Goal: Task Accomplishment & Management: Manage account settings

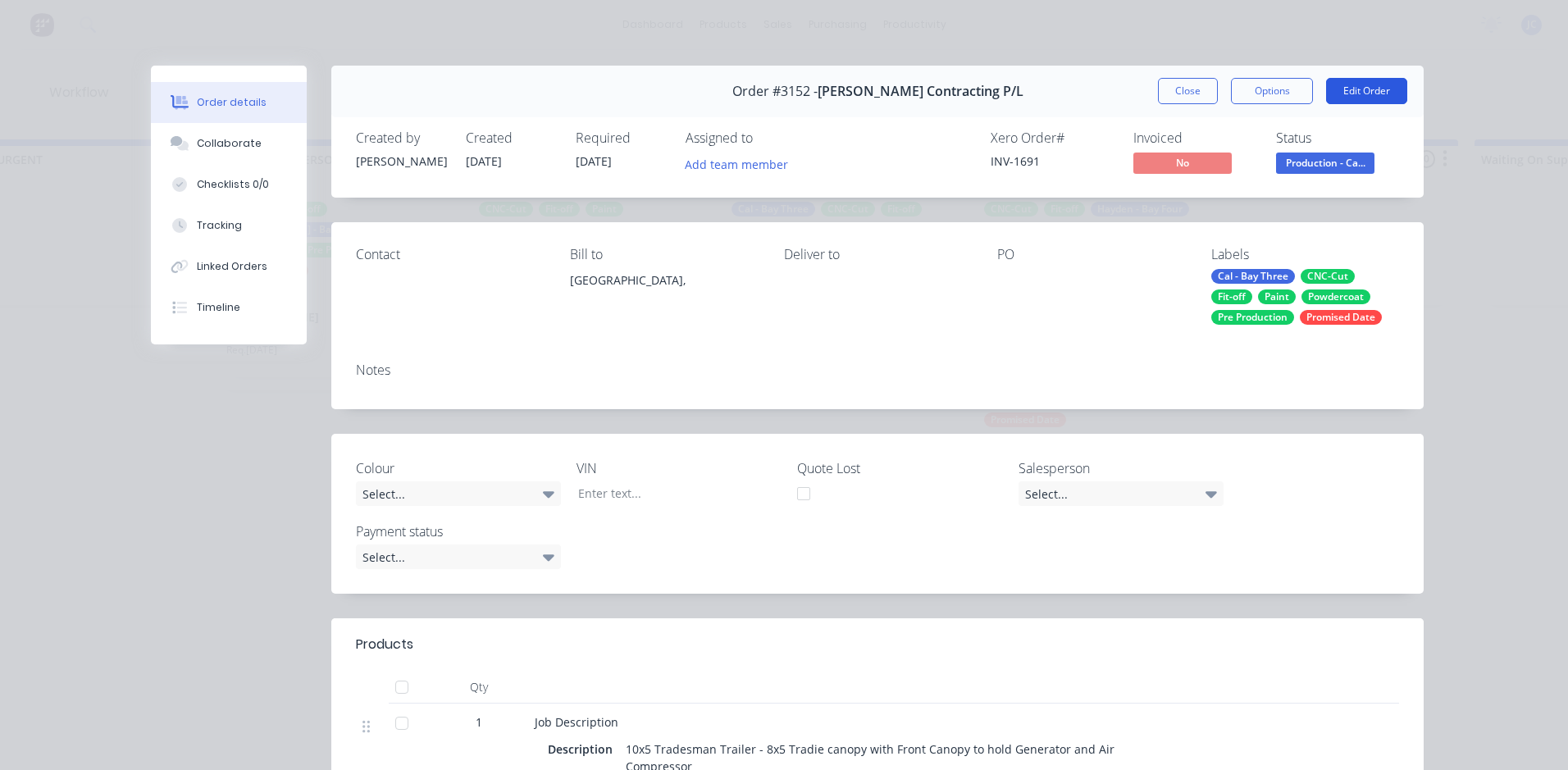
click at [1385, 88] on button "Edit Order" at bounding box center [1366, 91] width 81 height 26
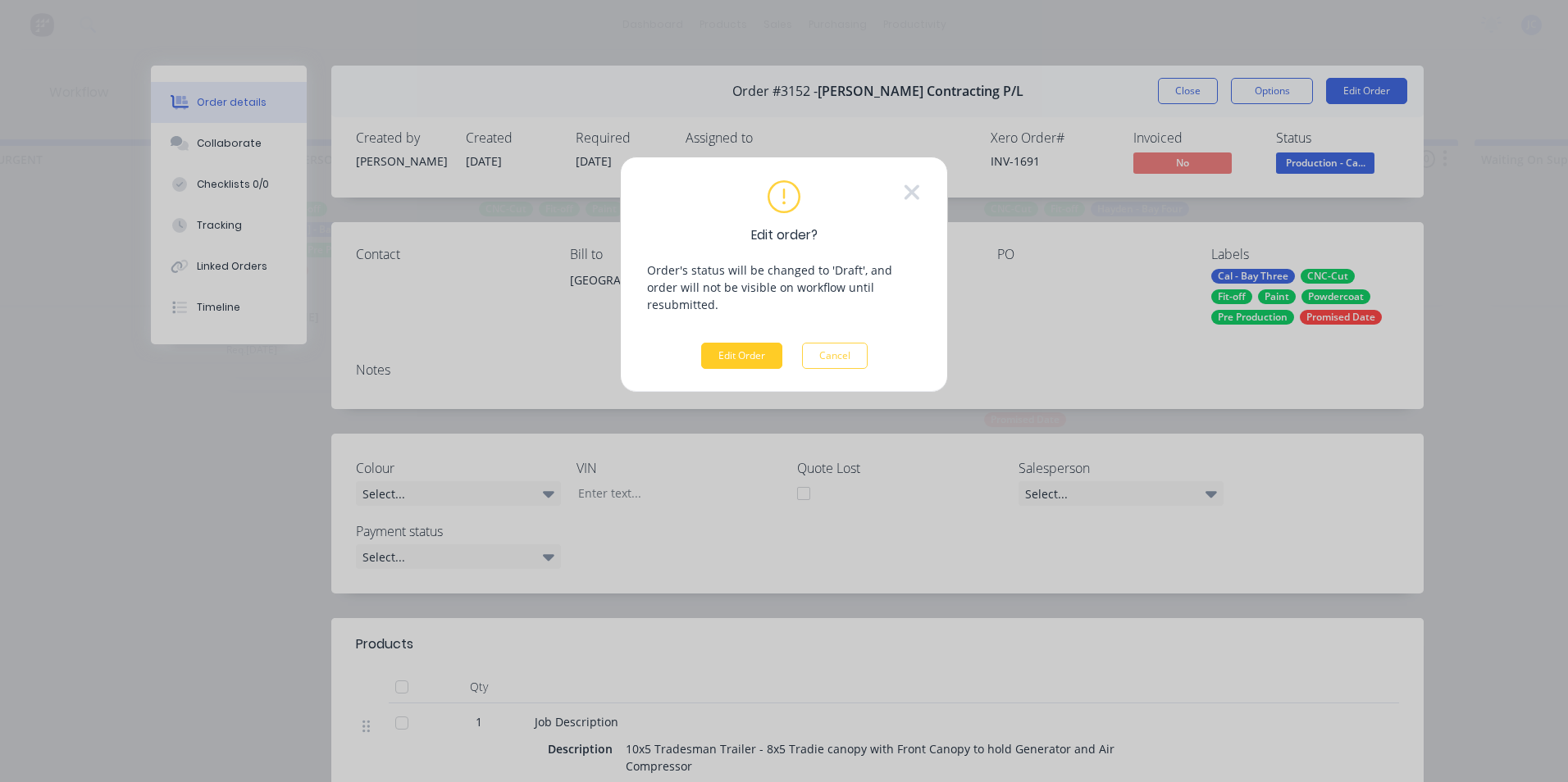
click at [751, 343] on button "Edit Order" at bounding box center [741, 355] width 81 height 26
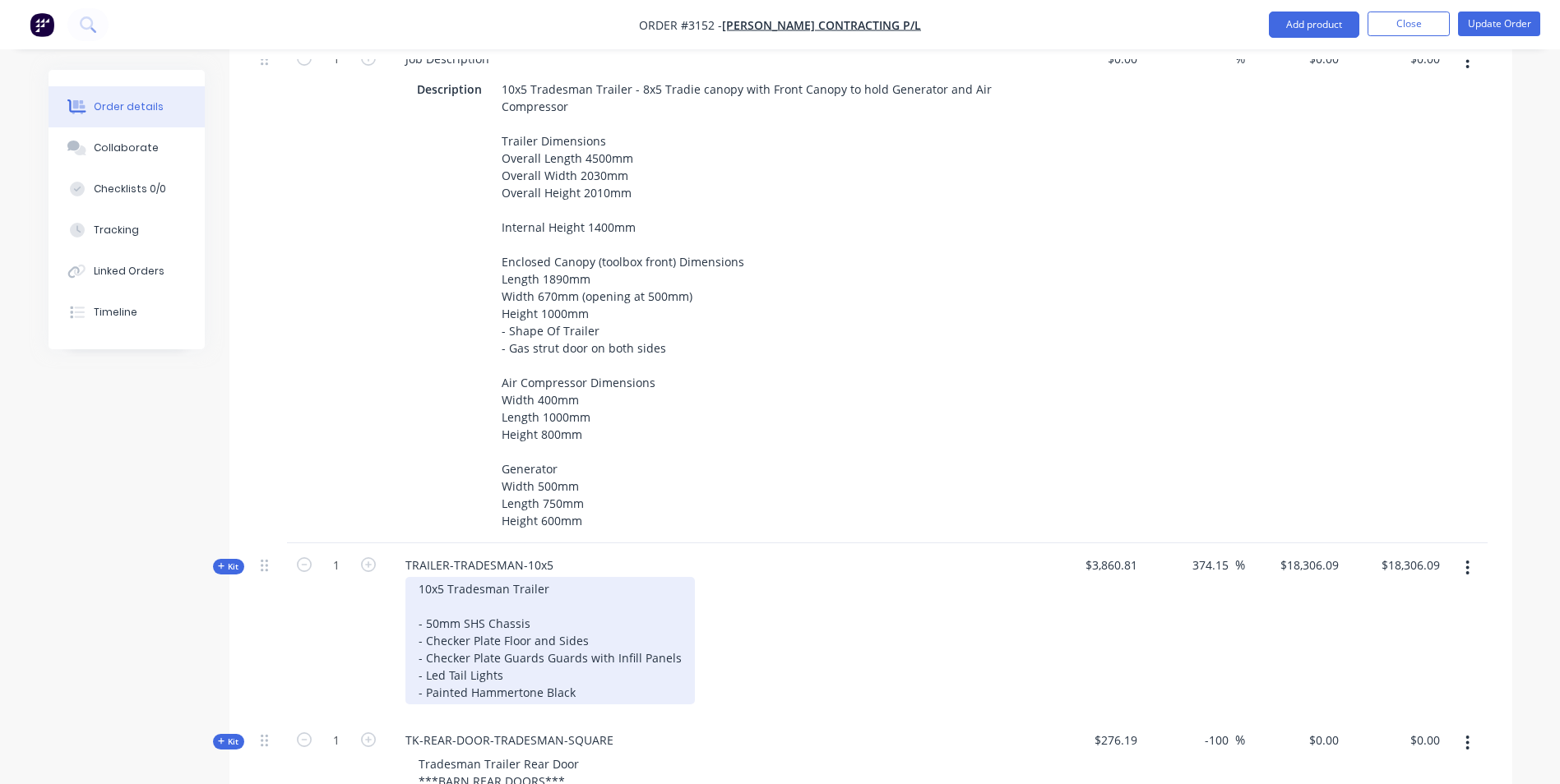
scroll to position [657, 0]
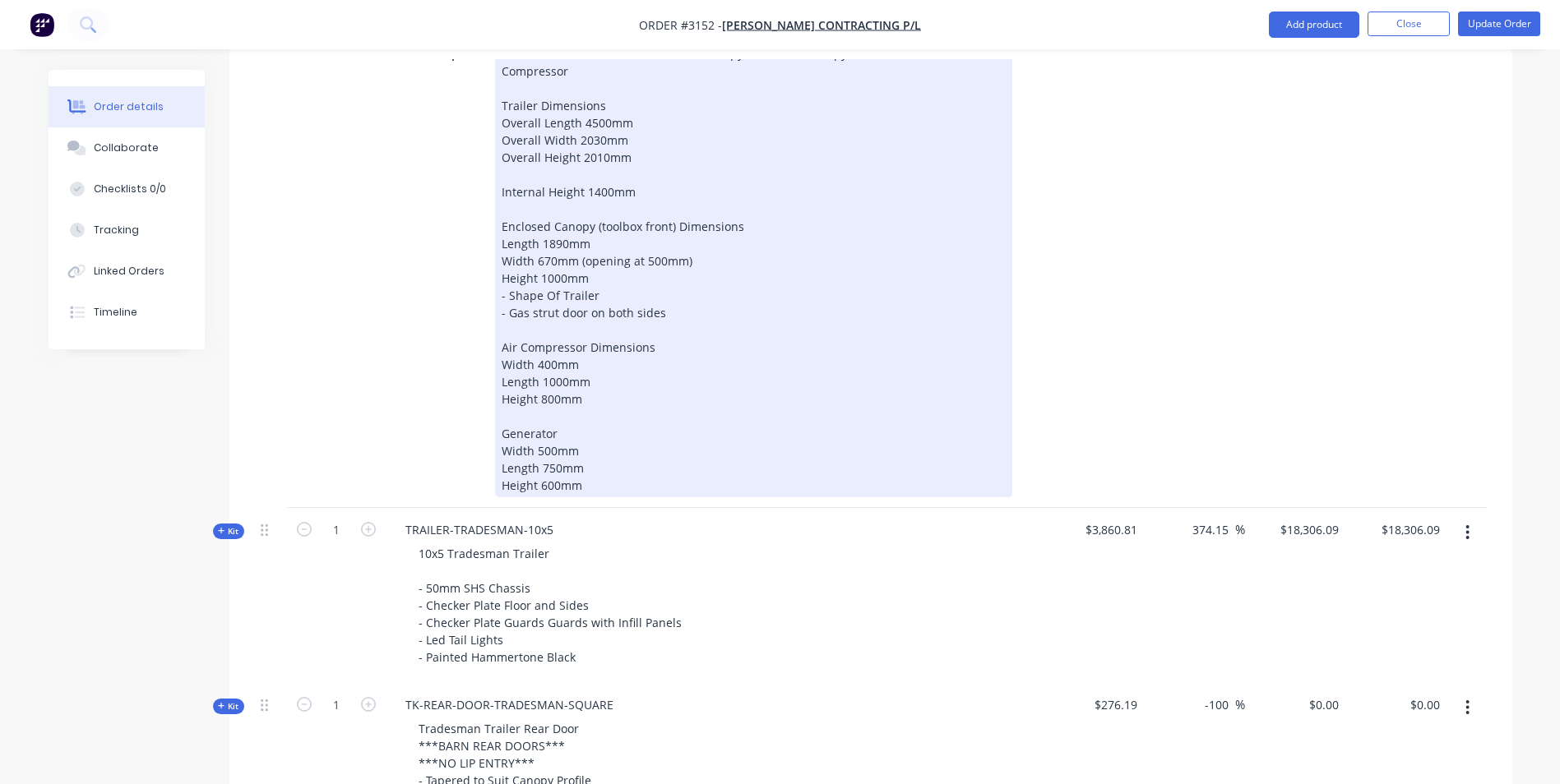
click at [590, 489] on div "10x5 Tradesman Trailer - 8x5 Tradie canopy with Front Canopy to hold Generator …" at bounding box center [753, 270] width 517 height 455
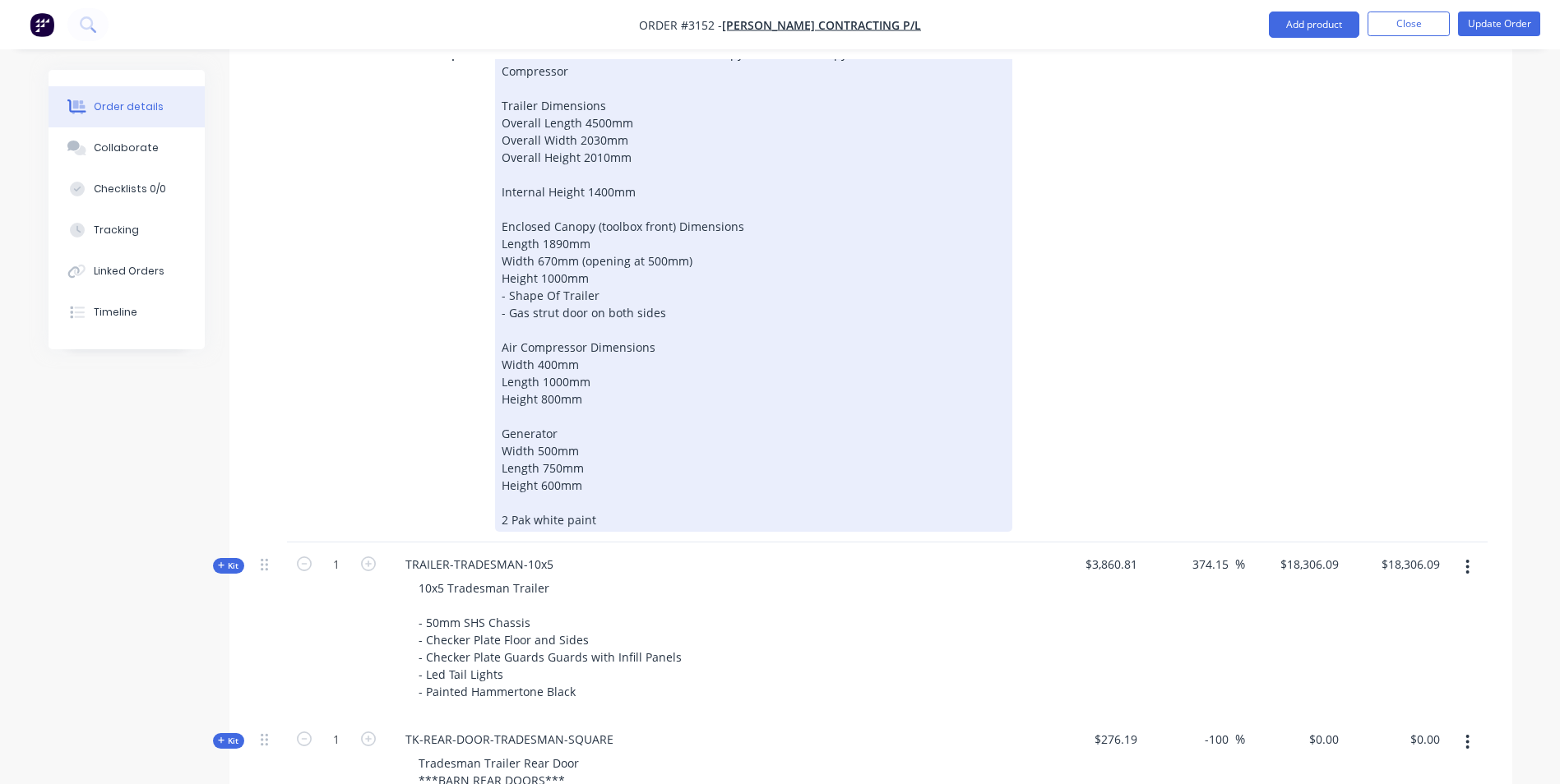
click at [601, 519] on div "10x5 Tradesman Trailer - 8x5 Tradie canopy with Front Canopy to hold Generator …" at bounding box center [753, 287] width 517 height 490
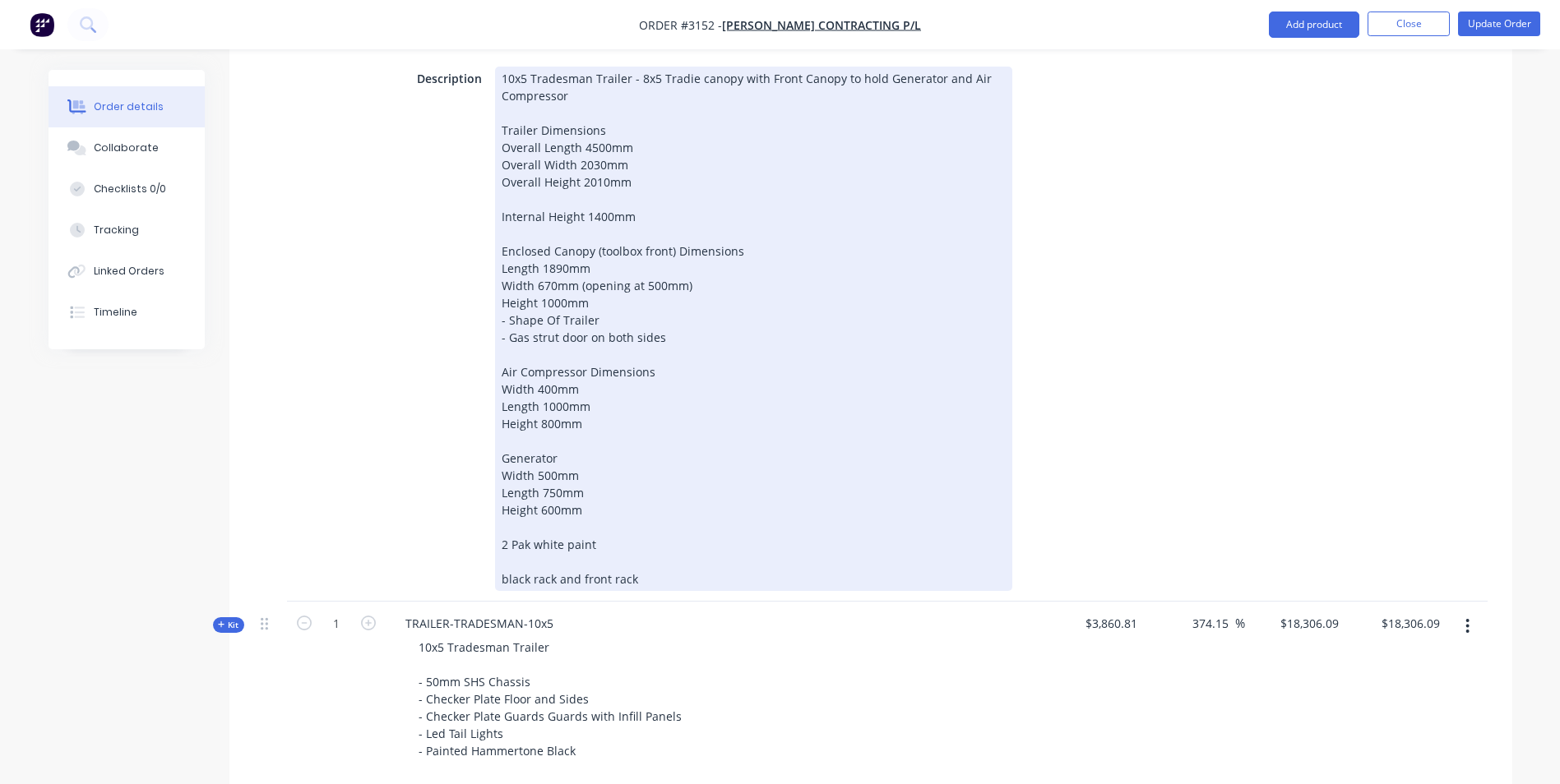
scroll to position [550, 0]
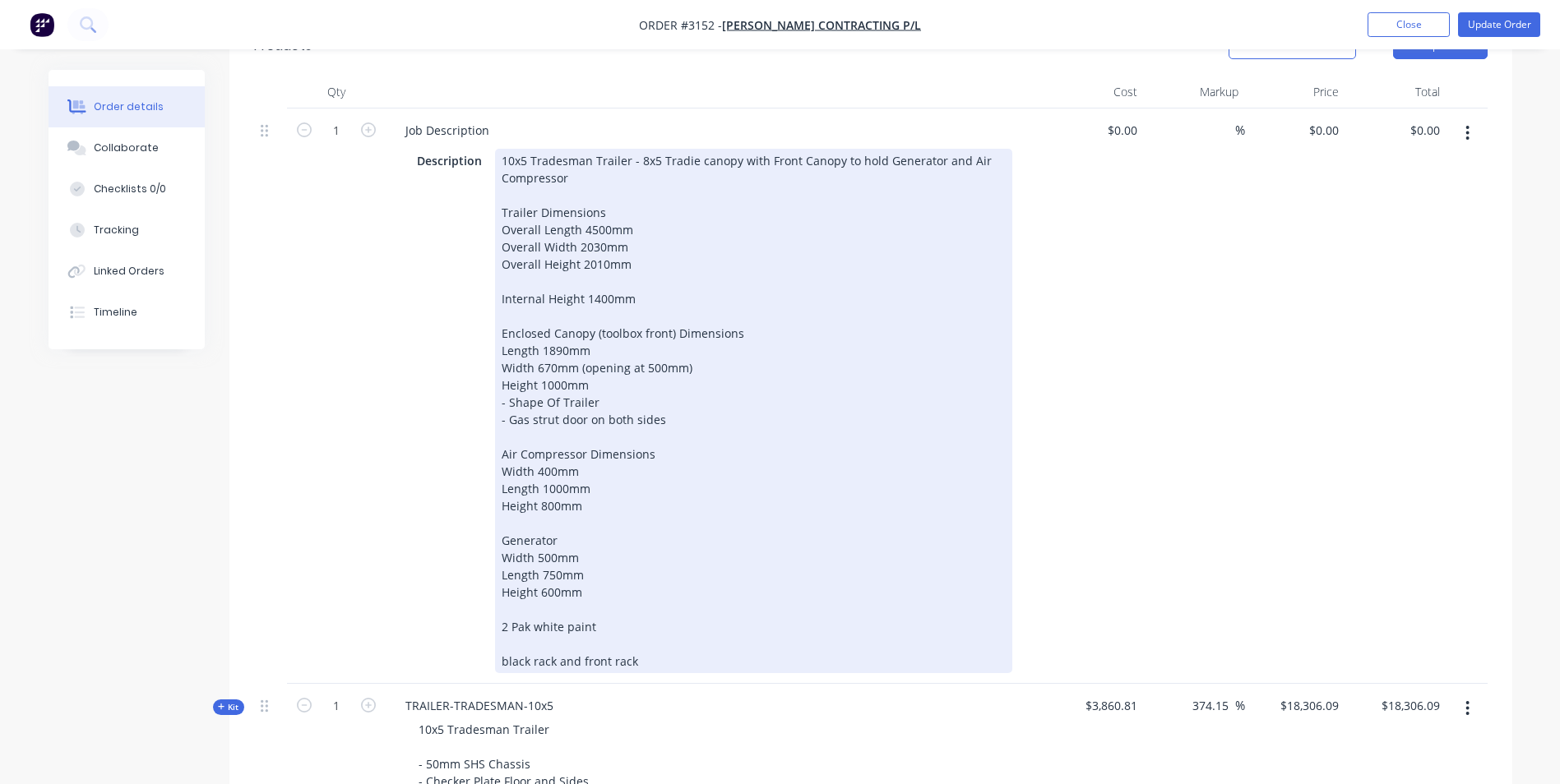
click at [603, 266] on div "10x5 Tradesman Trailer - 8x5 Tradie canopy with Front Canopy to hold Generator …" at bounding box center [753, 411] width 517 height 524
click at [557, 399] on div "10x5 Tradesman Trailer - 8x5 Tradie canopy with Front Canopy to hold Generator …" at bounding box center [753, 411] width 517 height 524
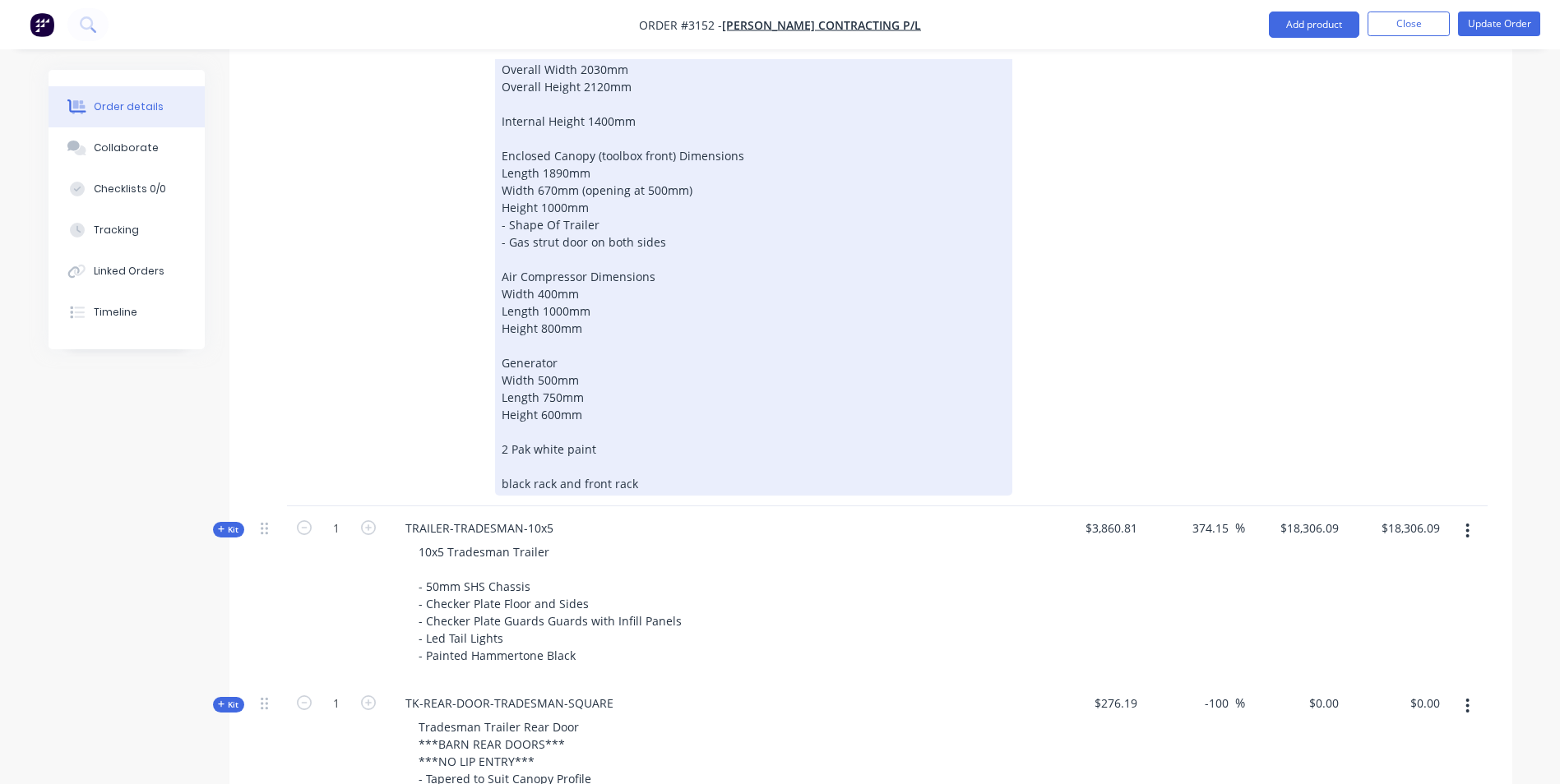
scroll to position [715, 0]
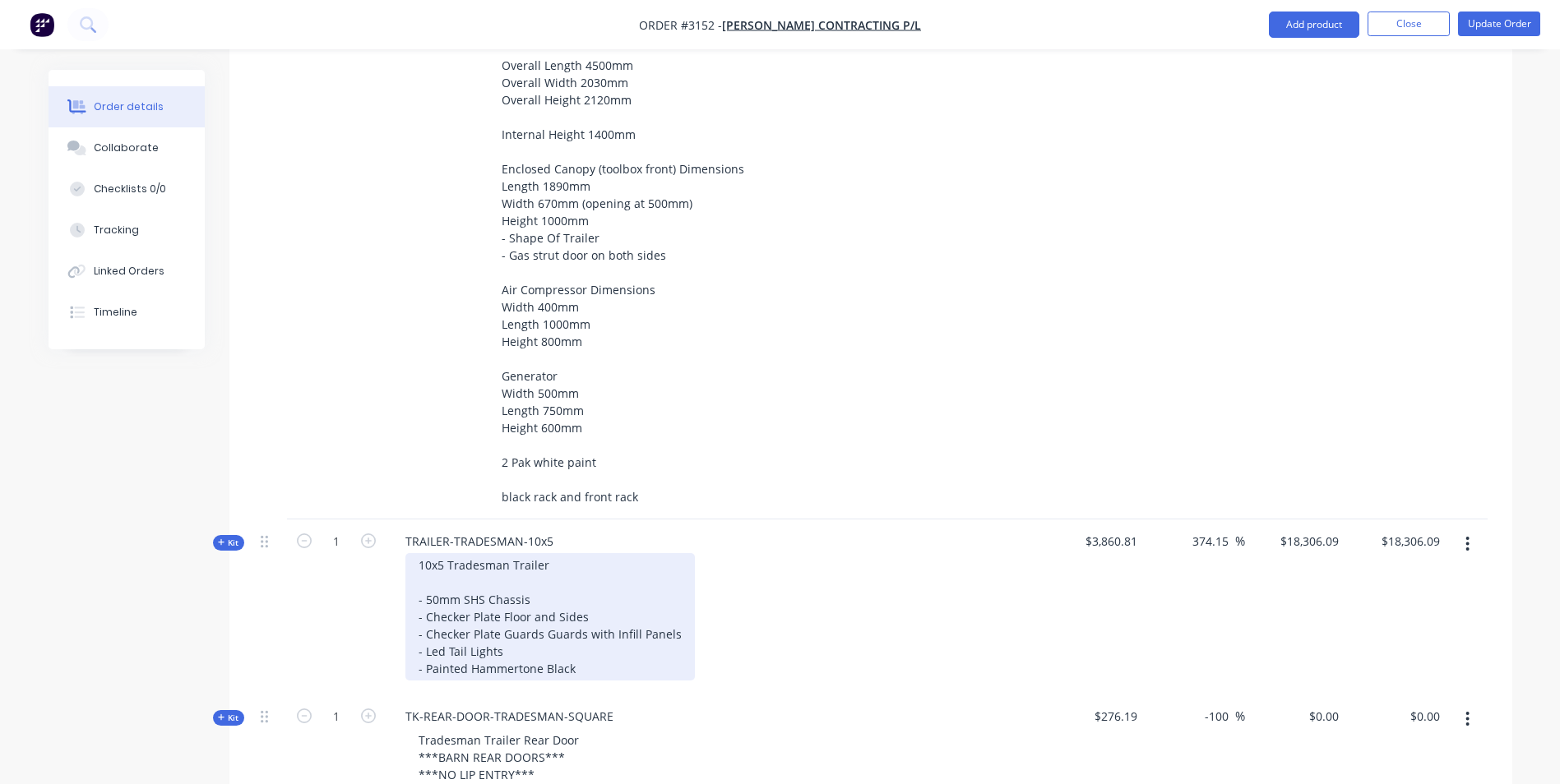
click at [435, 599] on div "10x5 Tradesman Trailer - 50mm SHS Chassis - Checker Plate Floor and Sides - Che…" at bounding box center [550, 617] width 290 height 128
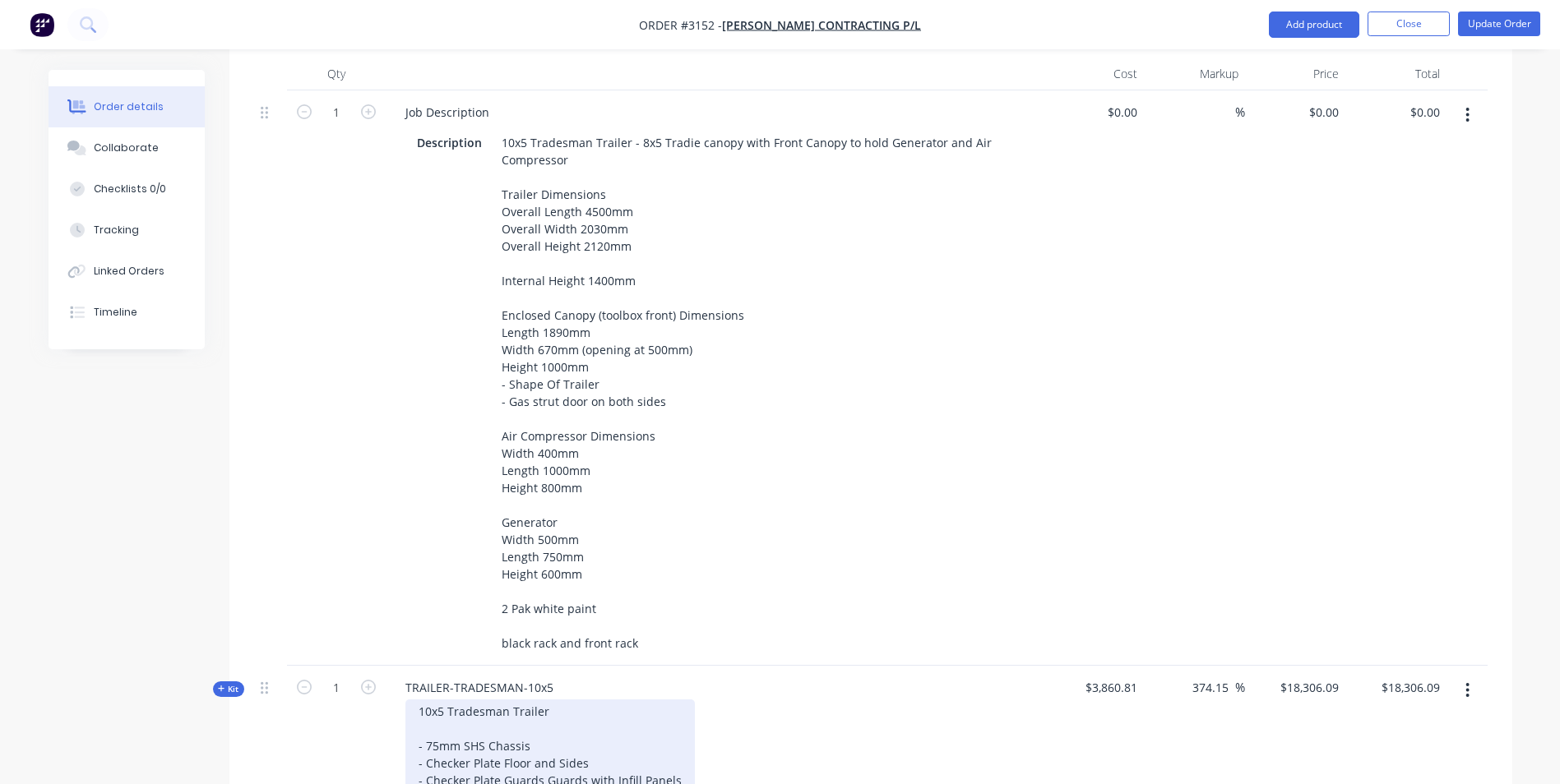
scroll to position [550, 0]
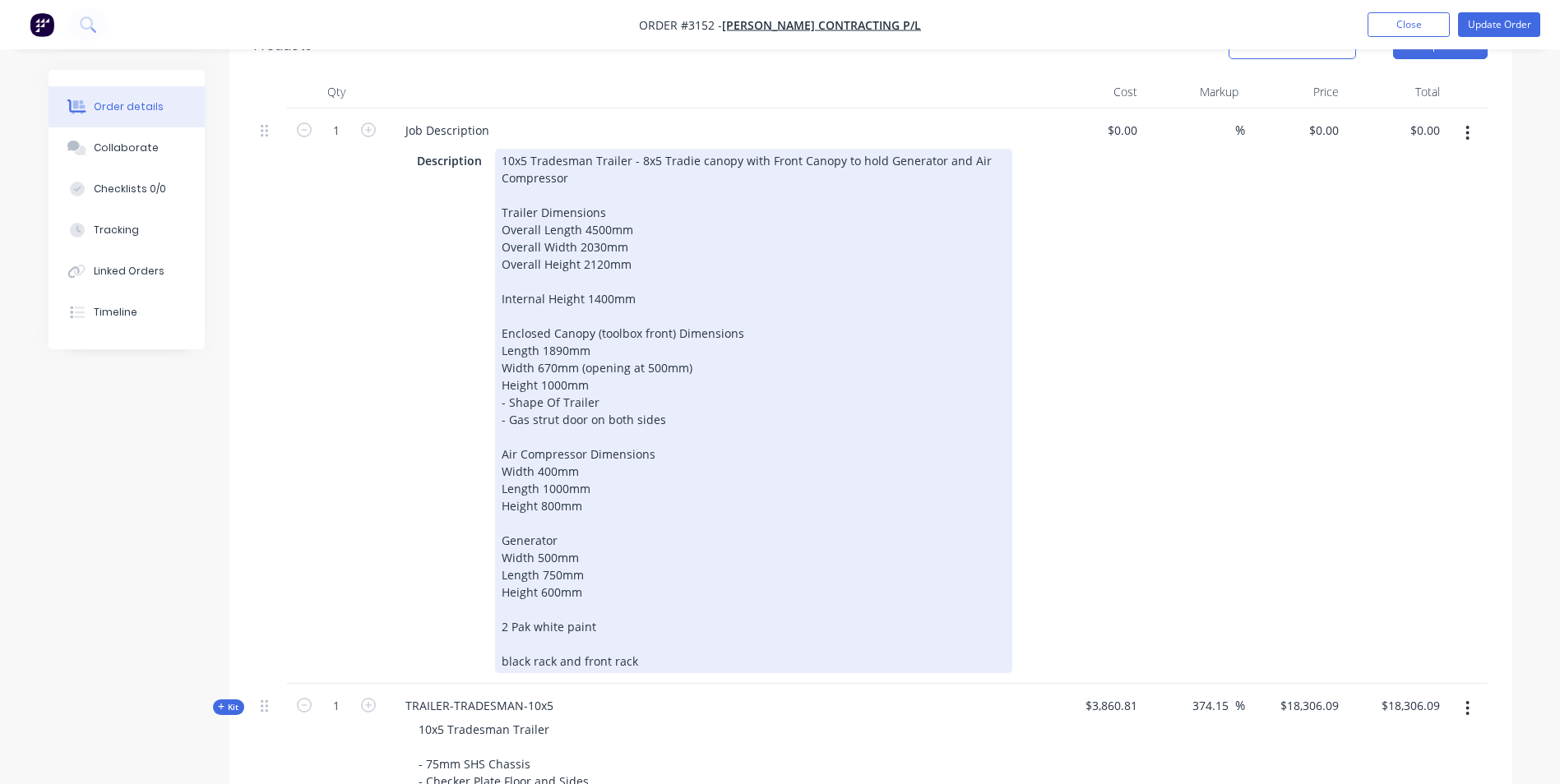
click at [498, 661] on div "10x5 Tradesman Trailer - 8x5 Tradie canopy with Front Canopy to hold Generator …" at bounding box center [753, 411] width 517 height 524
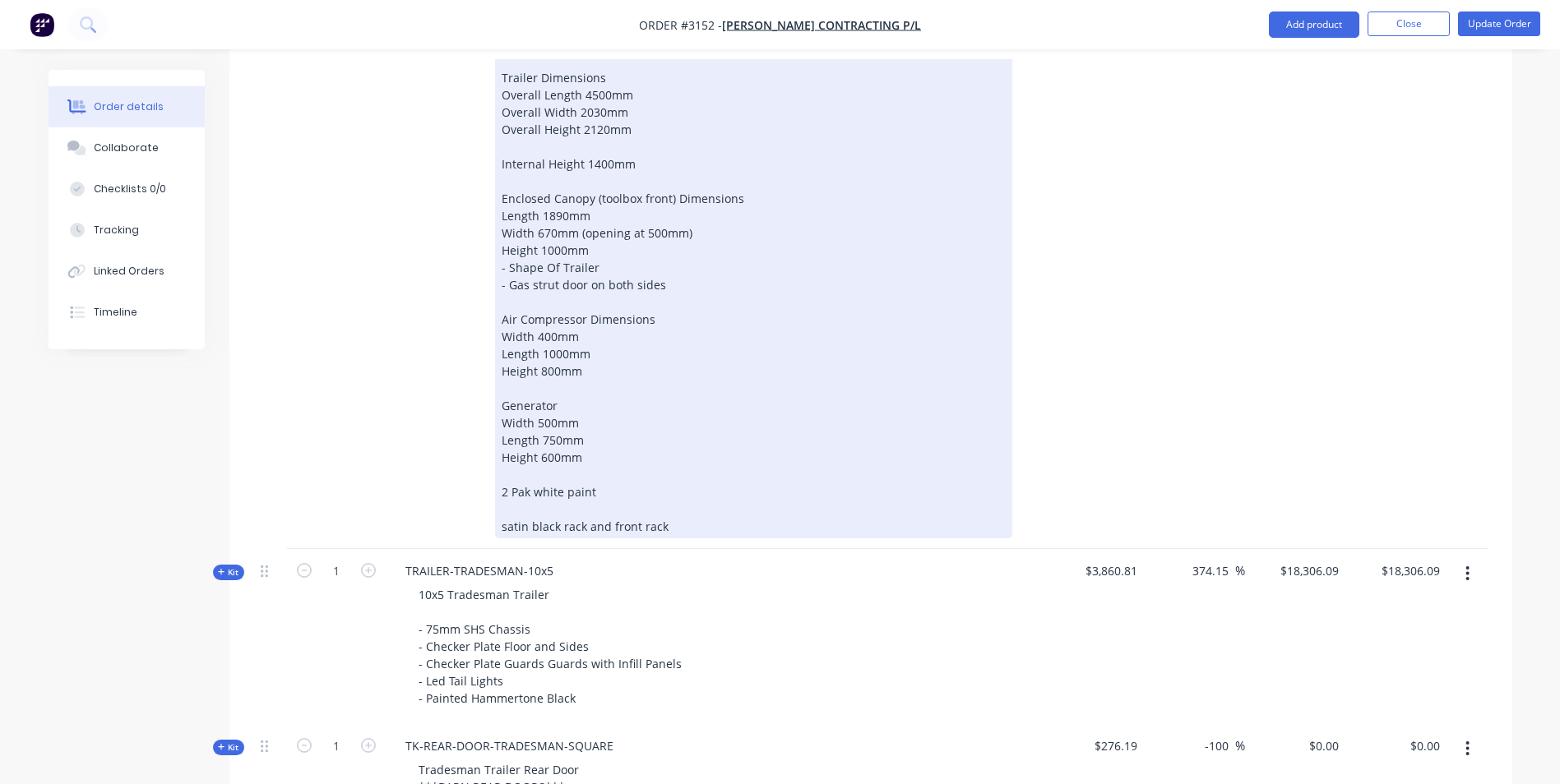
scroll to position [715, 0]
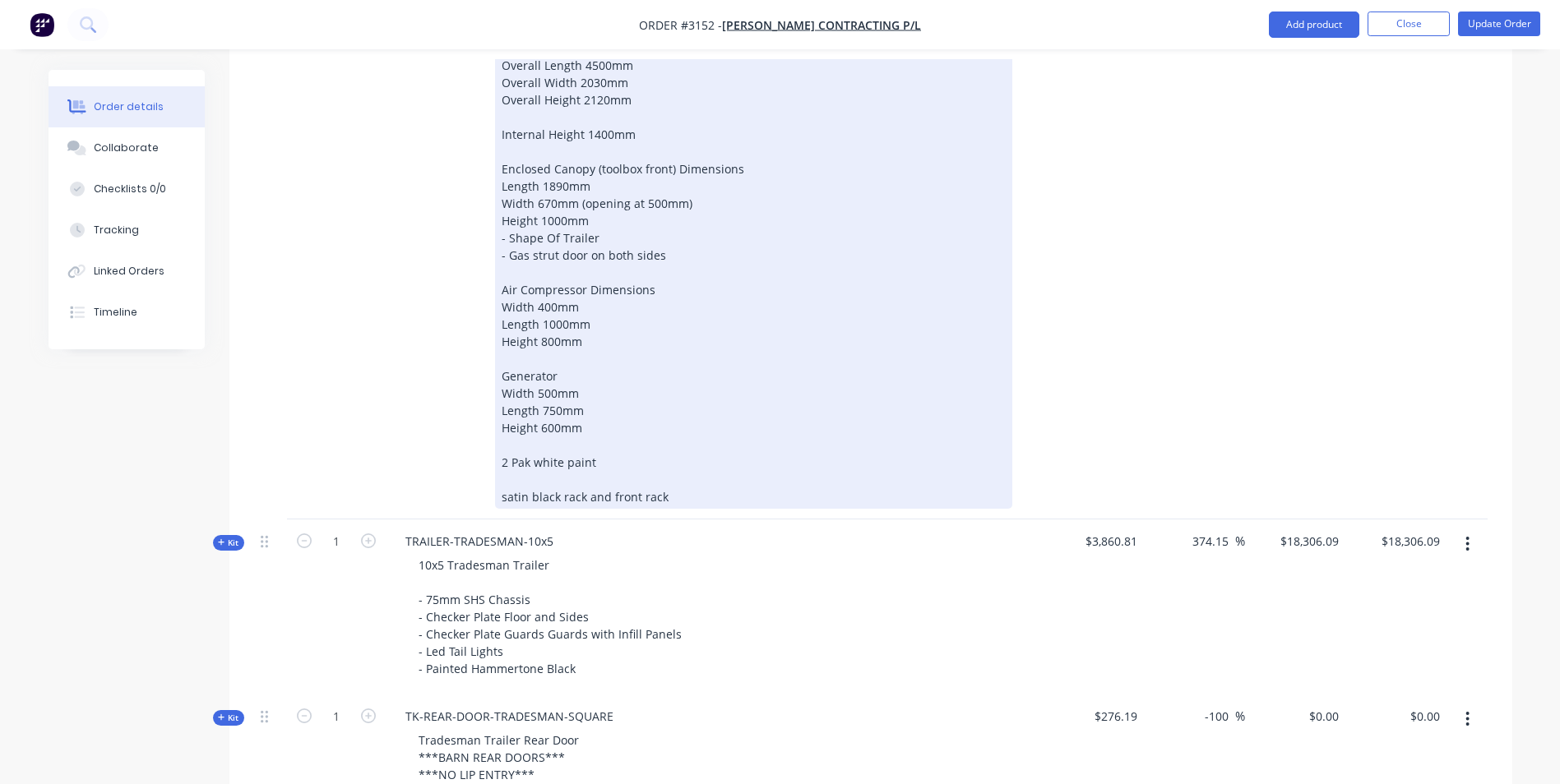
click at [667, 497] on div "10x5 Tradesman Trailer - 8x5 Tradie canopy with Front Canopy to hold Generator …" at bounding box center [753, 246] width 517 height 524
click at [498, 495] on div "10x5 Tradesman Trailer - 8x5 Tradie canopy with Front Canopy to hold Generator …" at bounding box center [753, 246] width 517 height 524
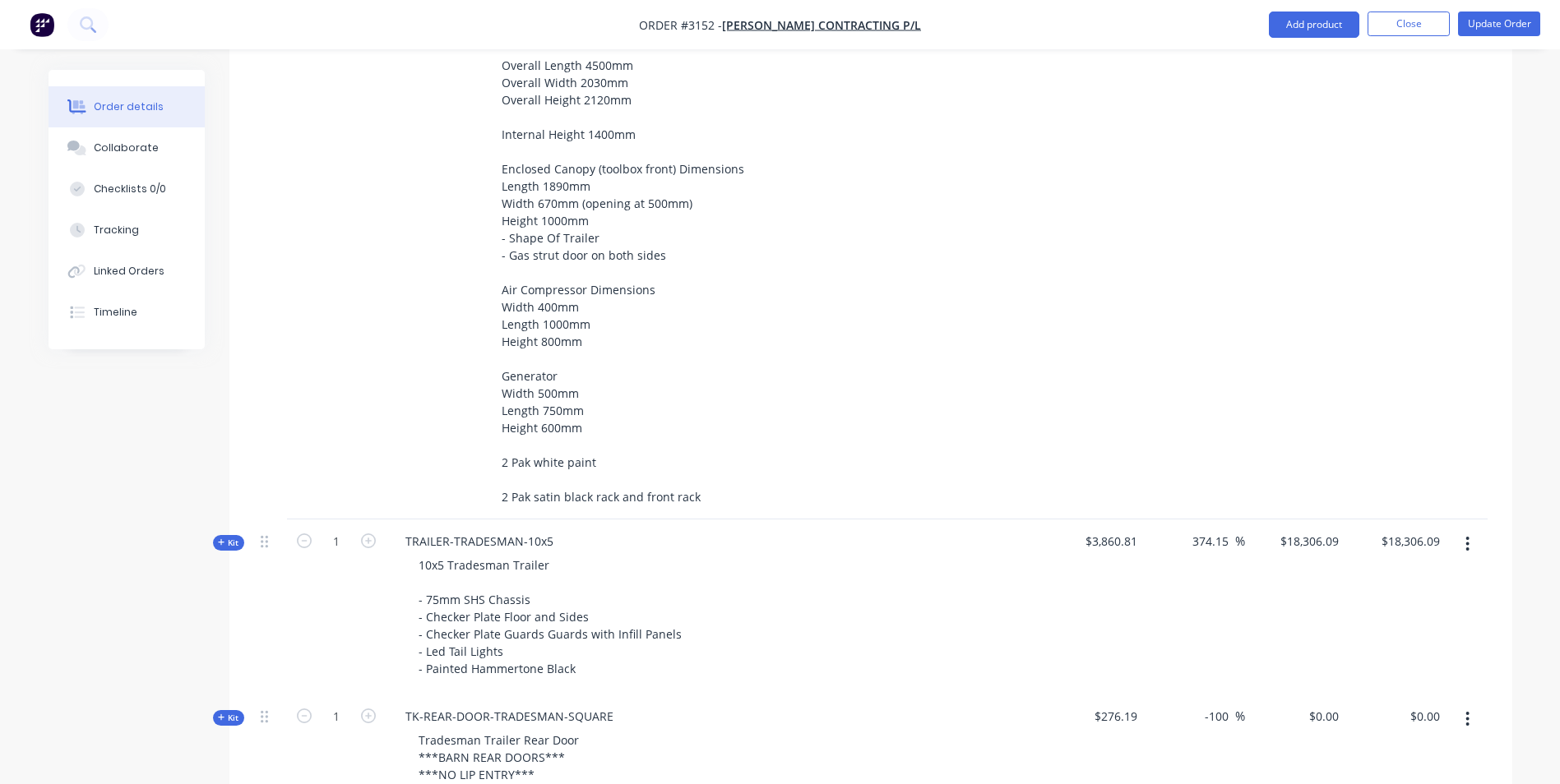
drag, startPoint x: 748, startPoint y: 563, endPoint x: 758, endPoint y: 563, distance: 10.0
click at [749, 563] on div "10x5 Tradesman Trailer - 75mm SHS Chassis - Checker Plate Floor and Sides - Che…" at bounding box center [715, 617] width 645 height 128
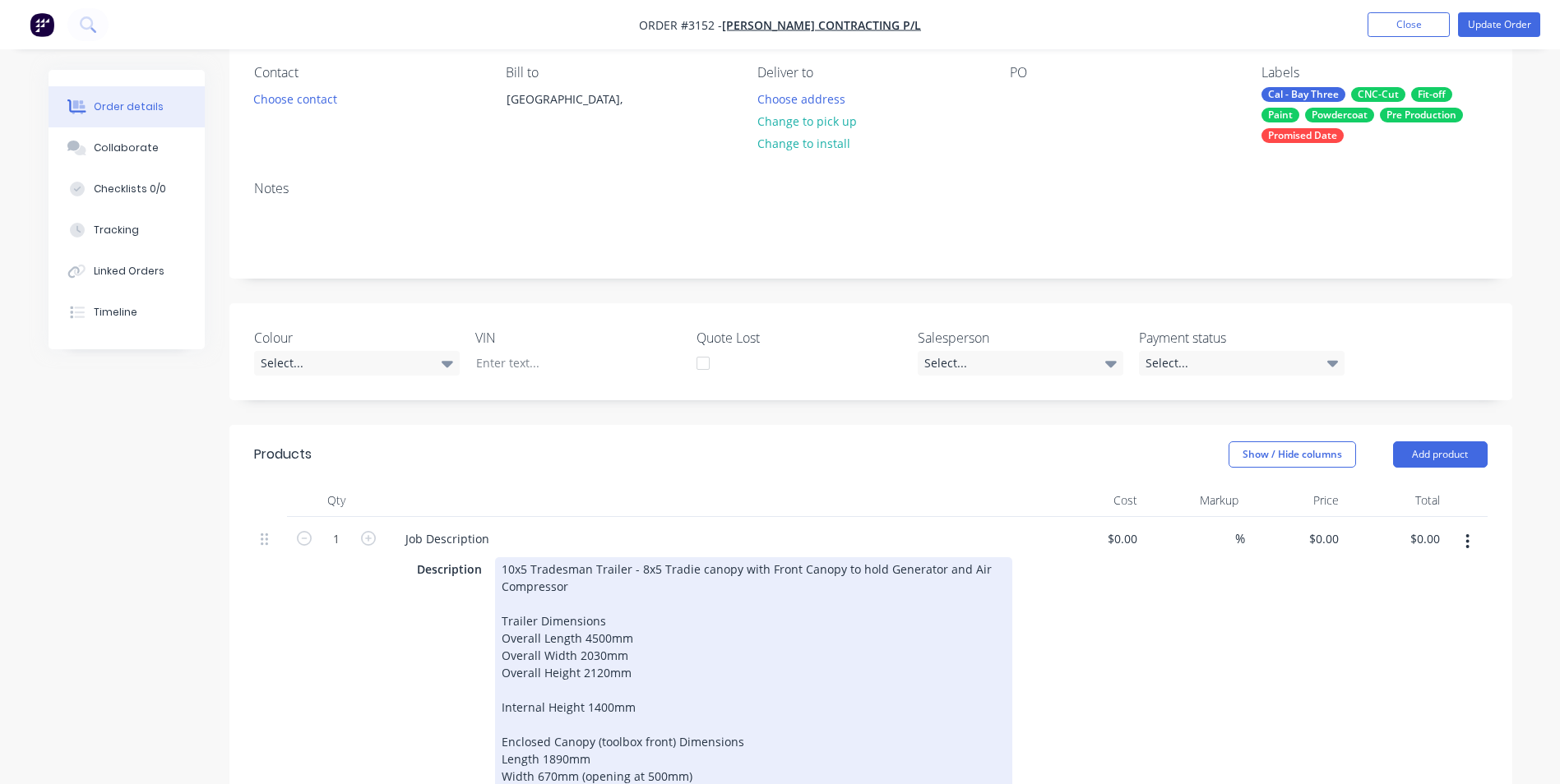
scroll to position [139, 0]
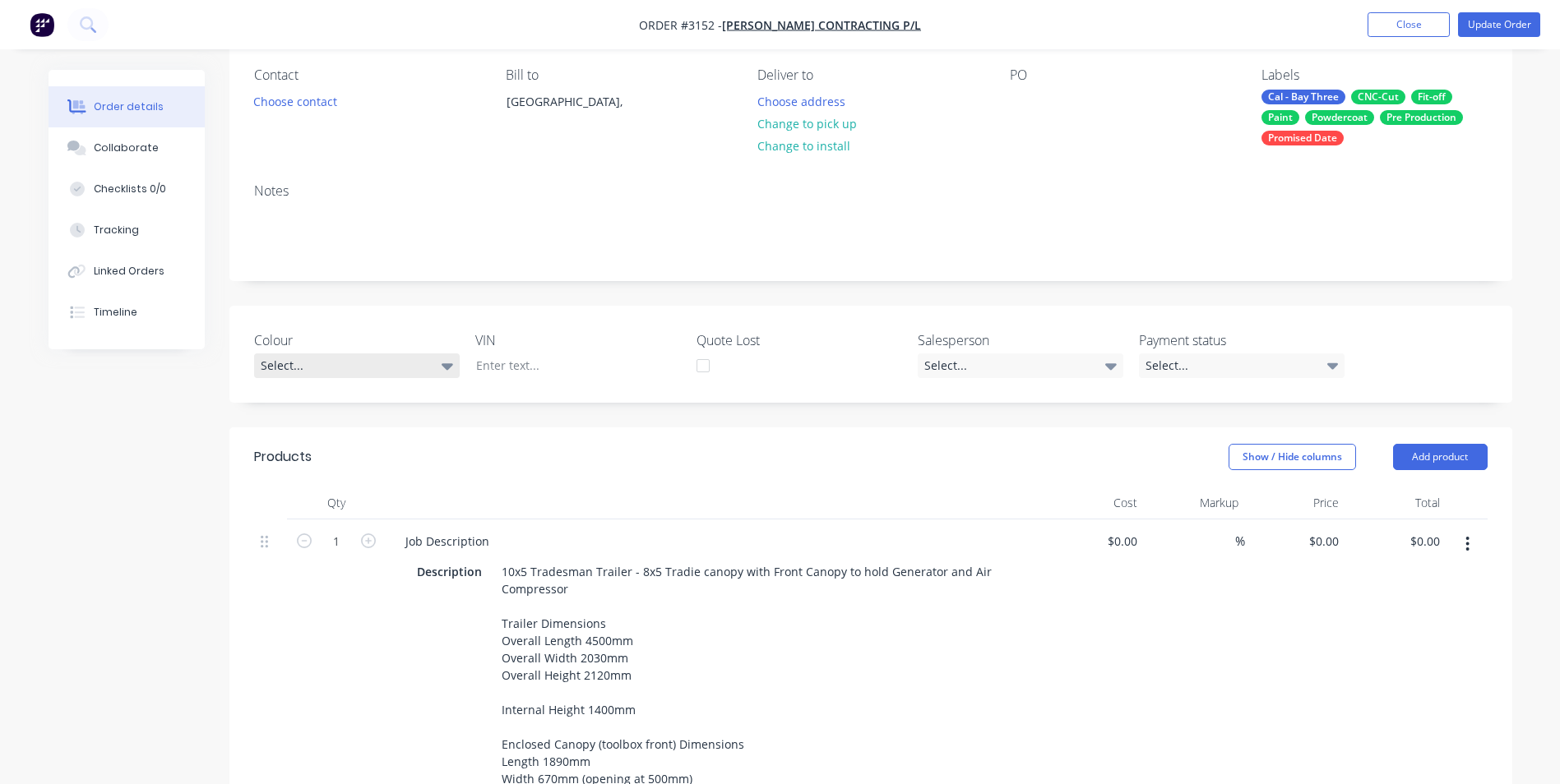
click at [305, 362] on div "Select..." at bounding box center [356, 365] width 205 height 25
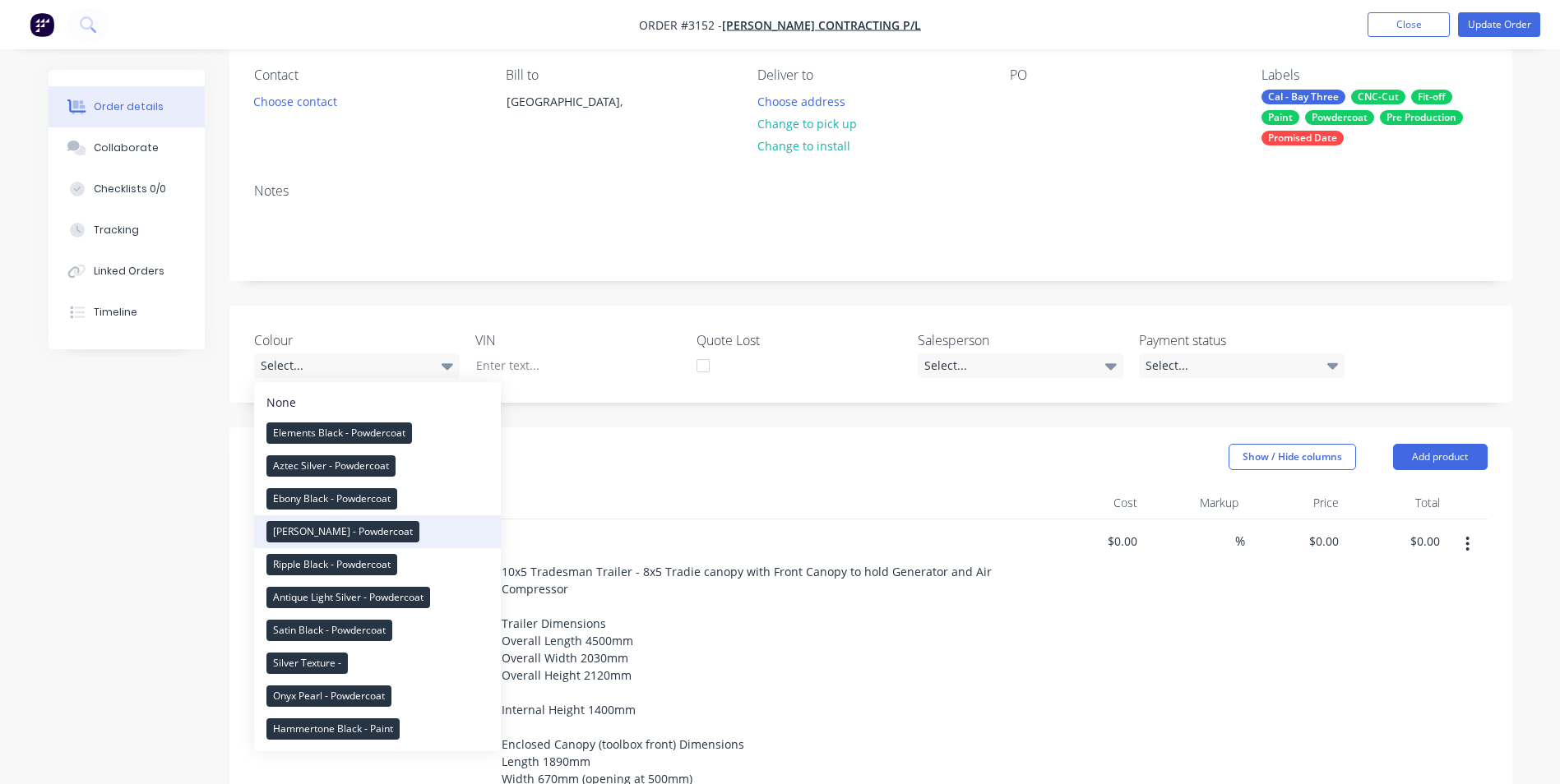
click at [327, 533] on div "[PERSON_NAME] - Powdercoat" at bounding box center [343, 532] width 153 height 22
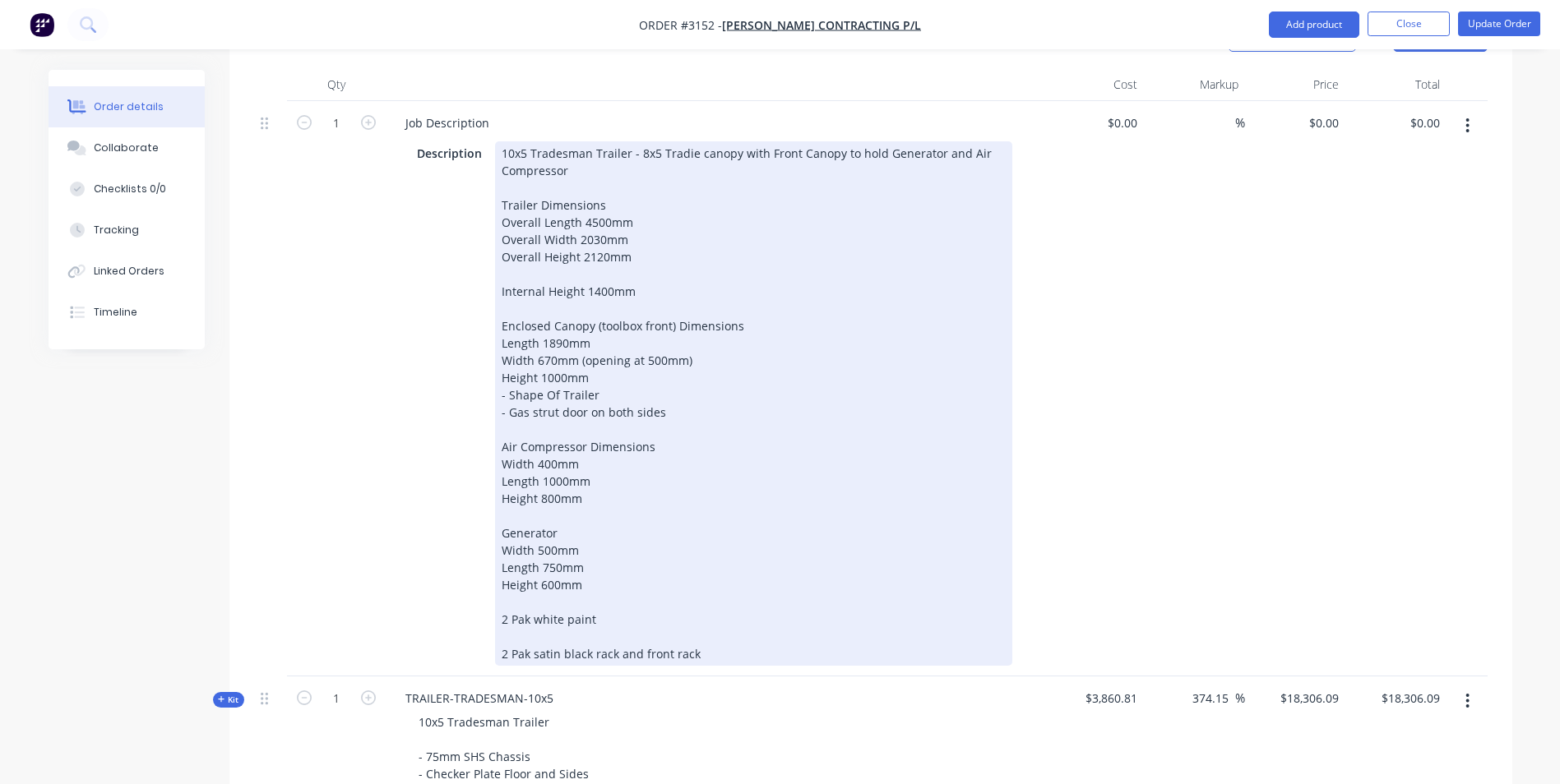
scroll to position [550, 0]
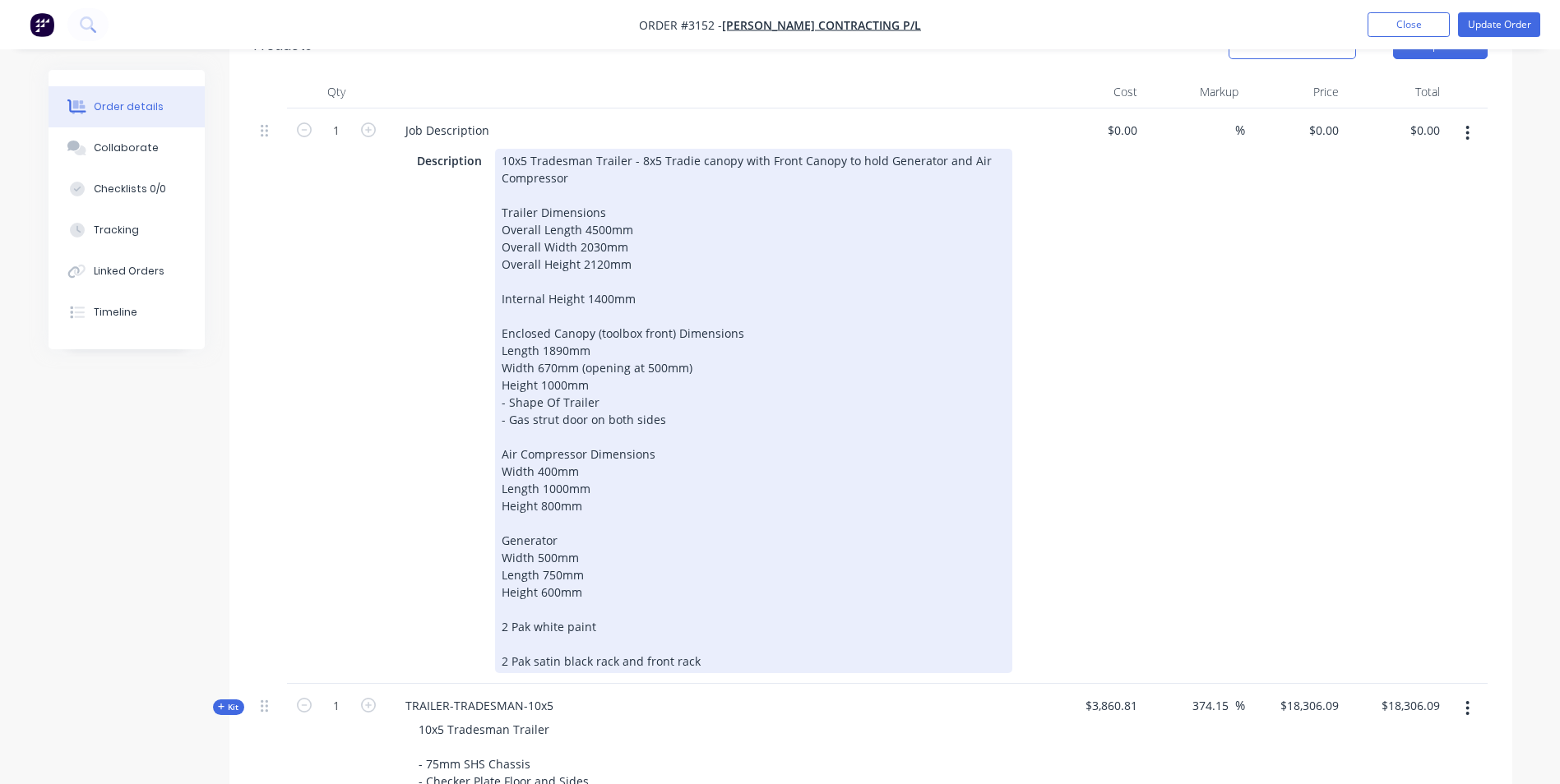
click at [634, 302] on div "10x5 Tradesman Trailer - 8x5 Tradie canopy with Front Canopy to hold Generator …" at bounding box center [753, 411] width 517 height 524
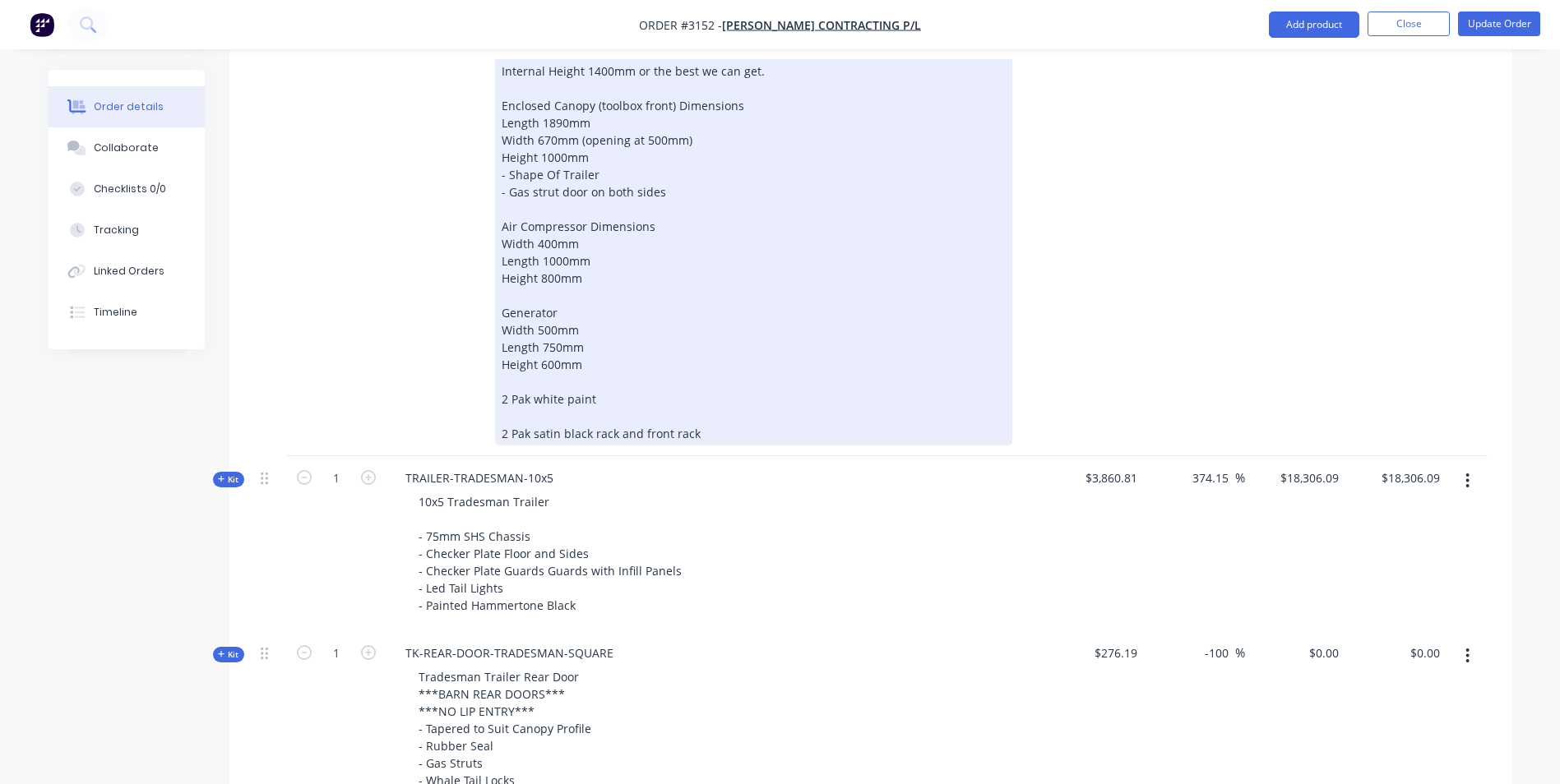
scroll to position [798, 0]
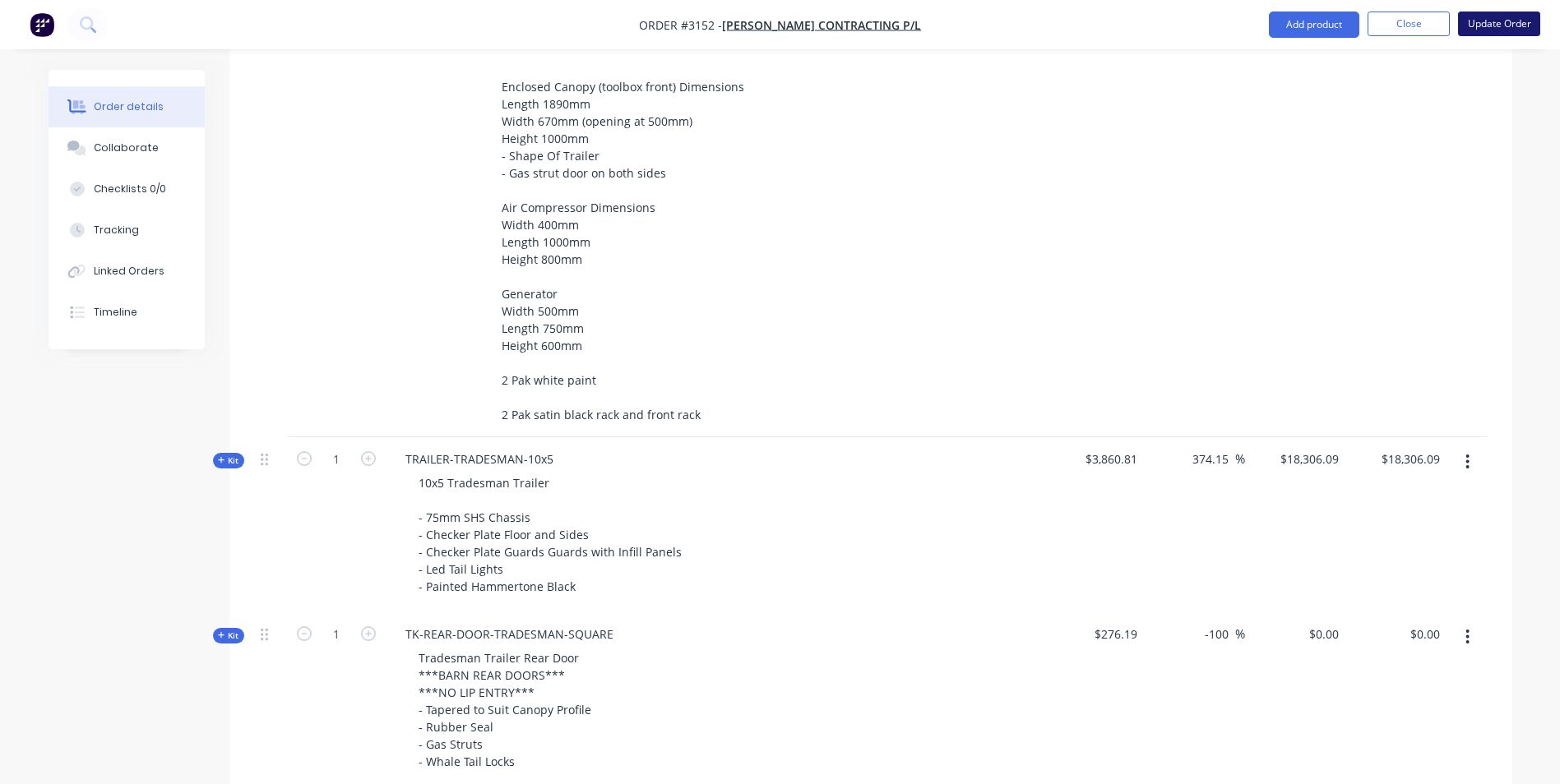
click at [1487, 21] on button "Update Order" at bounding box center [1499, 24] width 82 height 25
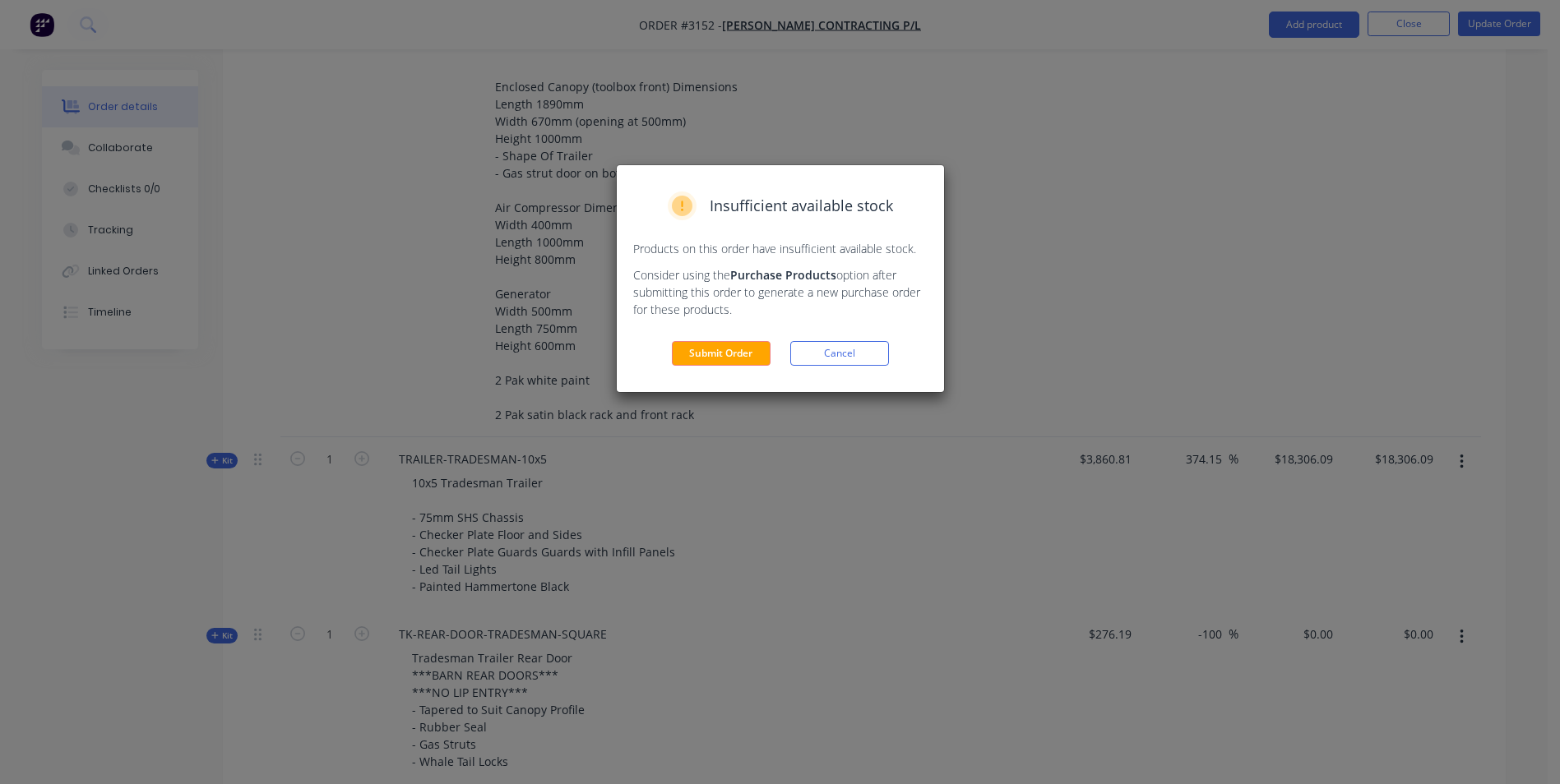
click at [690, 367] on div "Insufficient available stock Products on this order have insufficient available…" at bounding box center [780, 278] width 327 height 227
click at [706, 355] on button "Submit Order" at bounding box center [721, 353] width 99 height 25
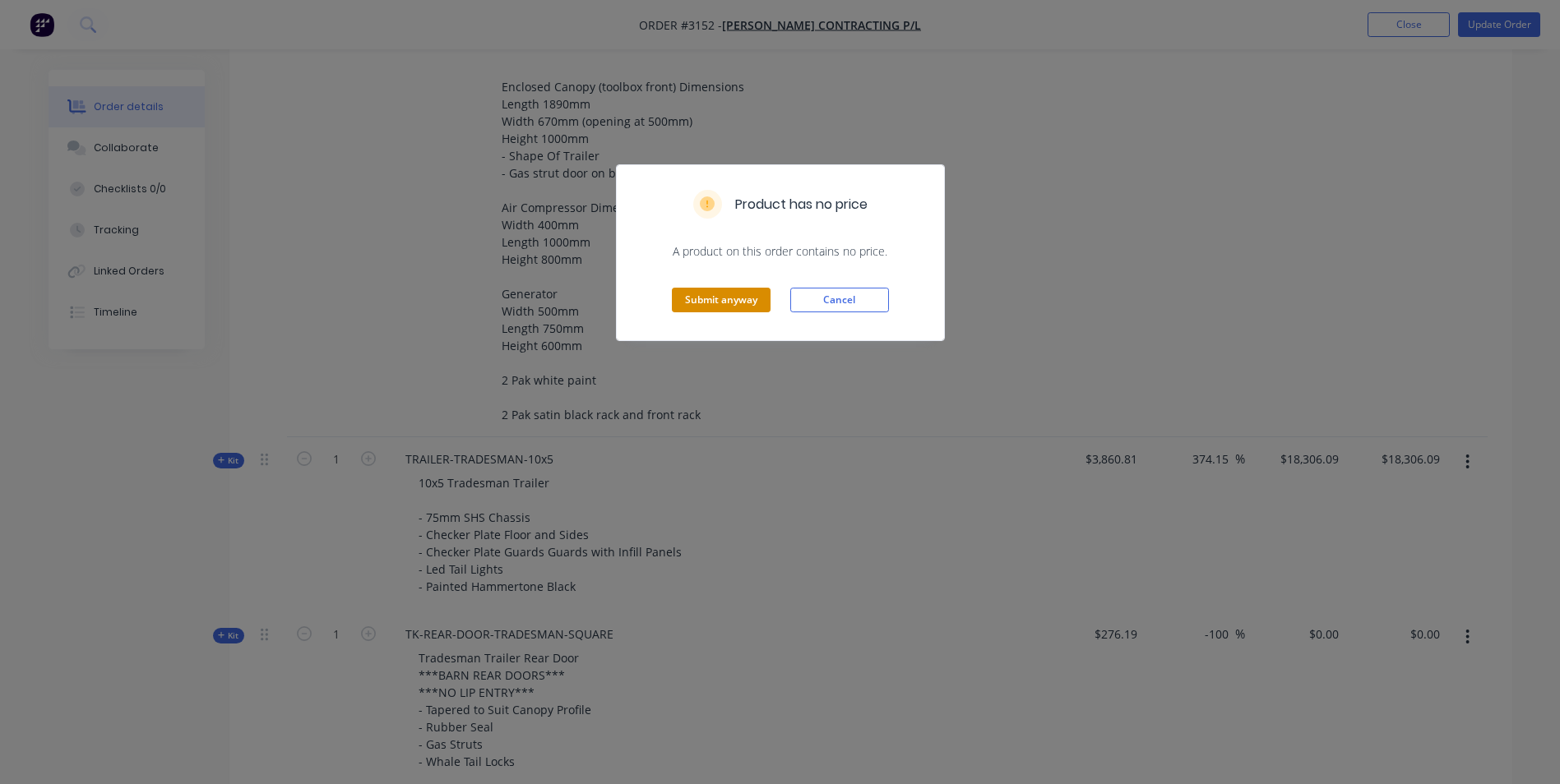
click at [737, 302] on button "Submit anyway" at bounding box center [721, 299] width 99 height 25
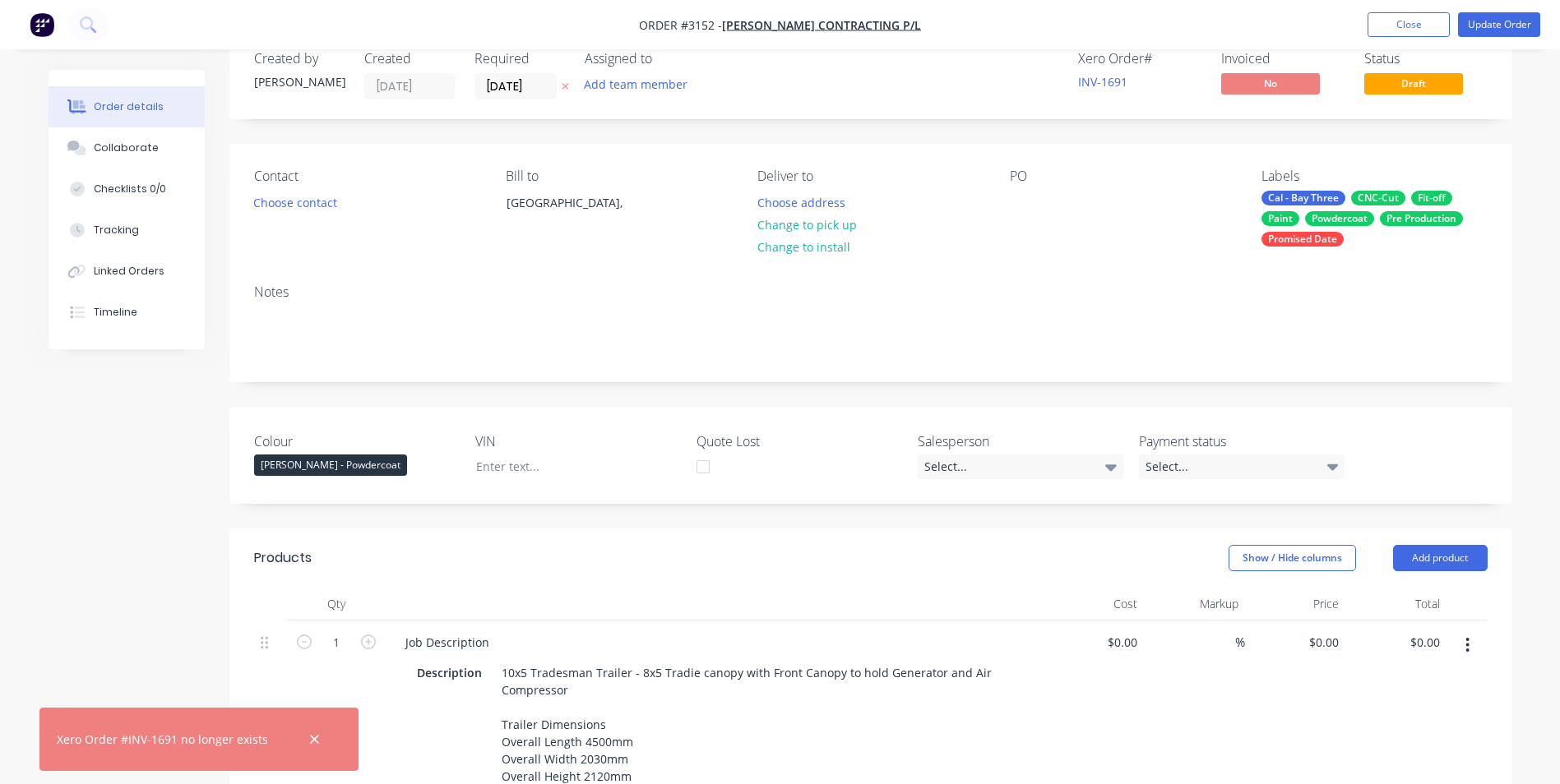
scroll to position [0, 0]
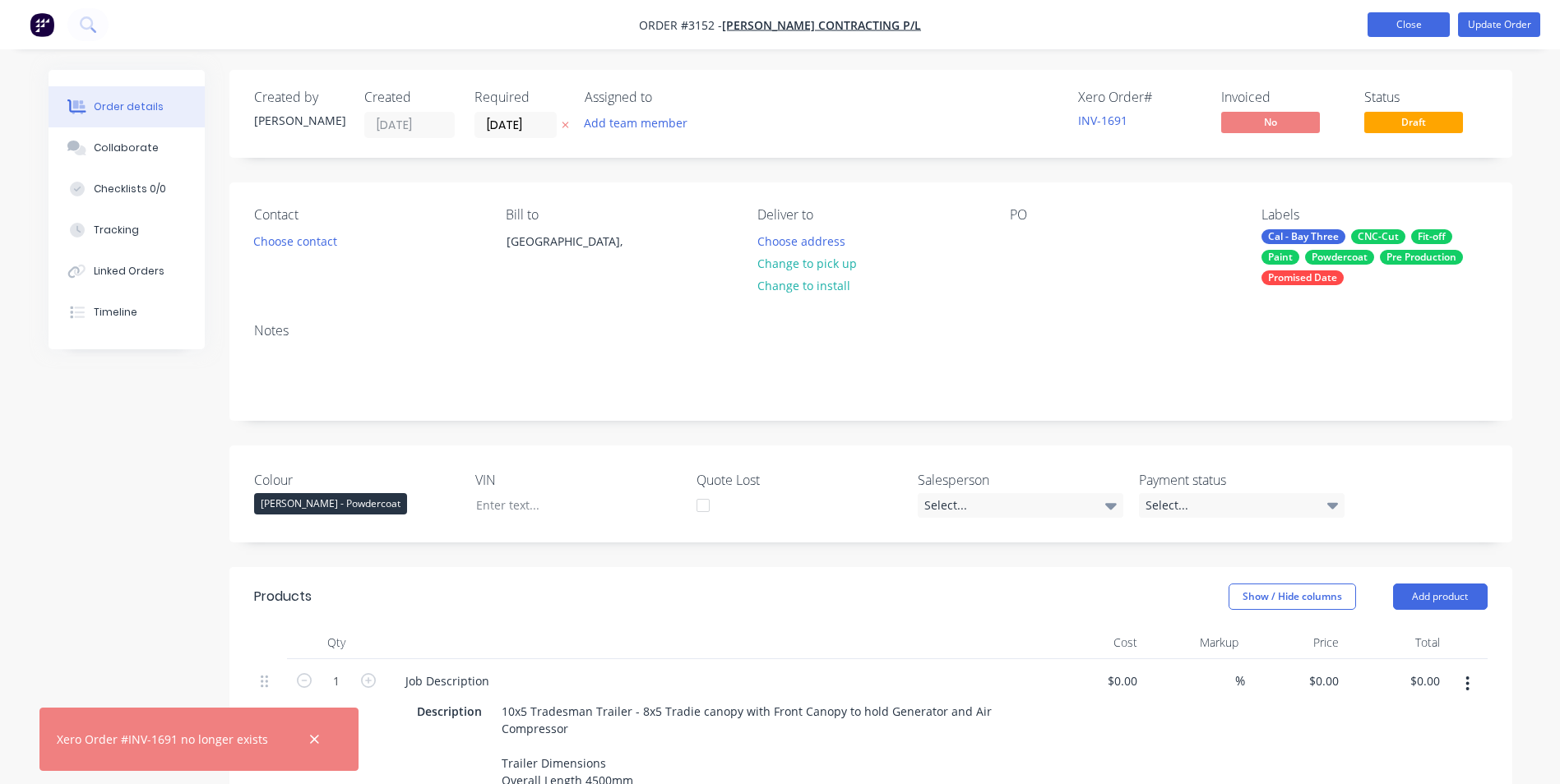
click at [1410, 24] on button "Close" at bounding box center [1409, 25] width 82 height 25
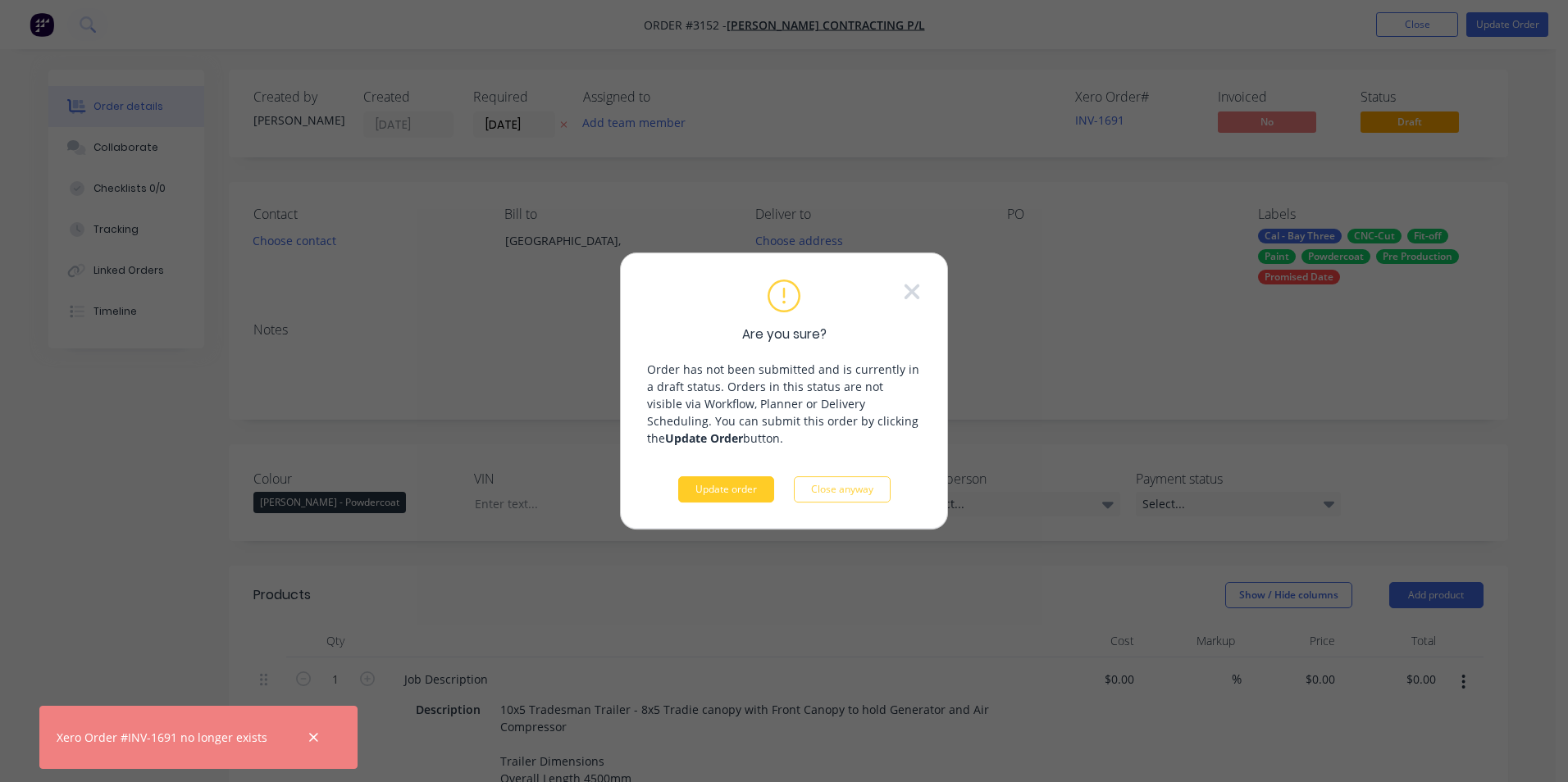
click at [730, 489] on button "Update order" at bounding box center [726, 489] width 96 height 26
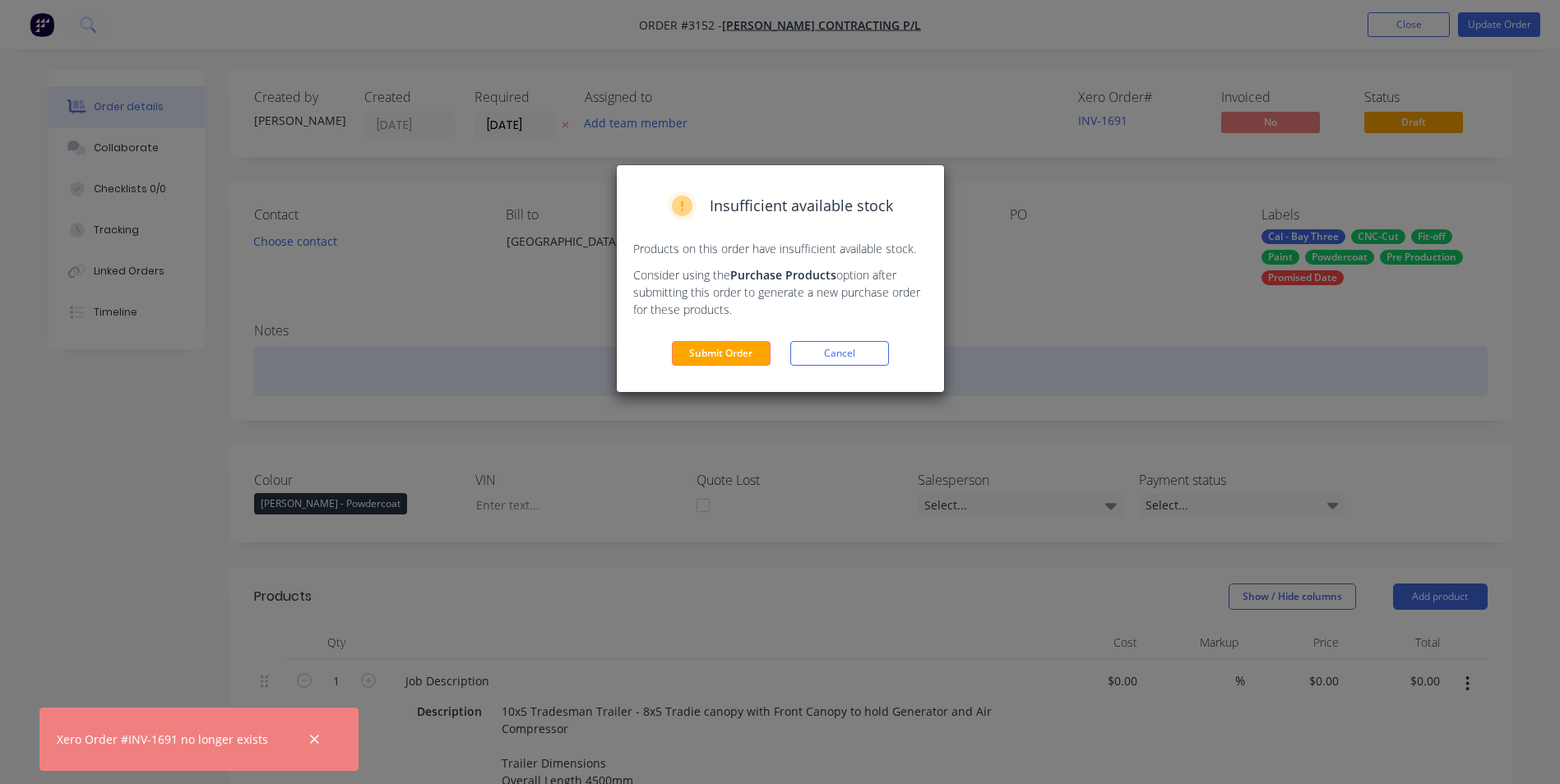
click at [834, 357] on button "Cancel" at bounding box center [839, 353] width 99 height 25
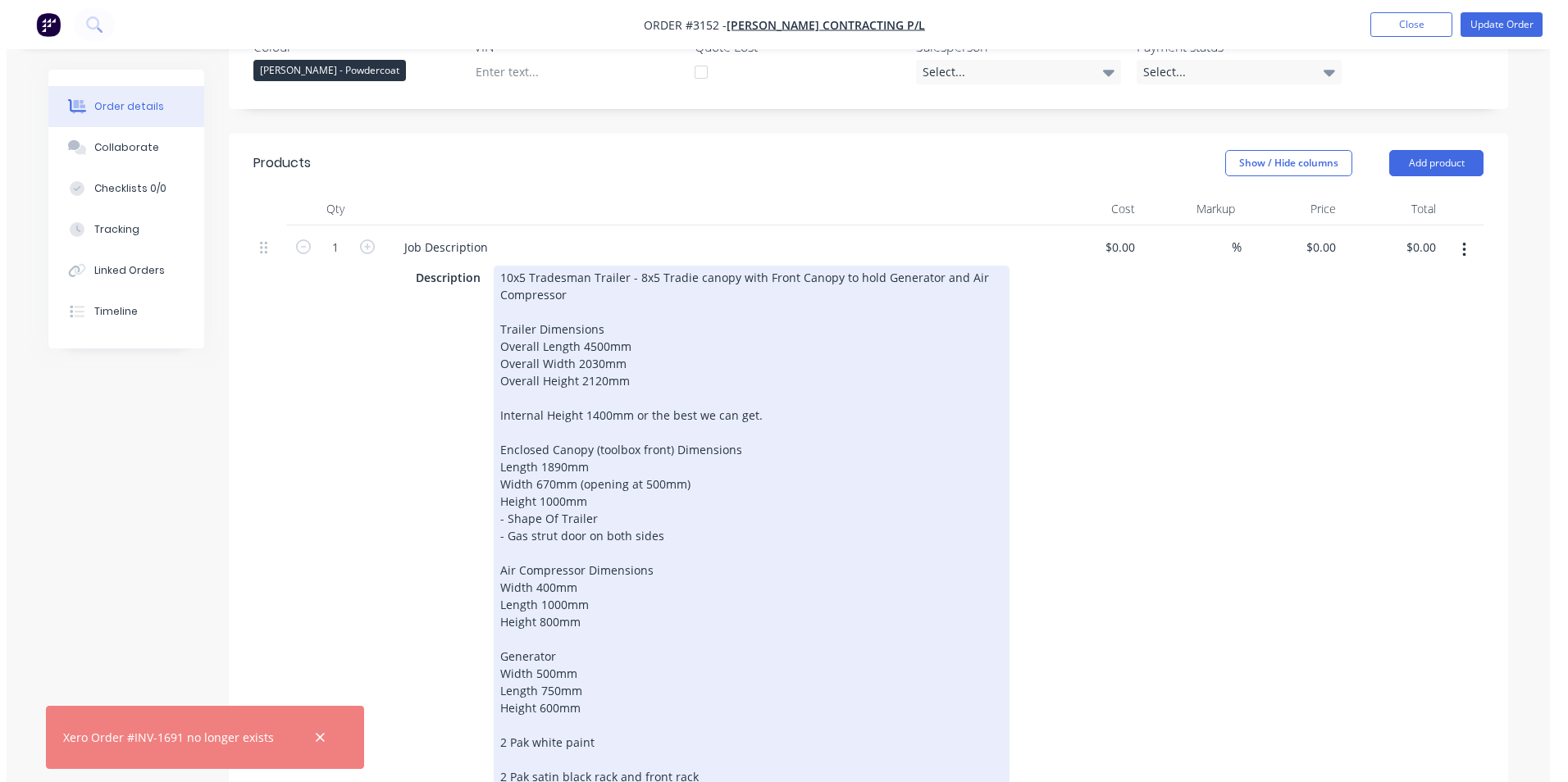
scroll to position [492, 0]
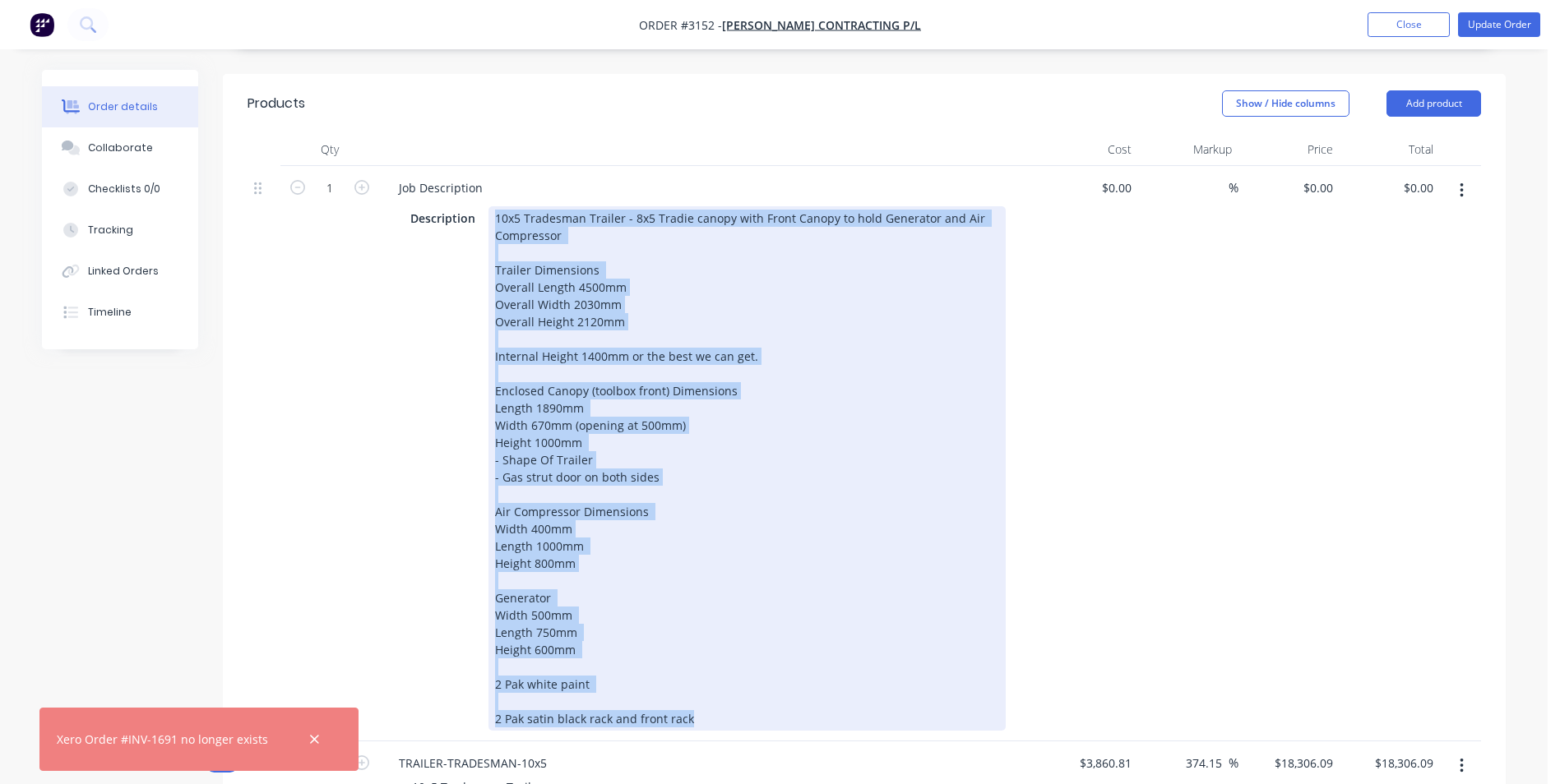
drag, startPoint x: 694, startPoint y: 722, endPoint x: 453, endPoint y: 94, distance: 672.7
copy div "10x5 Tradesman Trailer - 8x5 Tradie canopy with Front Canopy to hold Generator …"
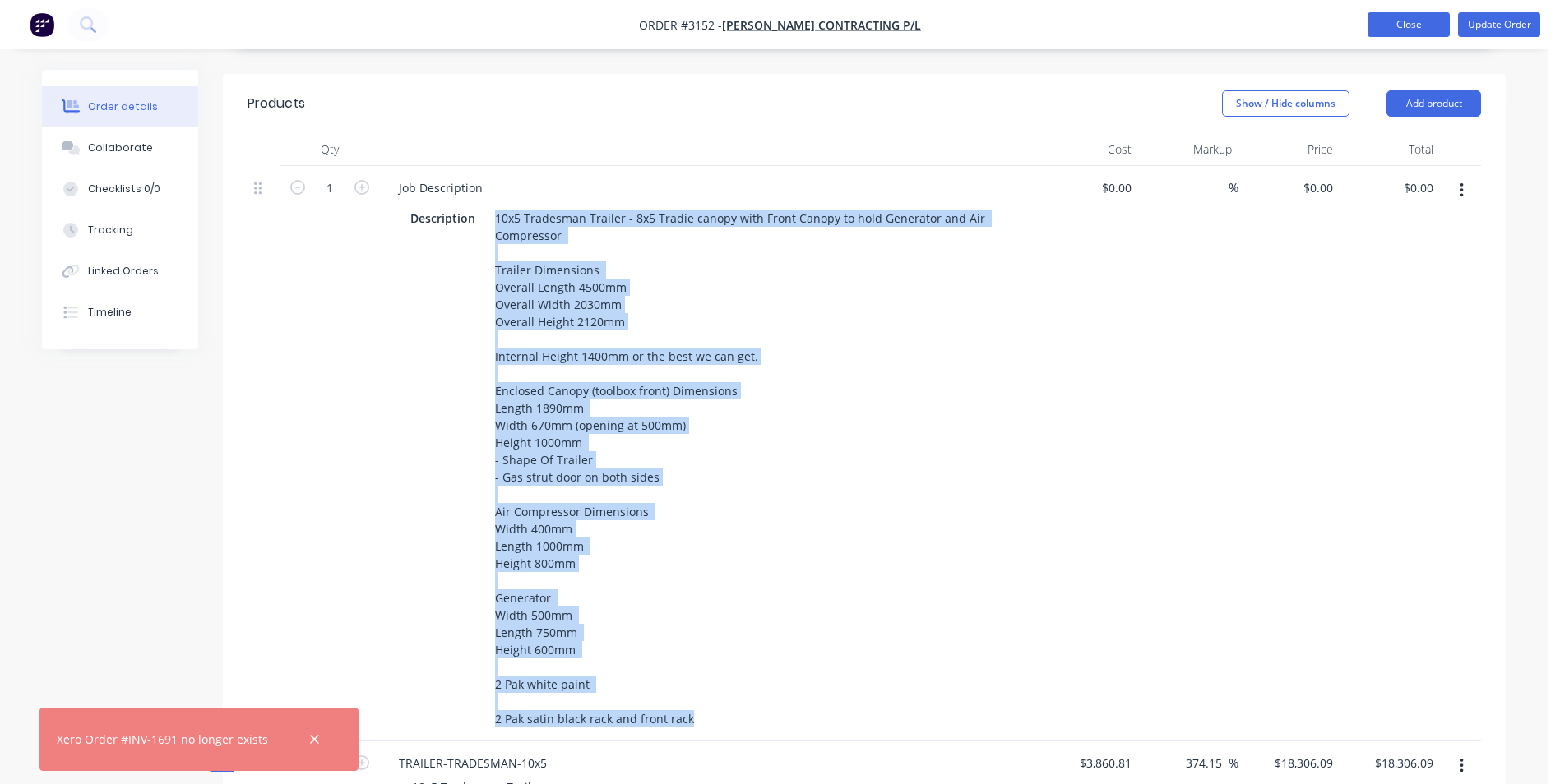
click at [1401, 20] on button "Close" at bounding box center [1409, 25] width 82 height 25
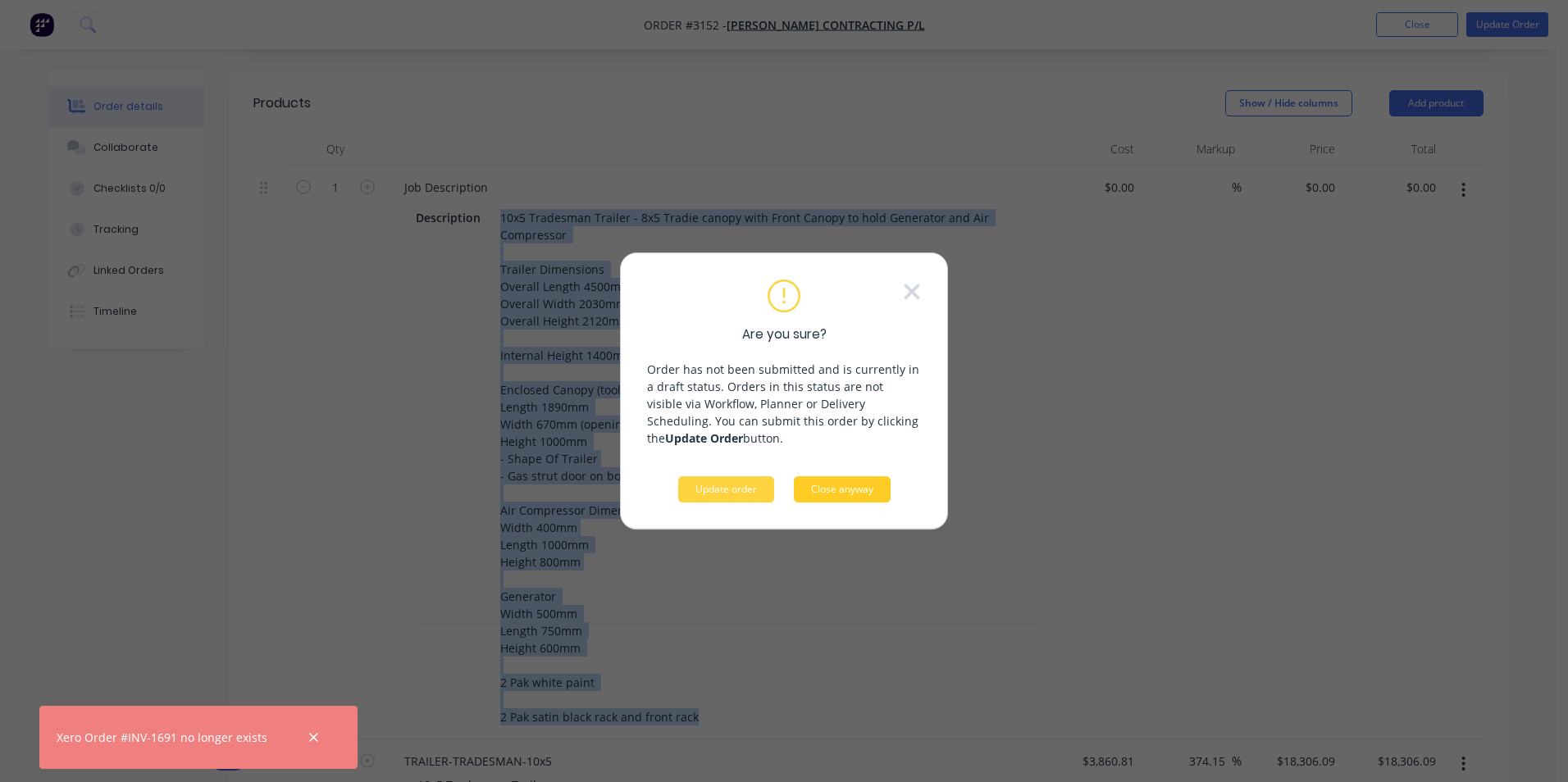
click at [870, 486] on button "Close anyway" at bounding box center [842, 489] width 97 height 26
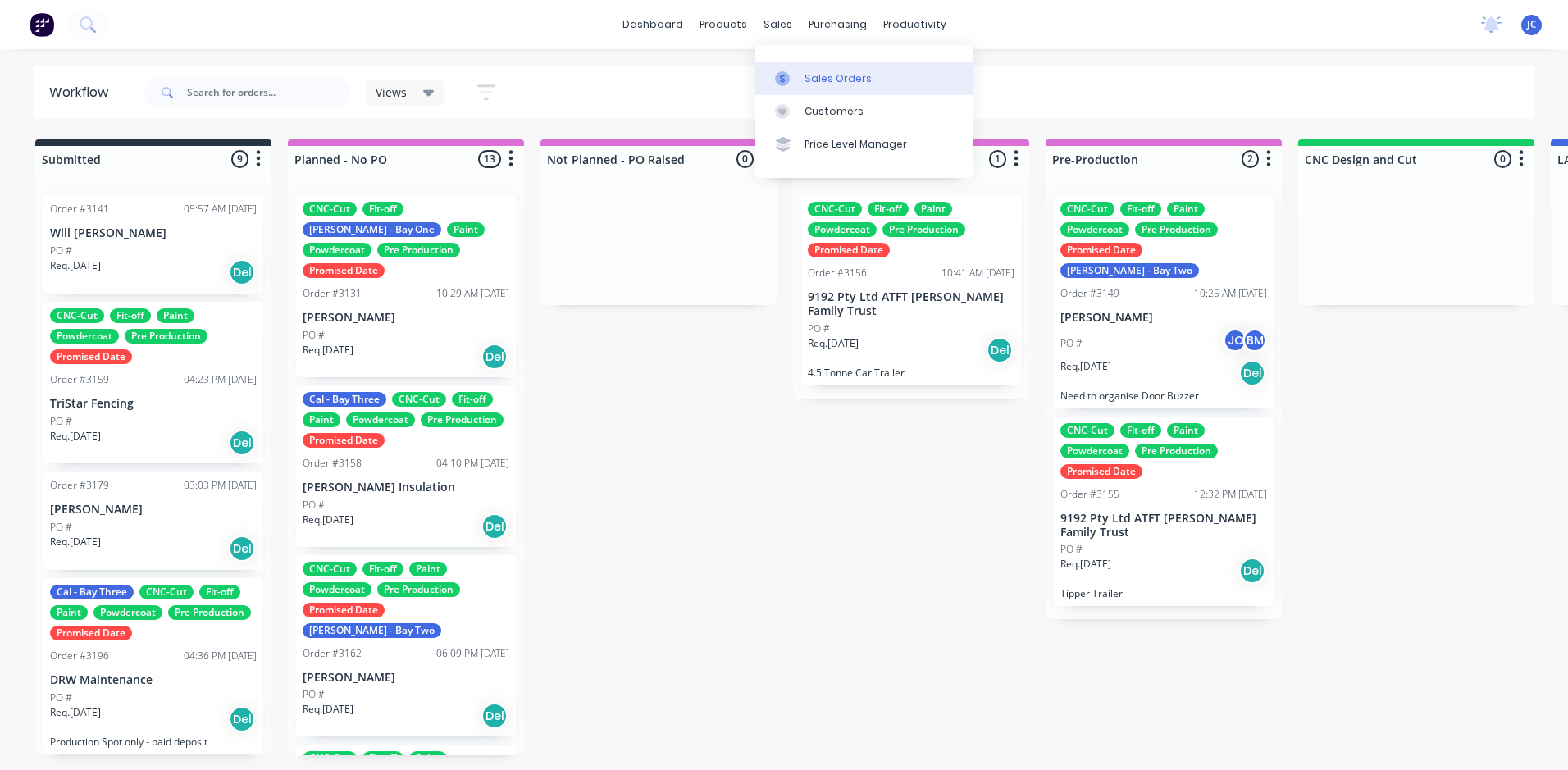
click at [849, 71] on div "Sales Orders" at bounding box center [838, 78] width 68 height 15
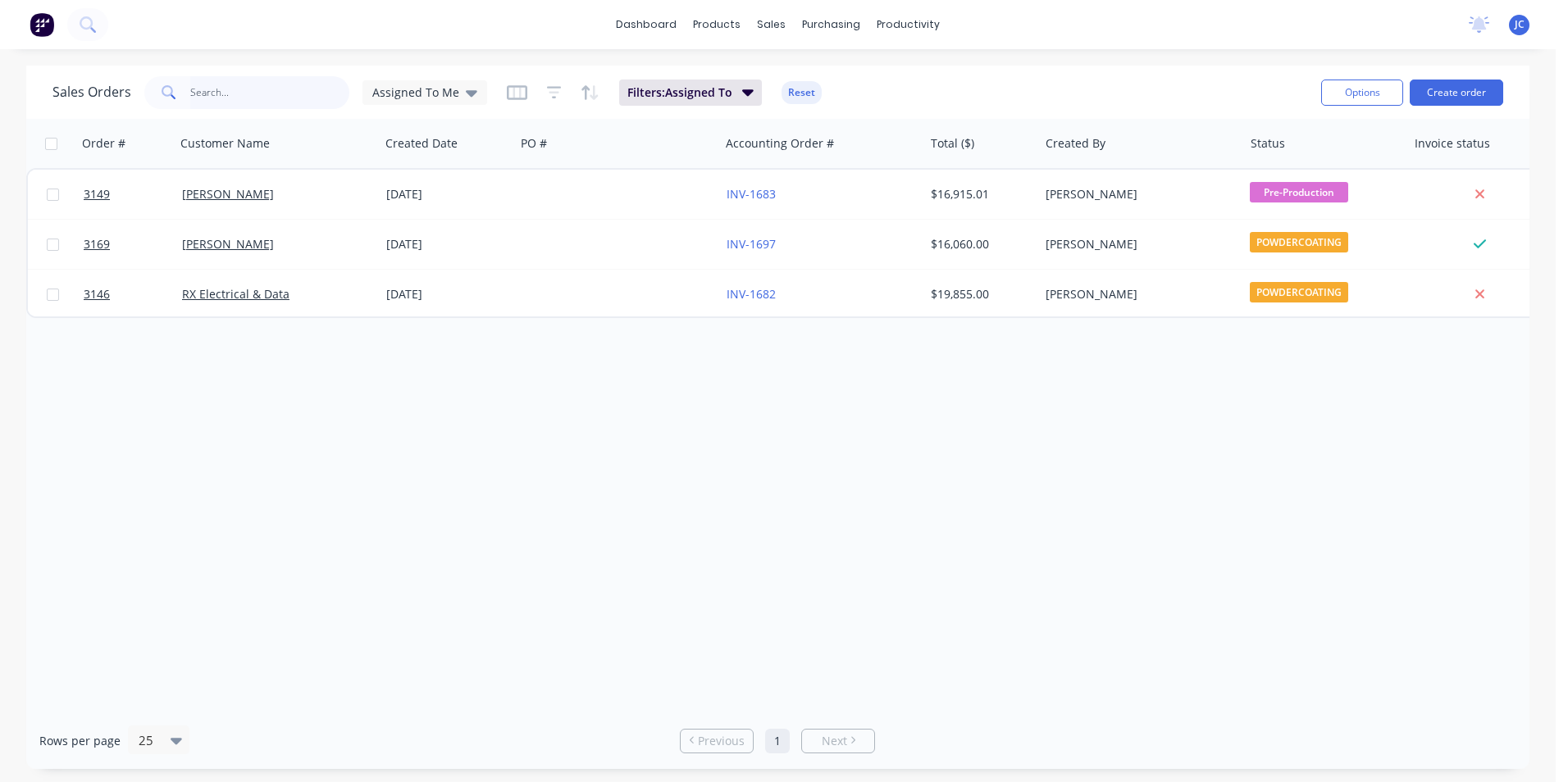
click at [232, 93] on input "text" at bounding box center [269, 93] width 160 height 33
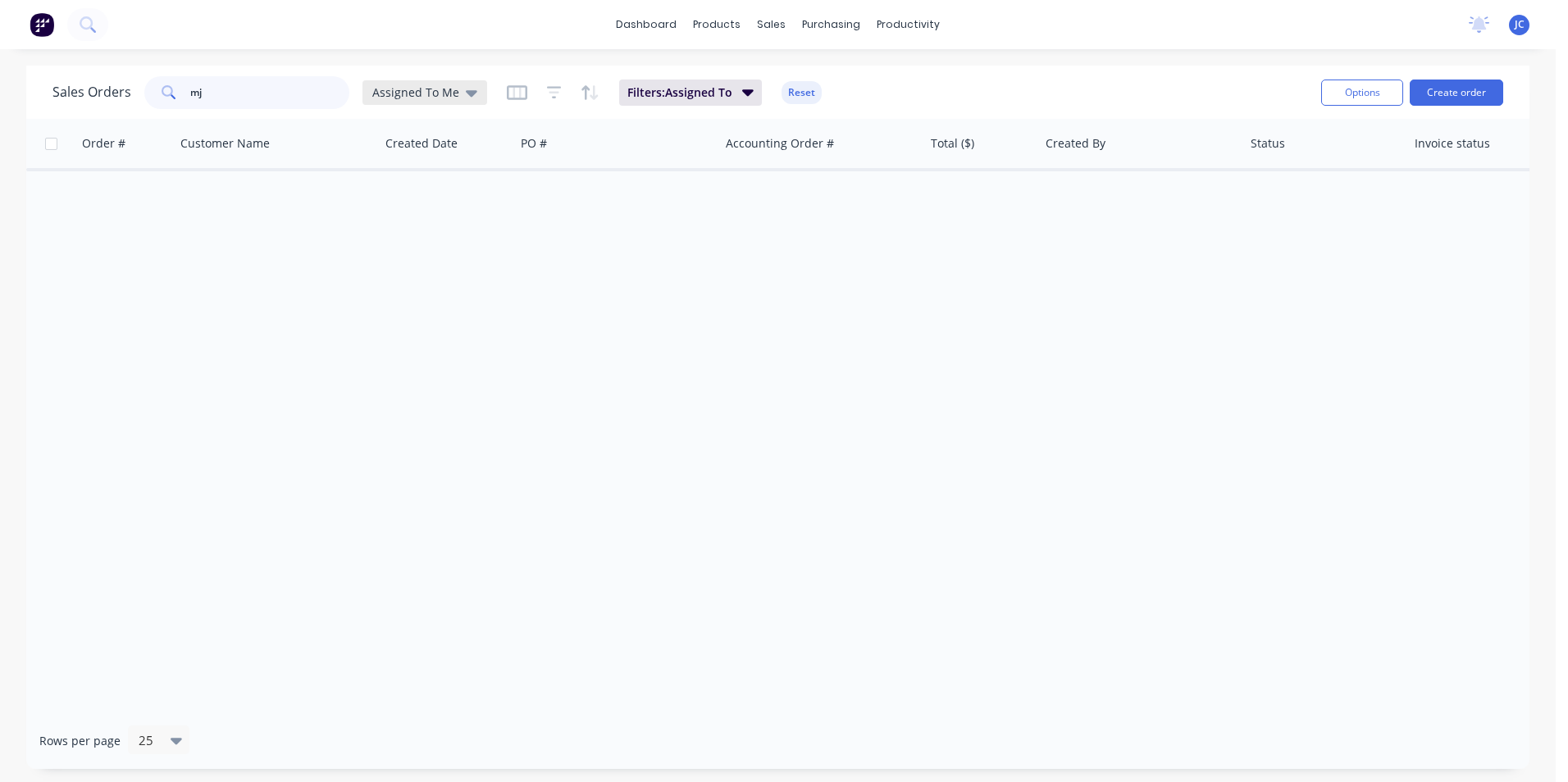
type input "mj"
click at [466, 86] on icon at bounding box center [472, 92] width 12 height 18
click at [438, 236] on button "None" at bounding box center [460, 232] width 187 height 19
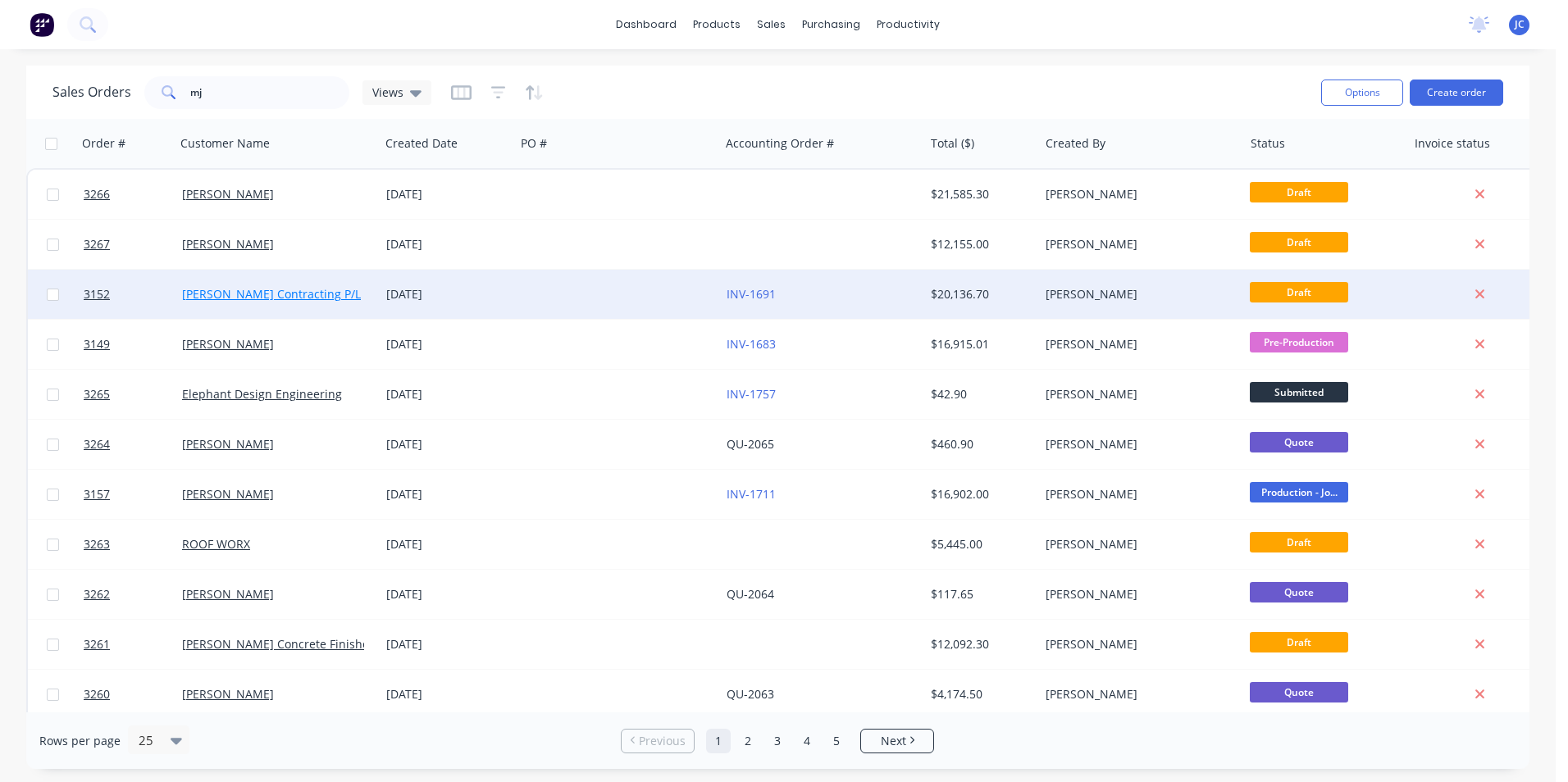
click at [232, 293] on link "[PERSON_NAME] Contracting P/L" at bounding box center [271, 294] width 179 height 16
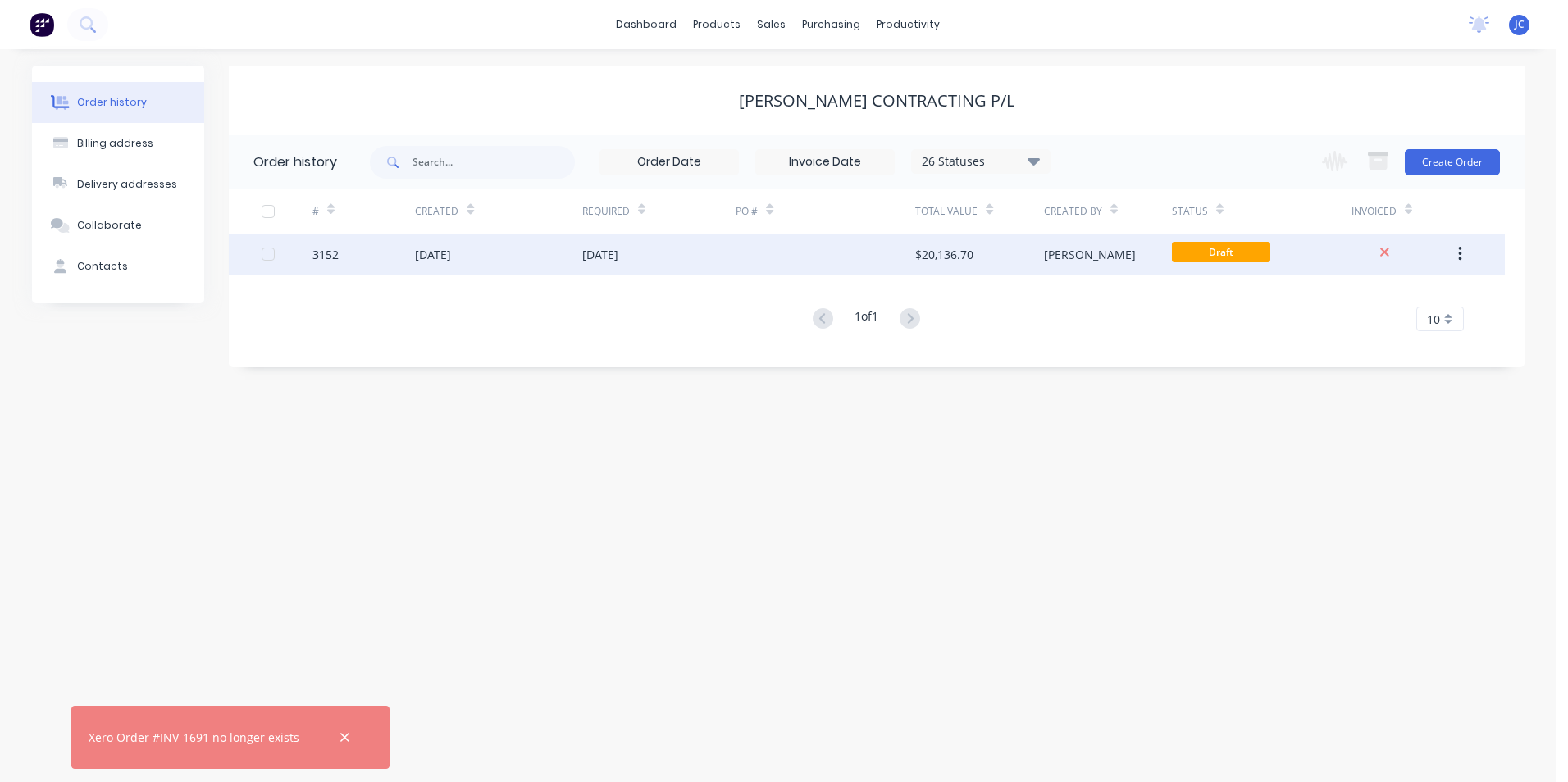
click at [1457, 251] on icon "button" at bounding box center [1459, 253] width 4 height 18
click at [1421, 329] on div "Duplicate" at bounding box center [1401, 330] width 126 height 23
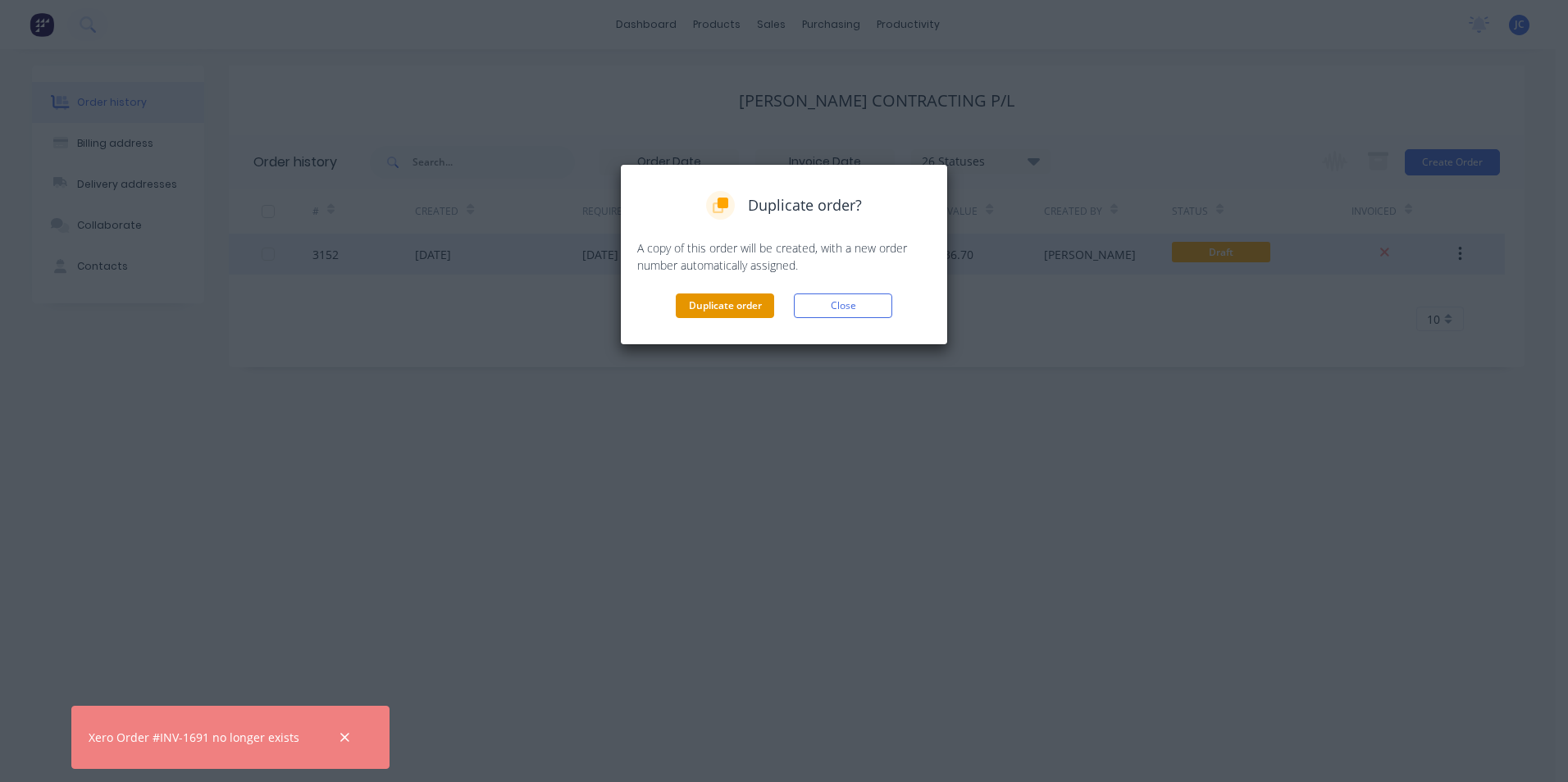
click at [735, 311] on button "Duplicate order" at bounding box center [724, 305] width 99 height 24
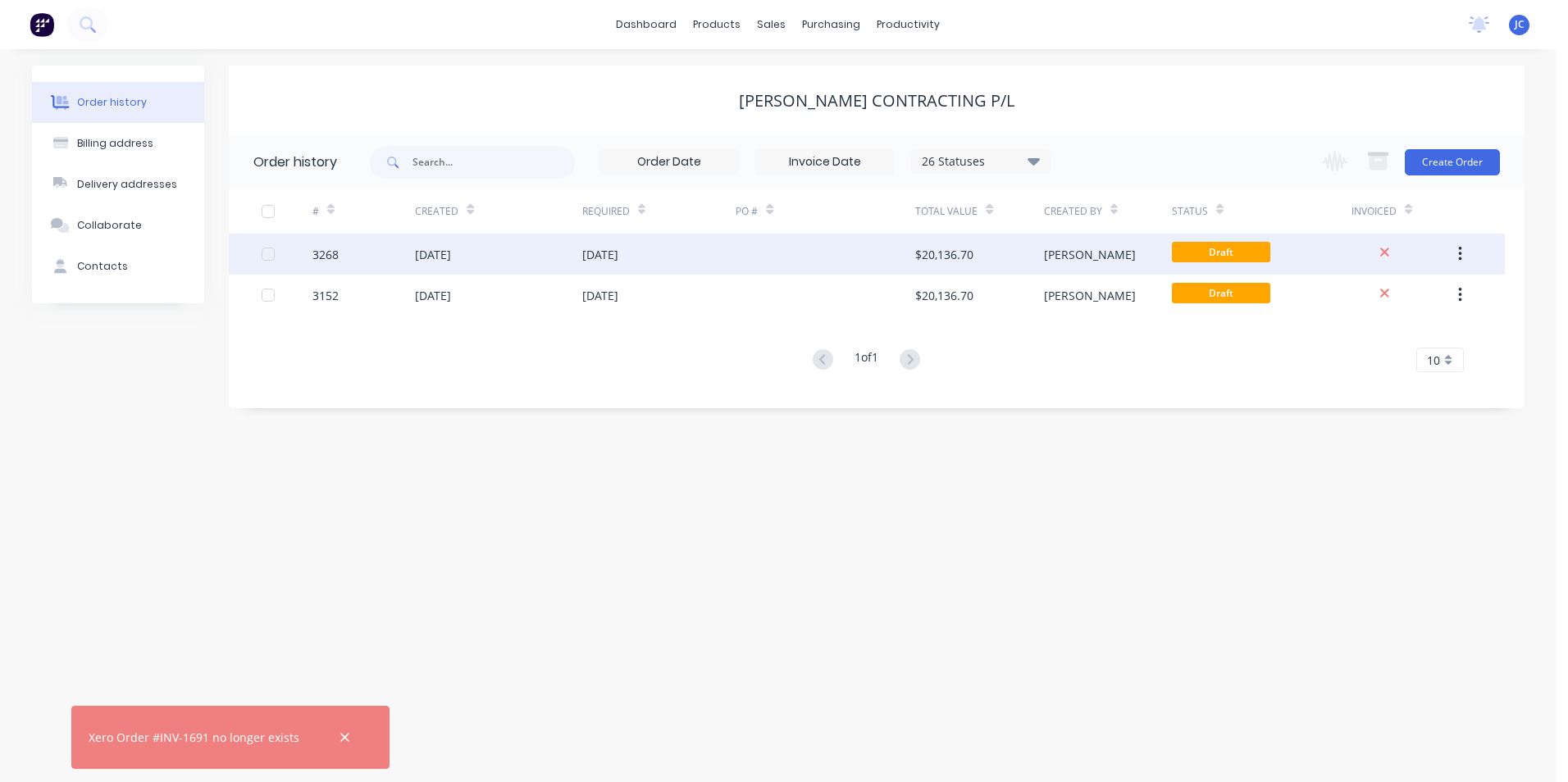
click at [576, 252] on div "[DATE]" at bounding box center [498, 254] width 166 height 41
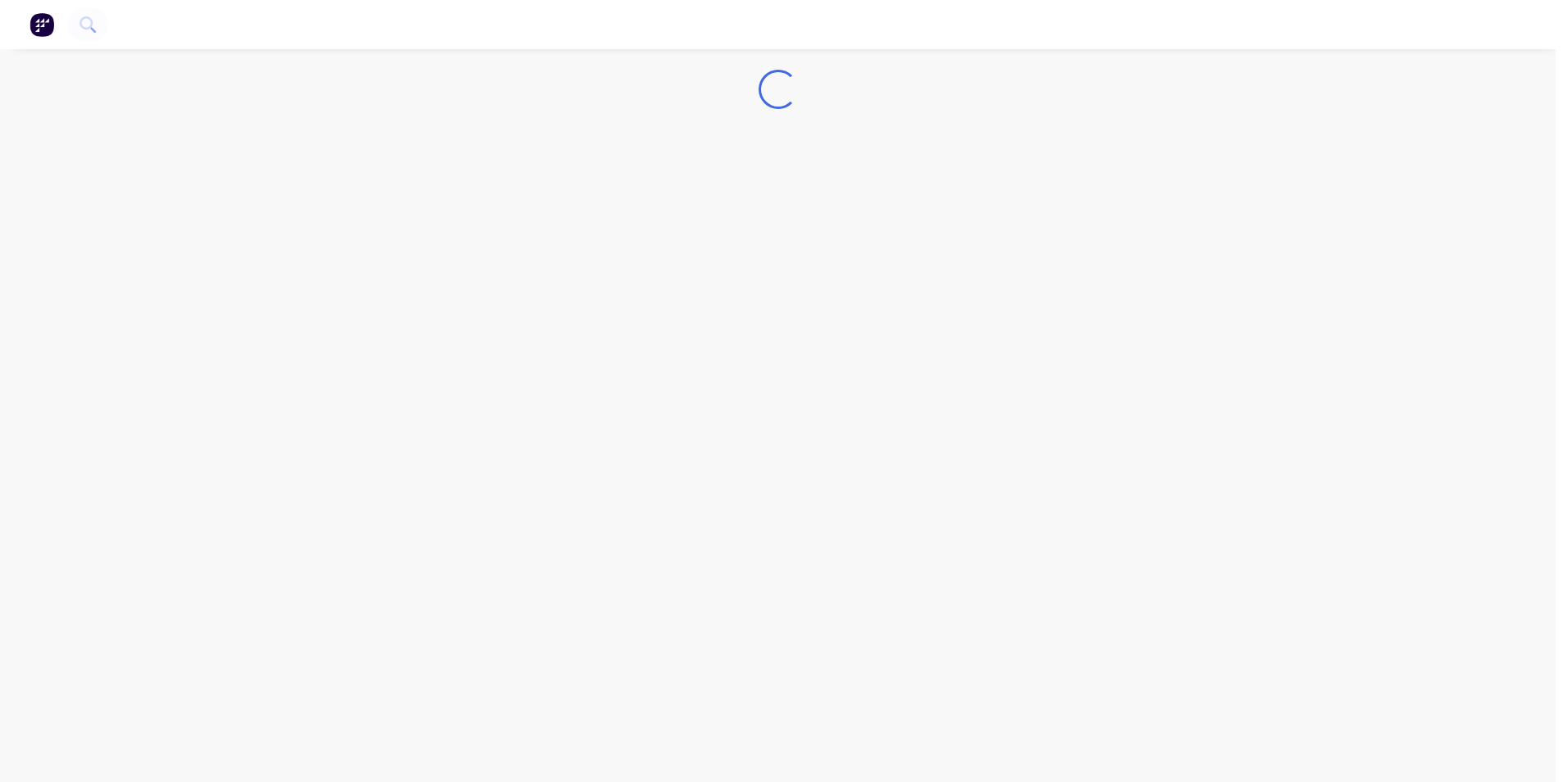
click at [576, 252] on div "Loading... Xero Order #INV-1691 no longer exists" at bounding box center [777, 391] width 1555 height 782
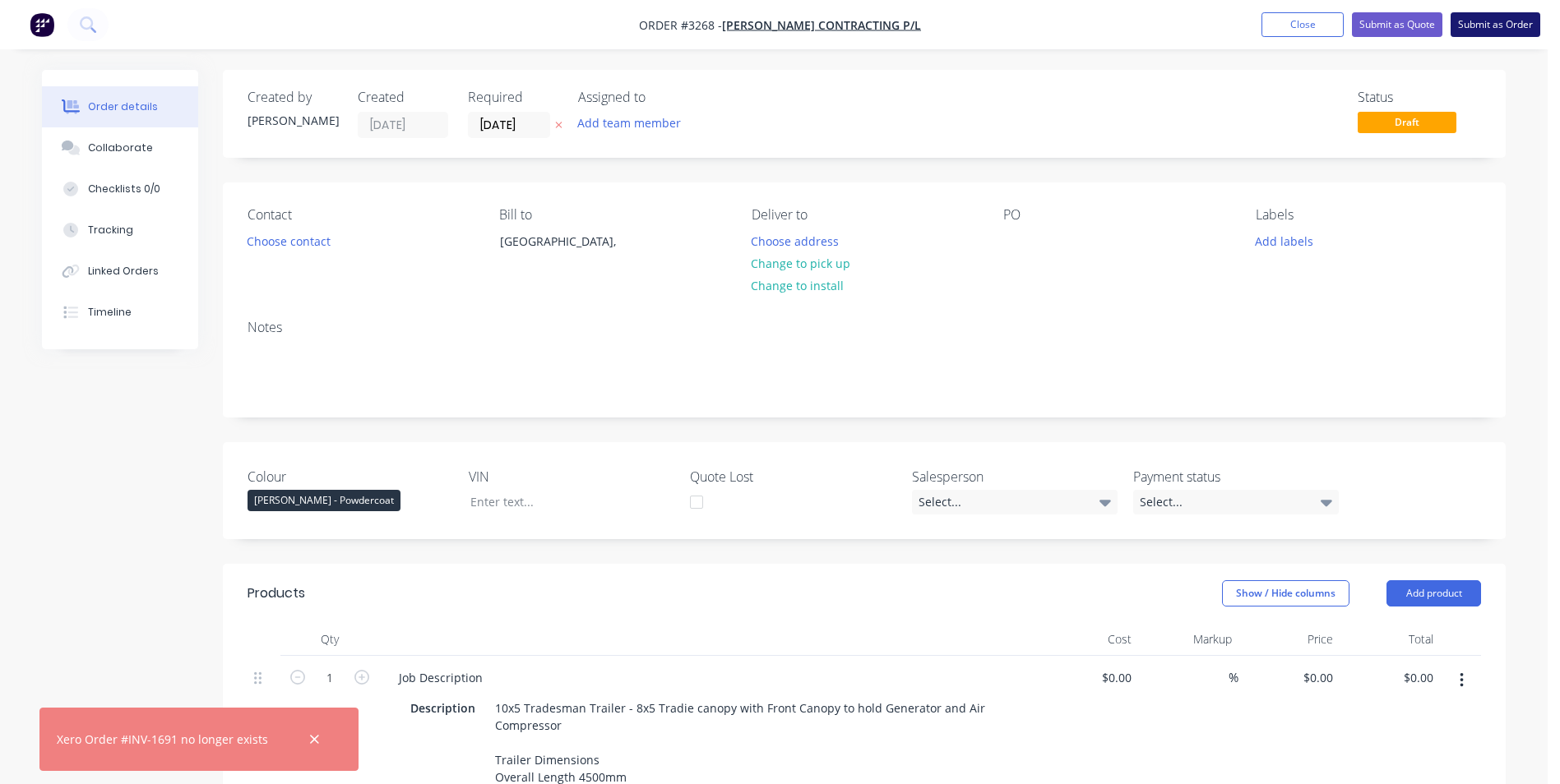
click at [1518, 22] on button "Submit as Order" at bounding box center [1495, 25] width 89 height 25
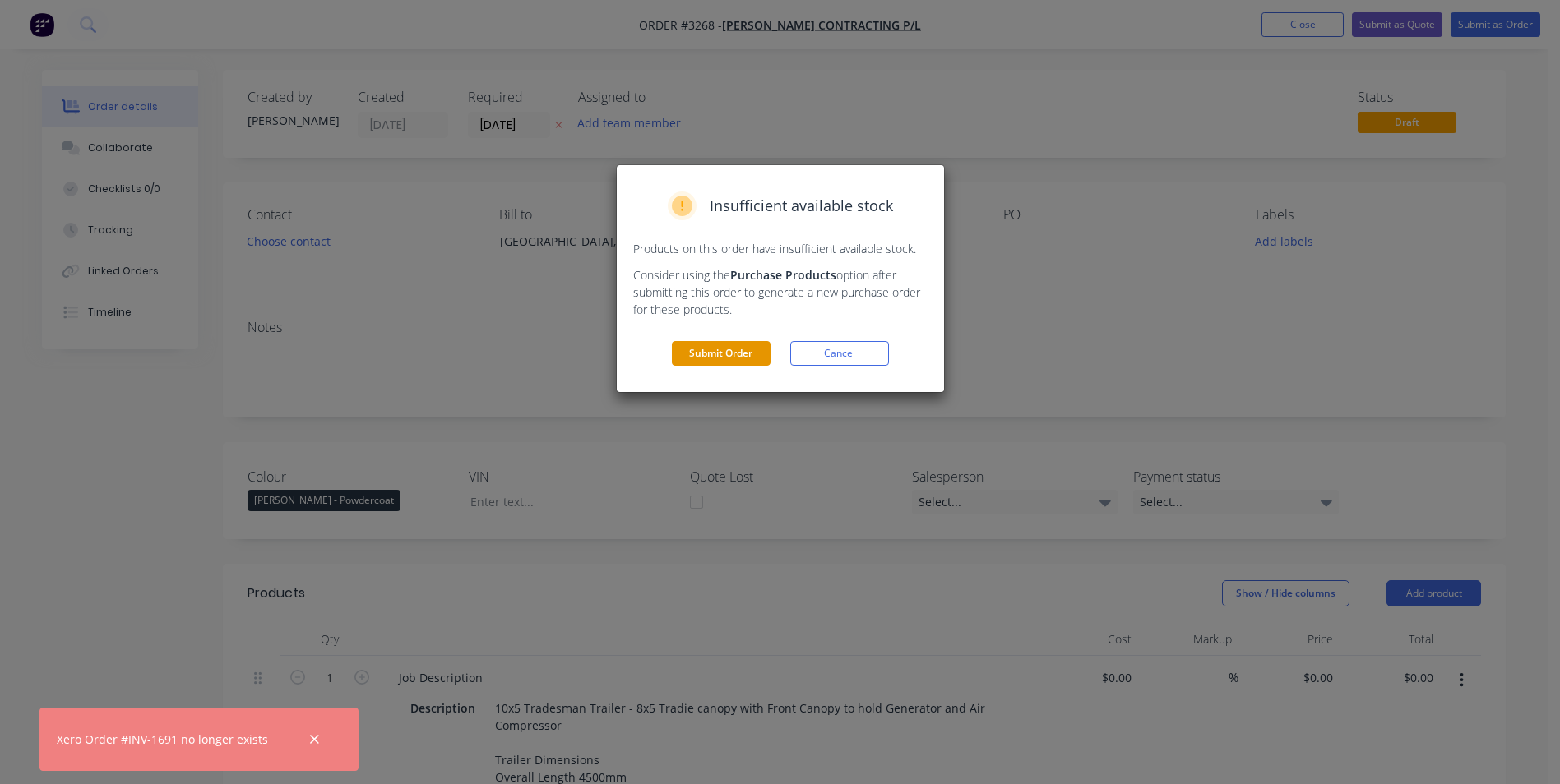
click at [715, 356] on button "Submit Order" at bounding box center [721, 353] width 99 height 25
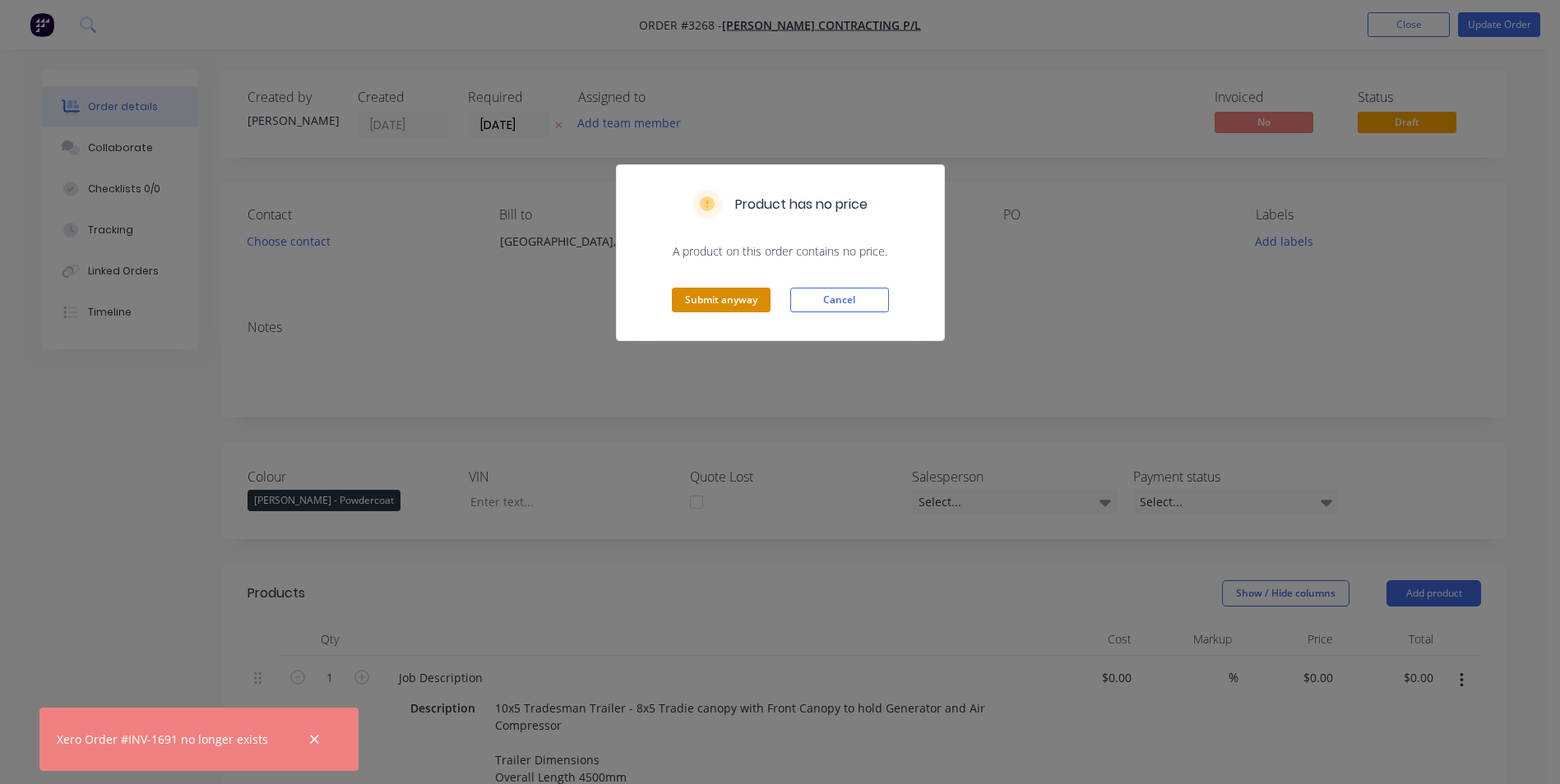
click at [730, 302] on button "Submit anyway" at bounding box center [721, 299] width 99 height 25
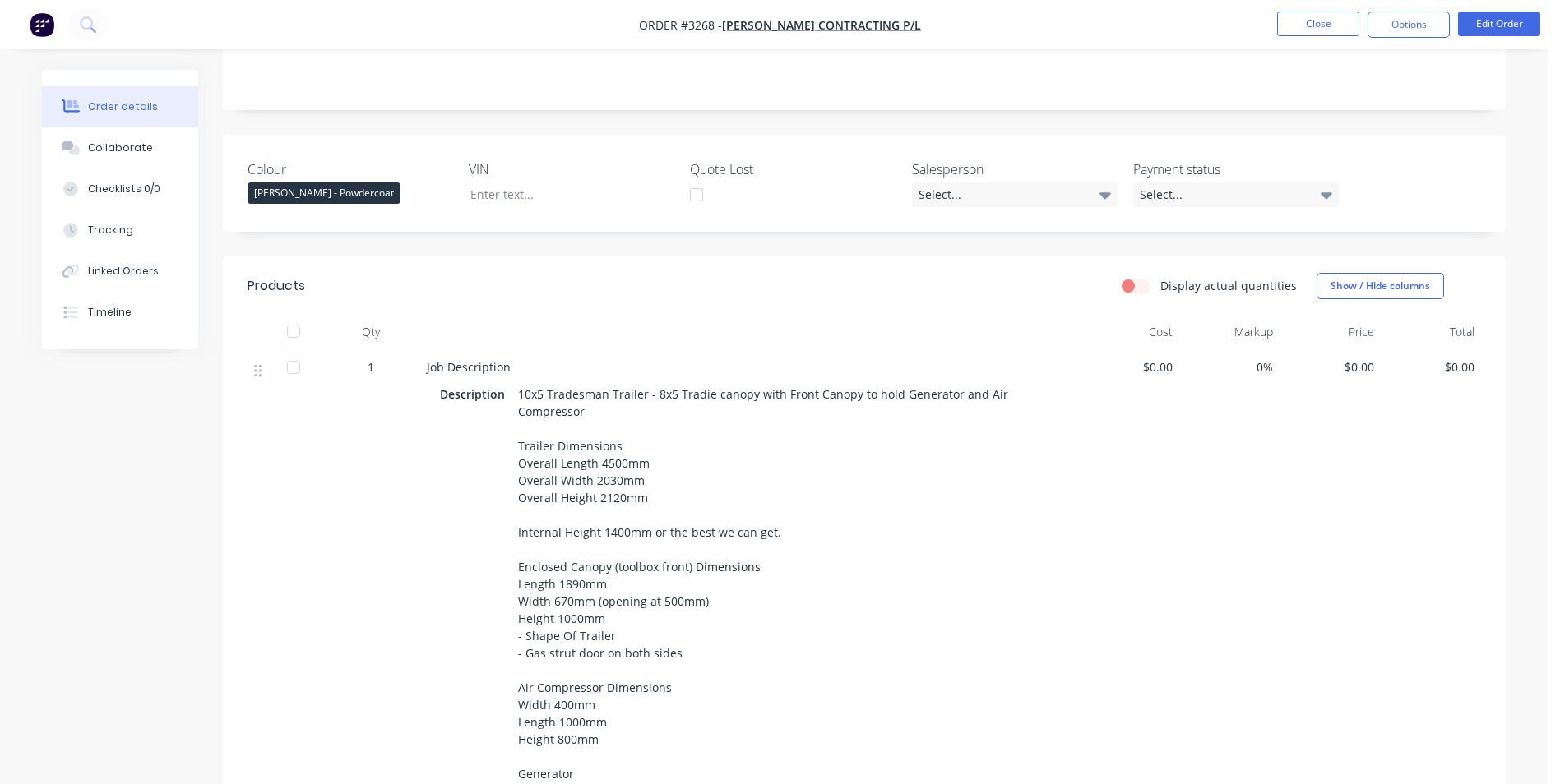
scroll to position [372, 0]
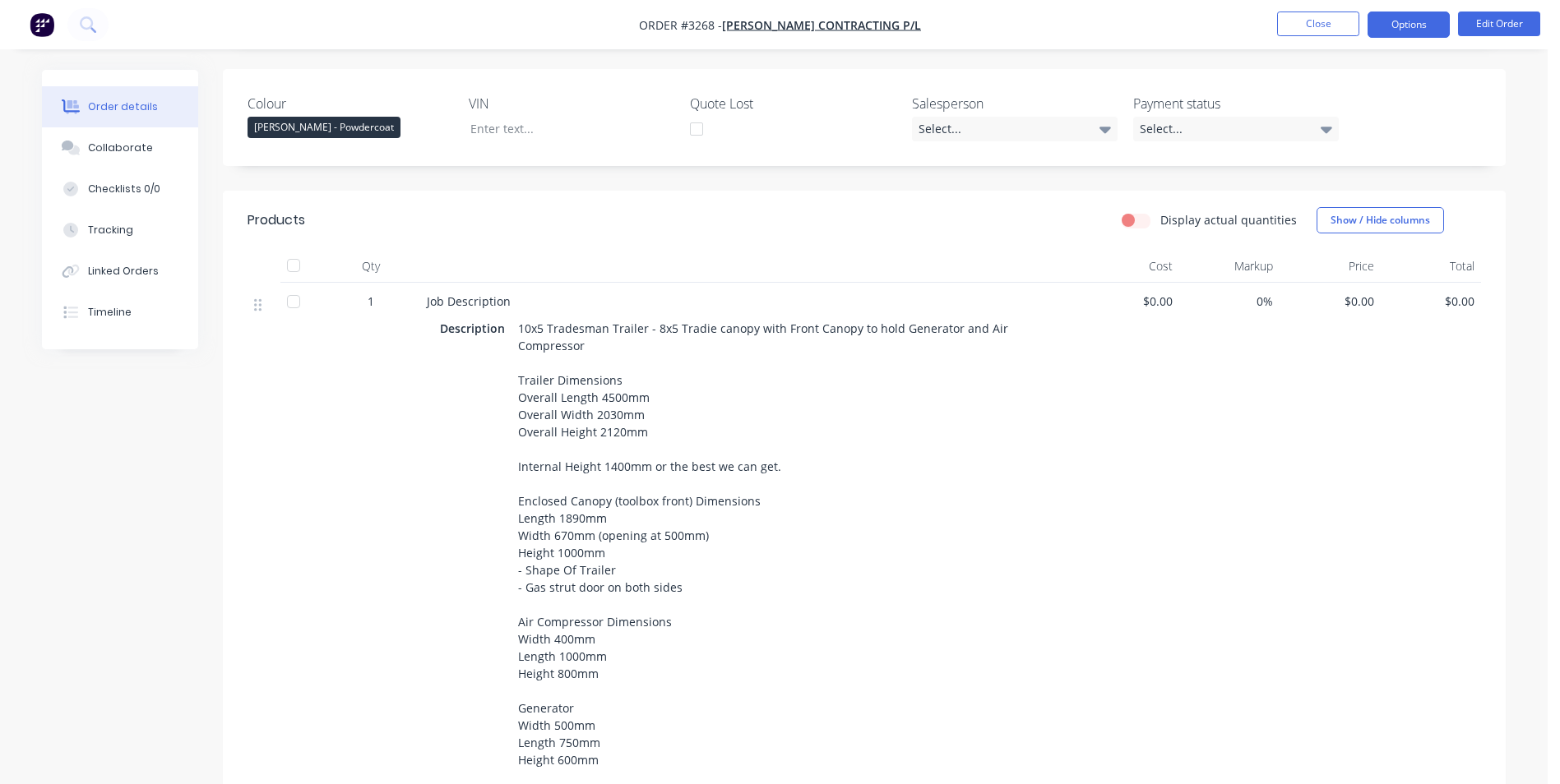
click at [1433, 24] on button "Options" at bounding box center [1409, 25] width 82 height 26
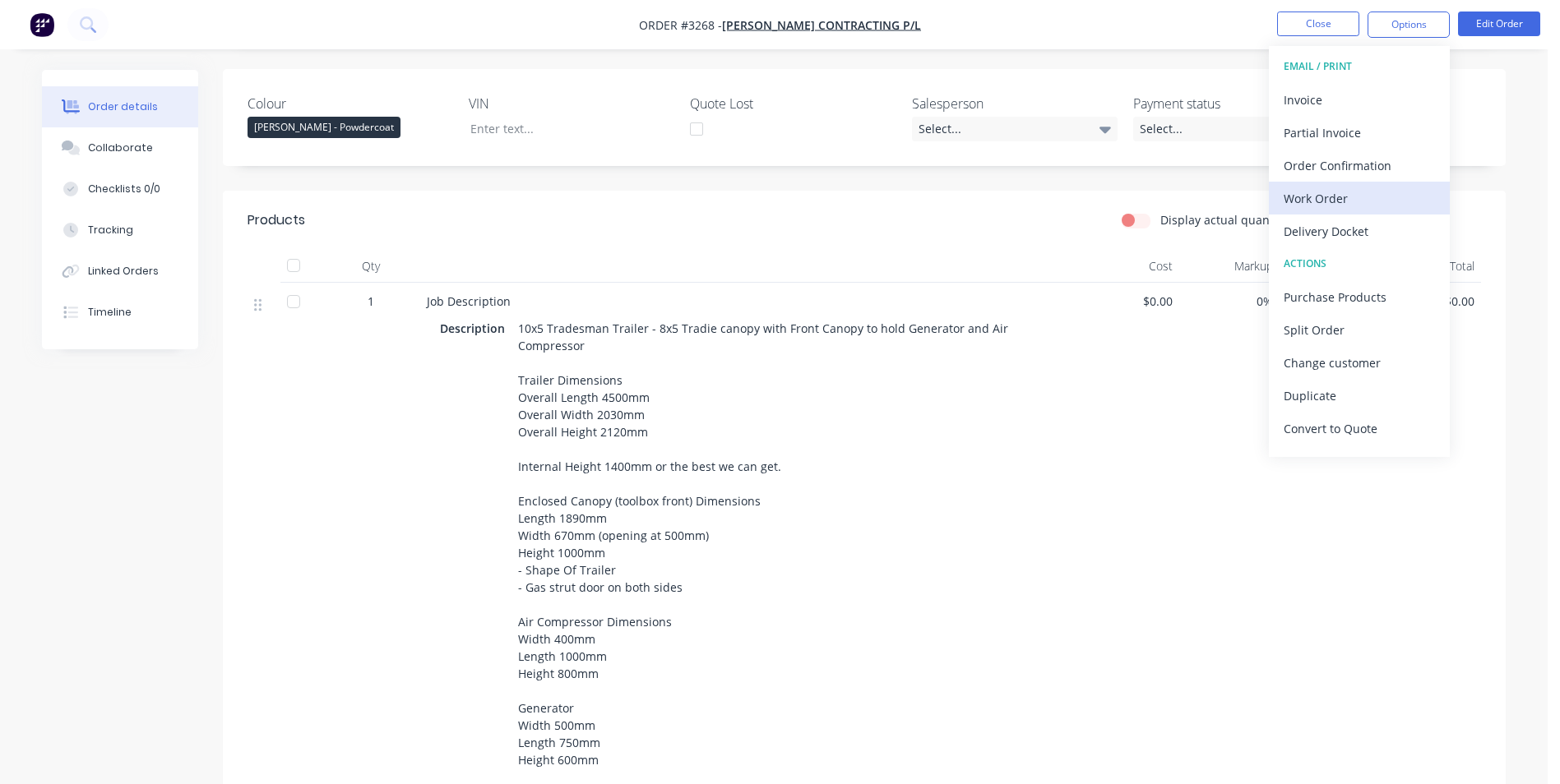
click at [1319, 190] on div "Work Order" at bounding box center [1360, 198] width 151 height 24
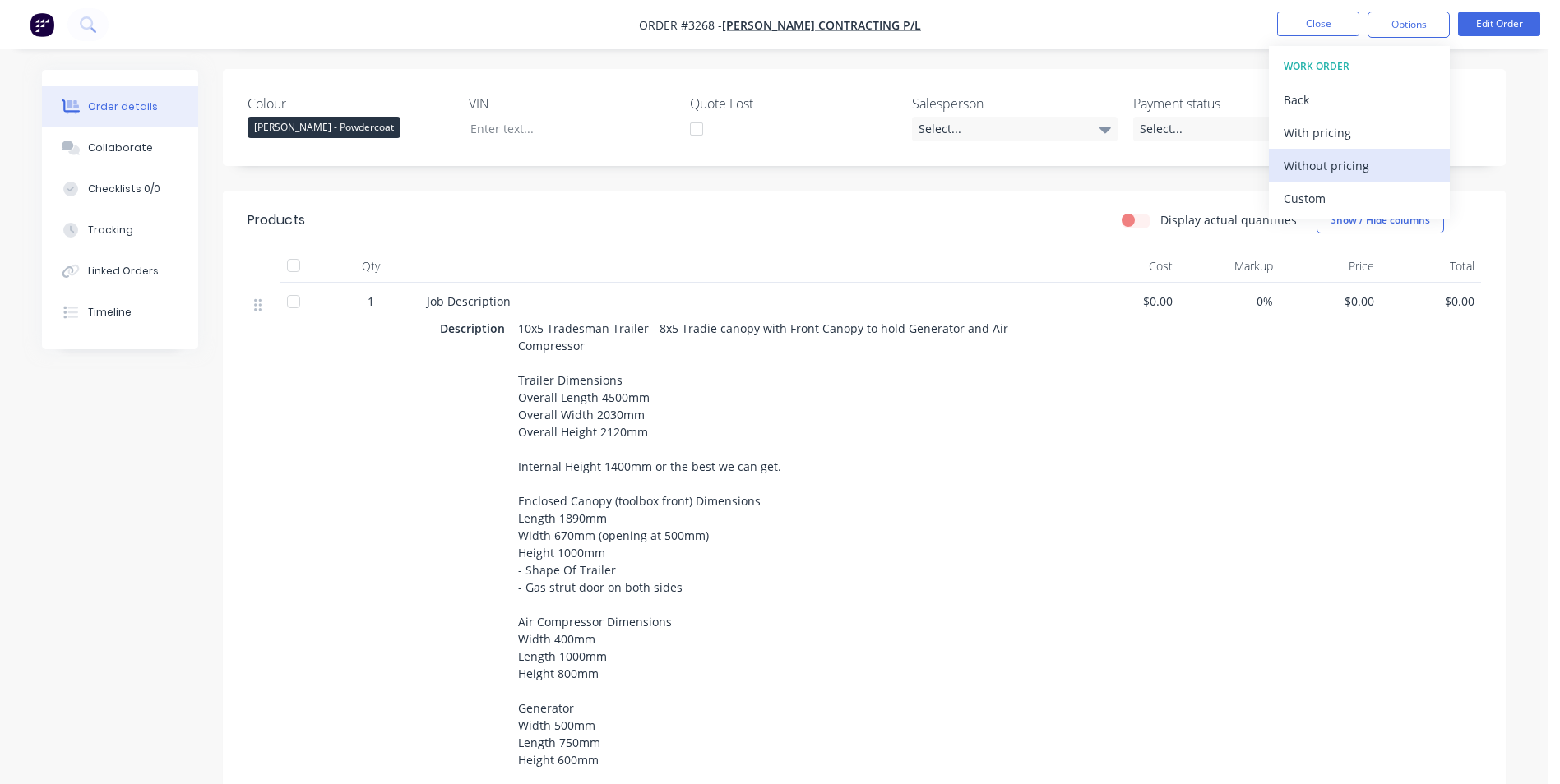
click at [1338, 168] on div "Without pricing" at bounding box center [1360, 166] width 151 height 24
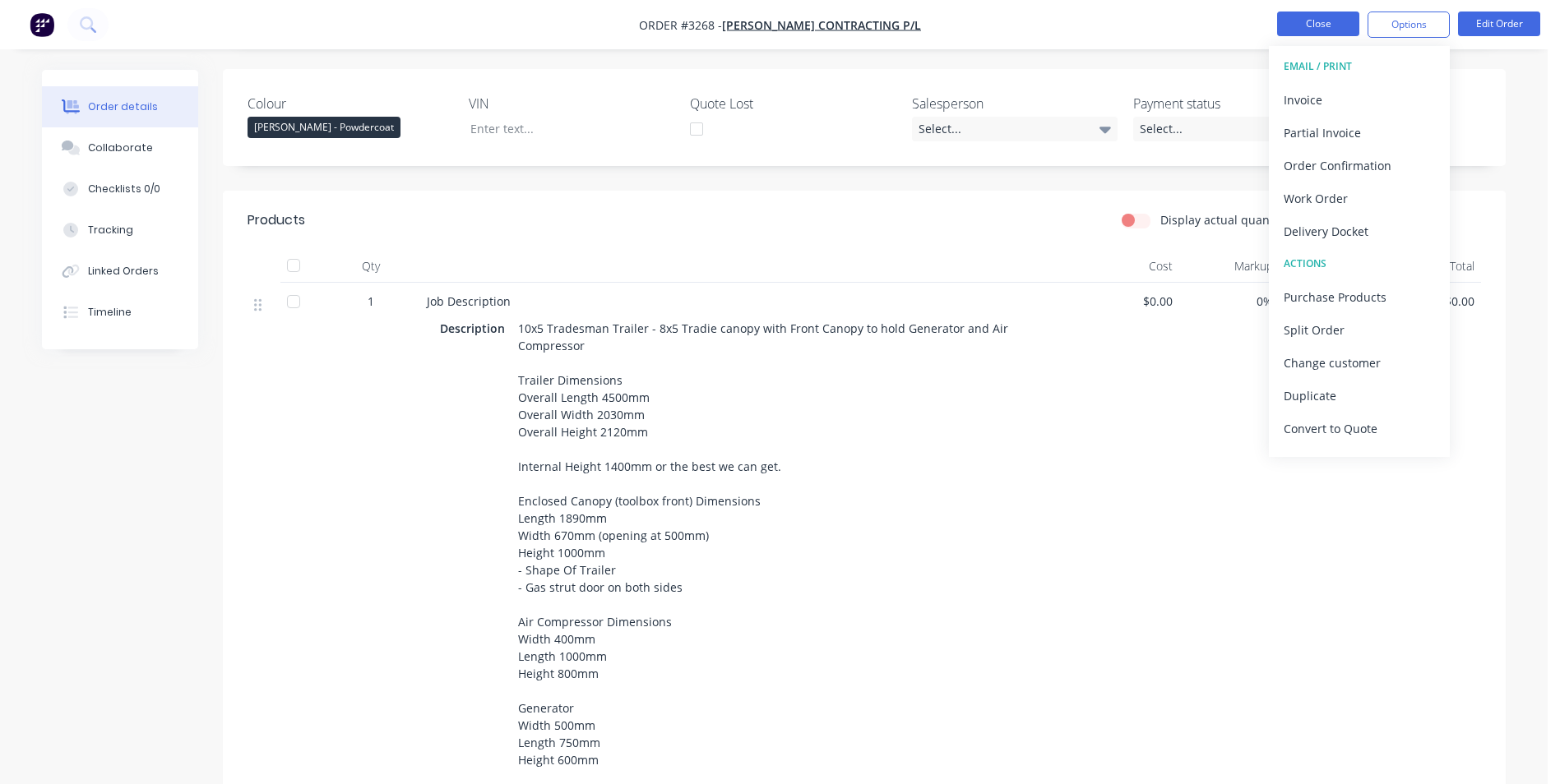
click at [1318, 28] on button "Close" at bounding box center [1318, 24] width 82 height 25
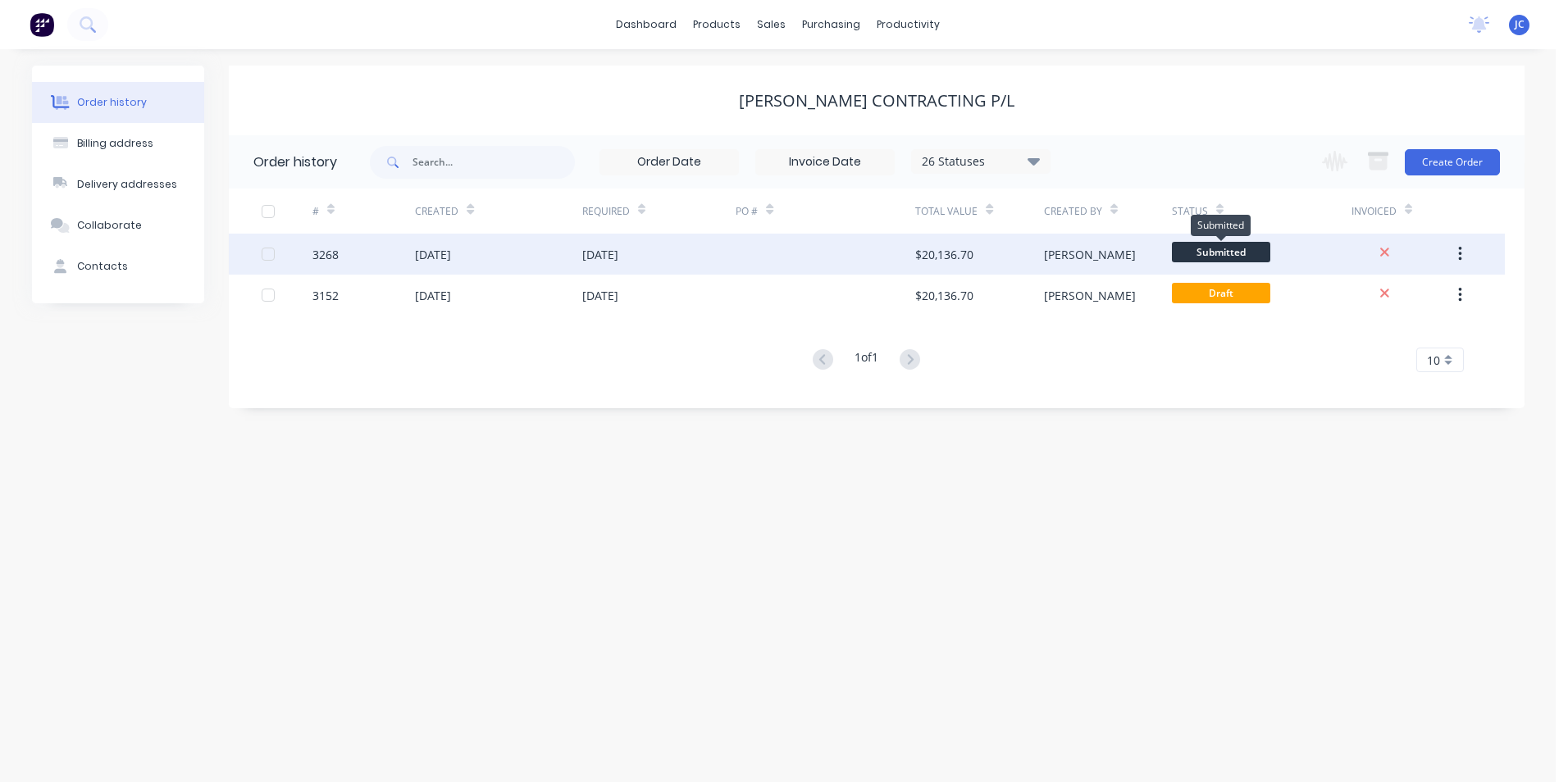
click at [1249, 254] on span "Submitted" at bounding box center [1221, 252] width 99 height 21
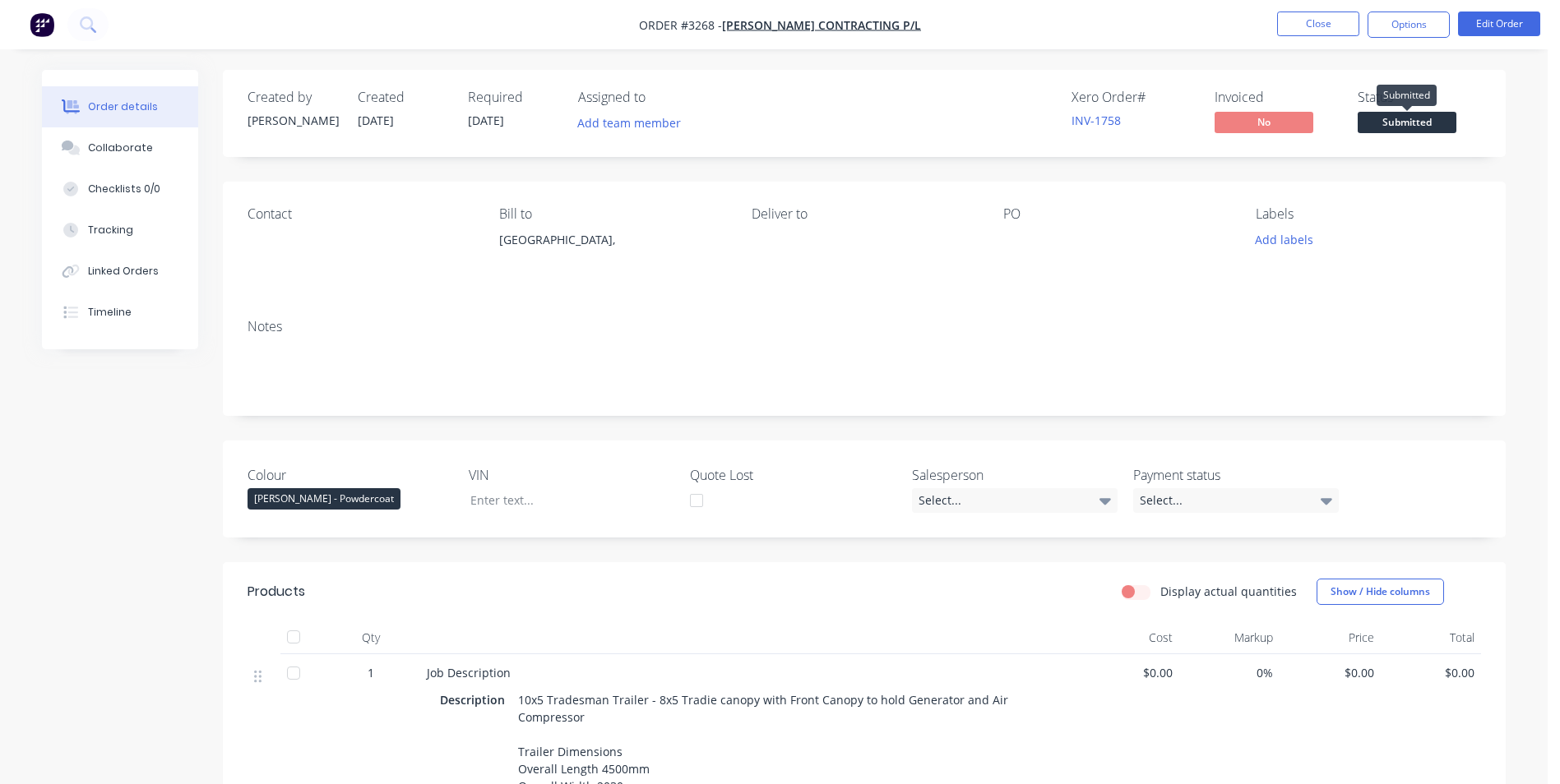
click at [1417, 118] on span "Submitted" at bounding box center [1407, 122] width 99 height 21
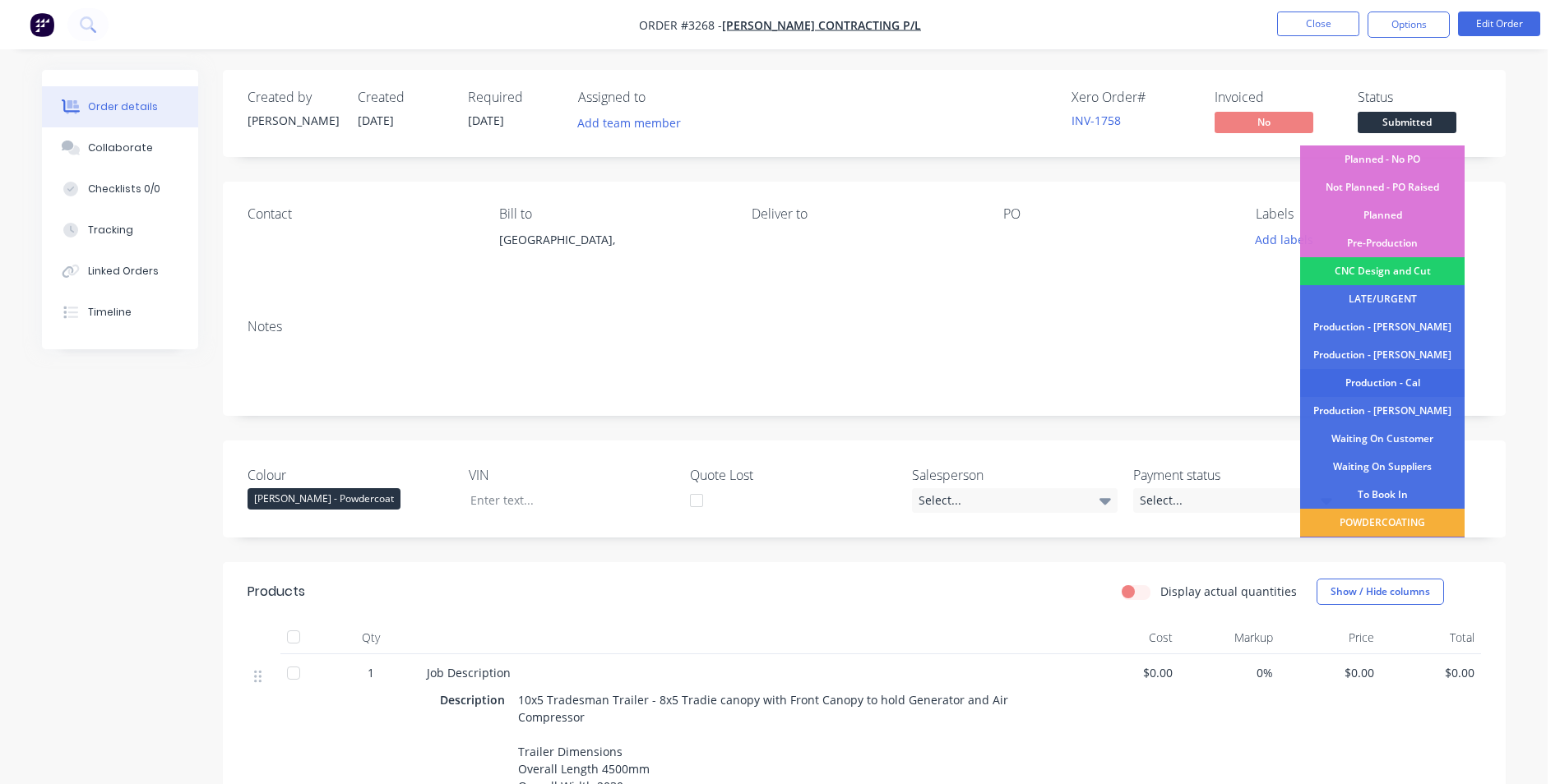
click at [1408, 380] on div "Production - Cal" at bounding box center [1382, 383] width 165 height 27
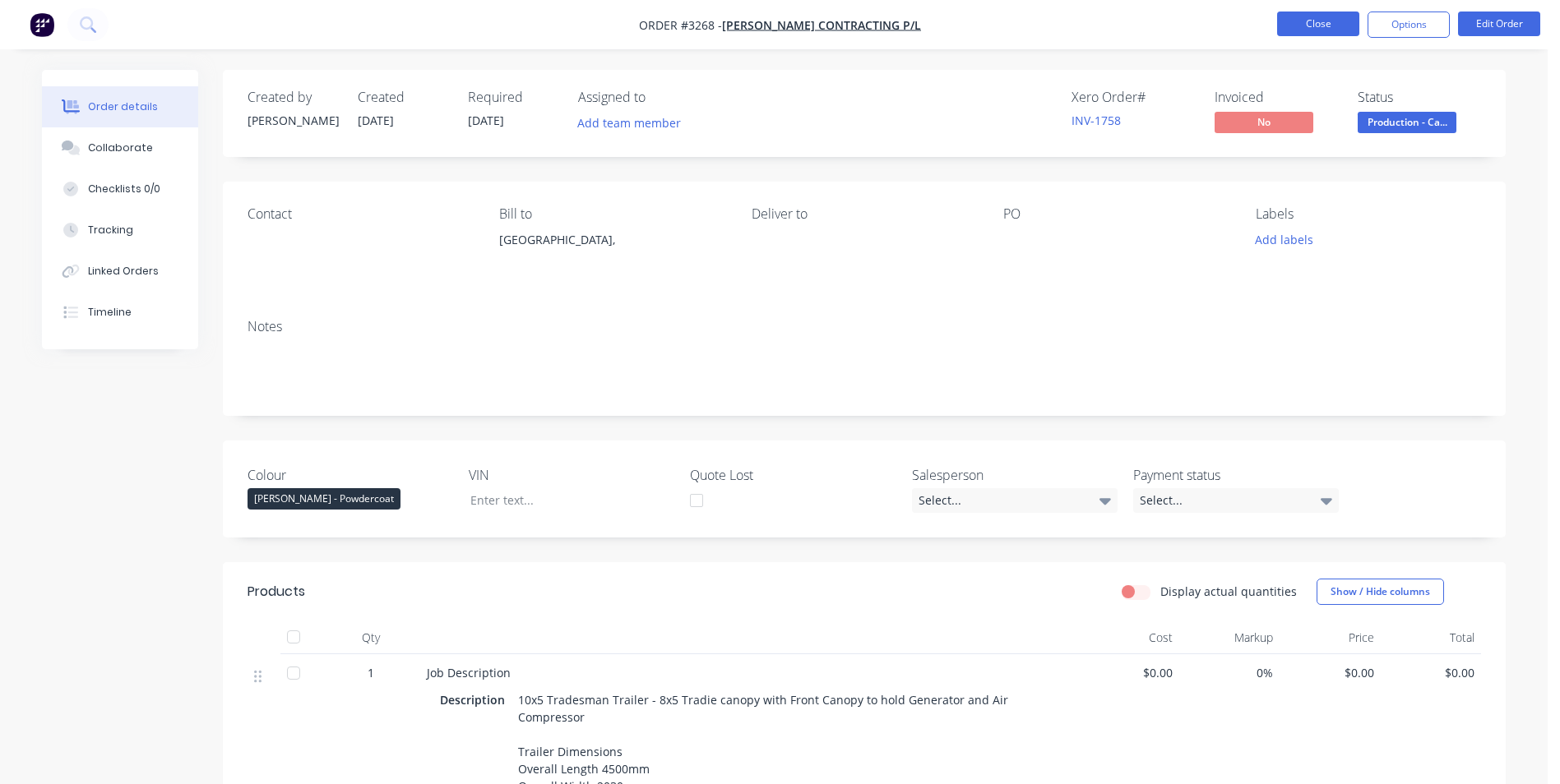
click at [1318, 26] on button "Close" at bounding box center [1318, 24] width 82 height 25
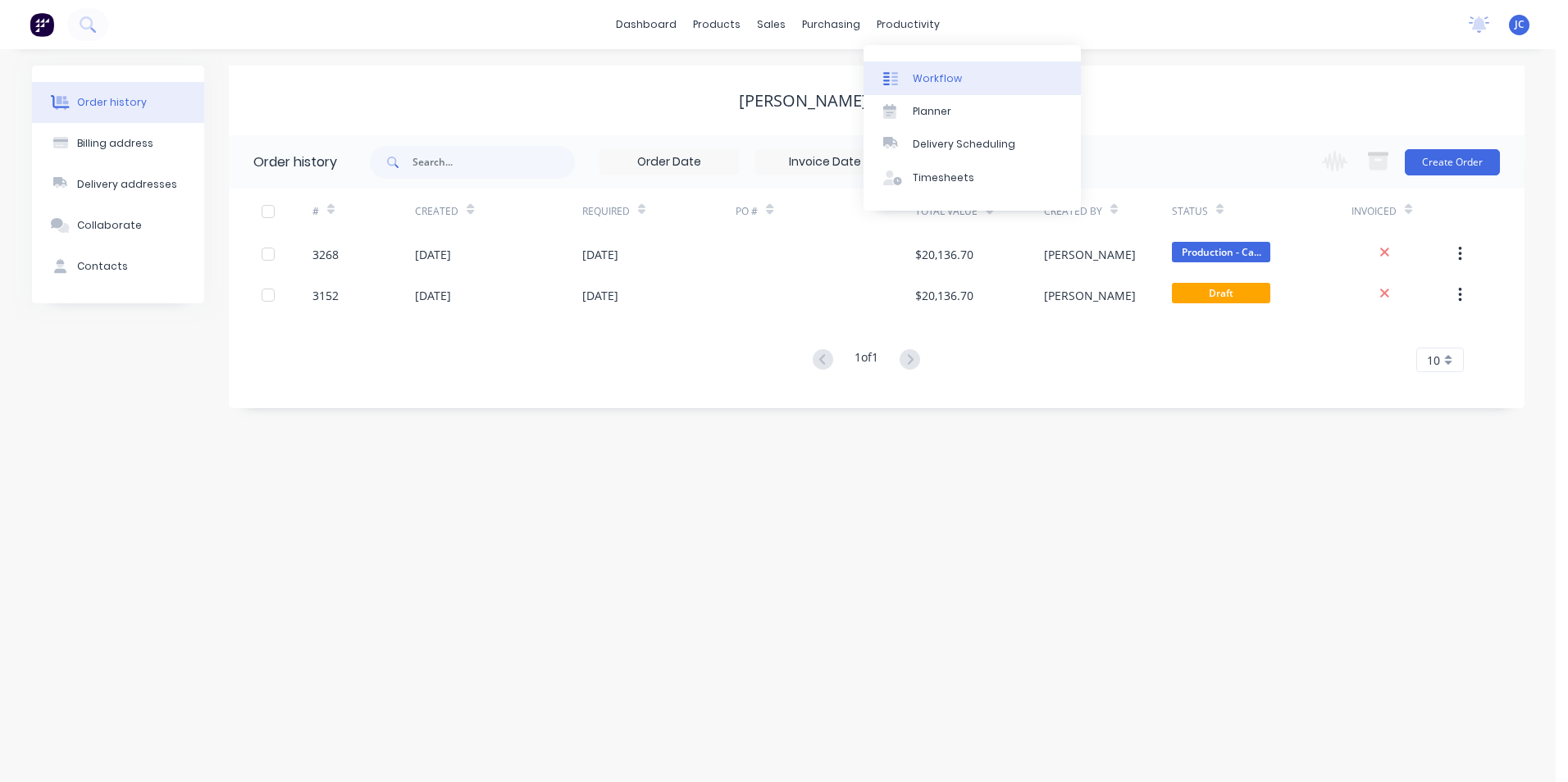
click at [929, 93] on link "Workflow" at bounding box center [972, 78] width 217 height 33
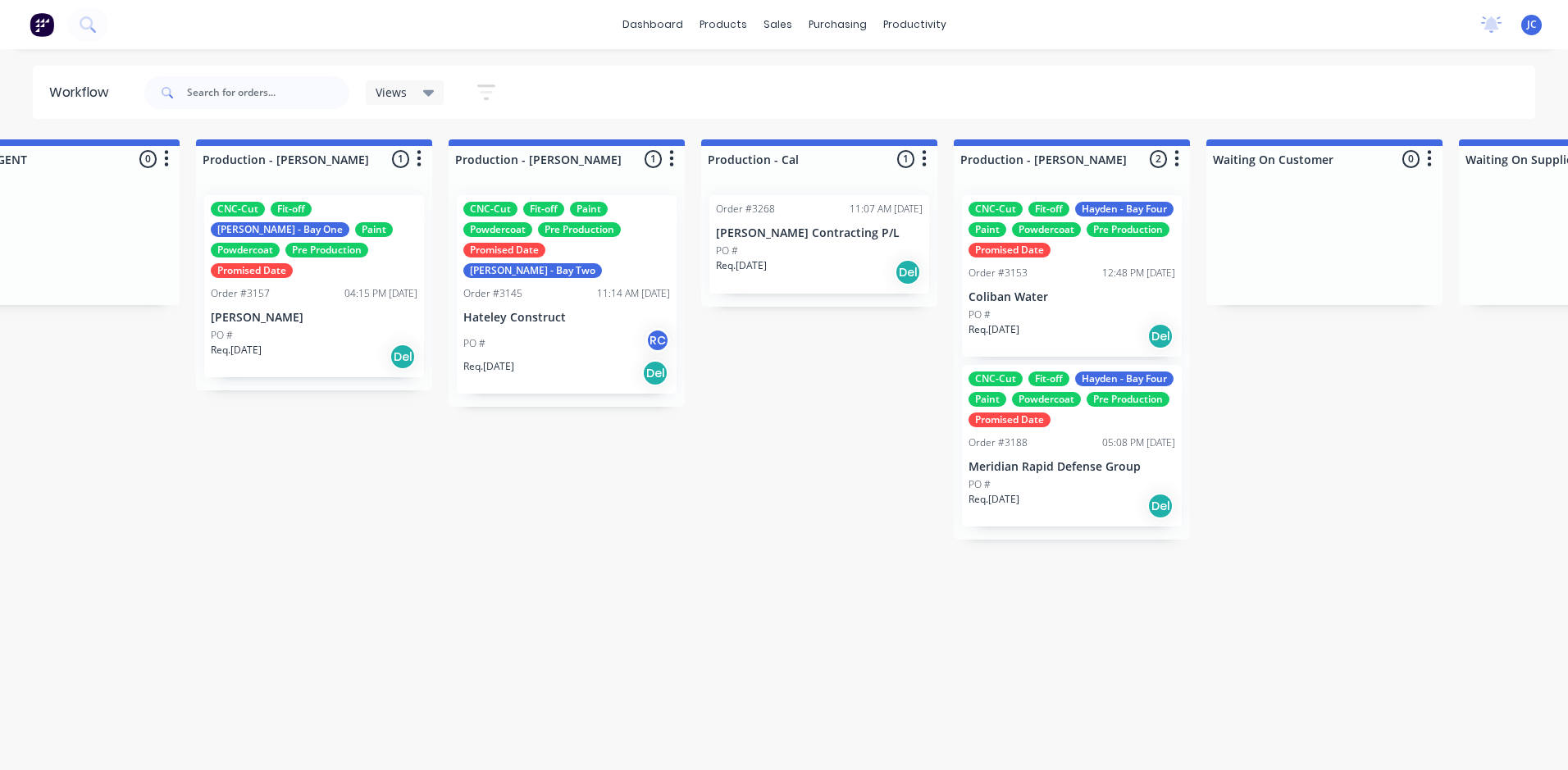
scroll to position [0, 1602]
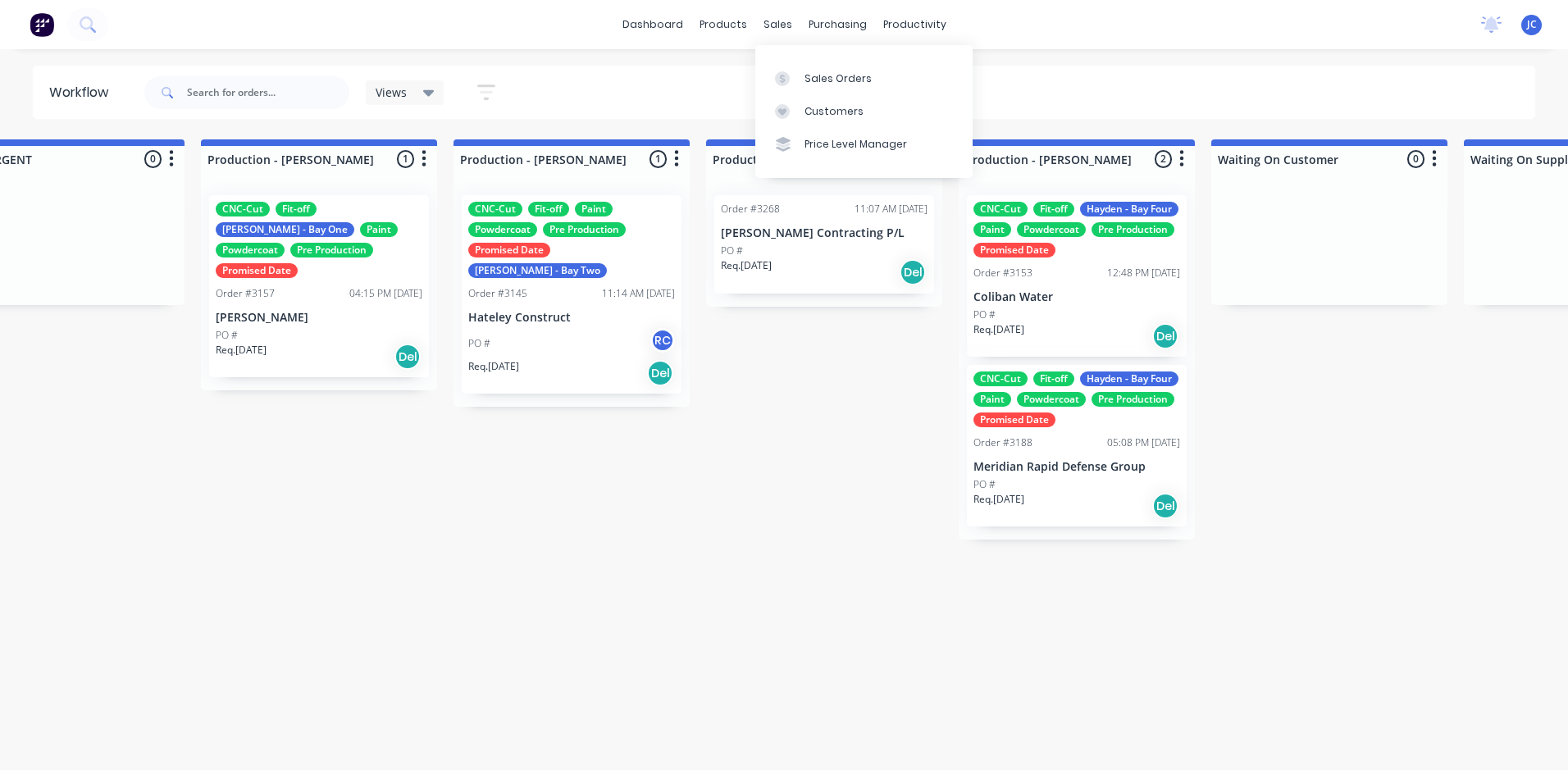
drag, startPoint x: 762, startPoint y: 45, endPoint x: 763, endPoint y: 37, distance: 8.1
drag, startPoint x: 763, startPoint y: 37, endPoint x: 725, endPoint y: 79, distance: 56.6
click at [725, 79] on div "Views Save new view None (Default) edit FRONTLINE WORKFLOW edit [PERSON_NAME] e…" at bounding box center [838, 93] width 1395 height 49
click at [771, 26] on div "sales" at bounding box center [778, 24] width 45 height 24
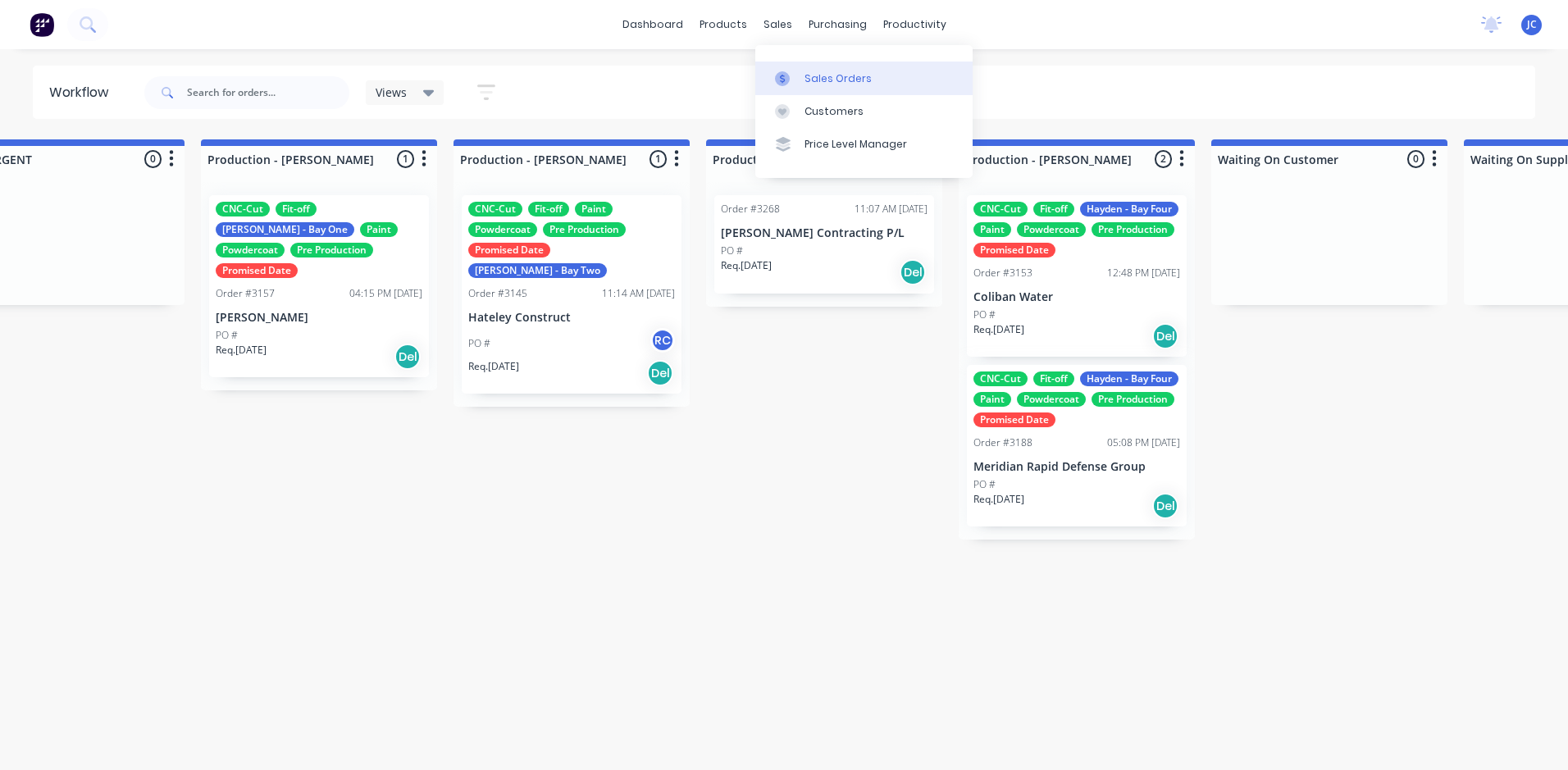
click at [861, 74] on div "Sales Orders" at bounding box center [838, 78] width 68 height 15
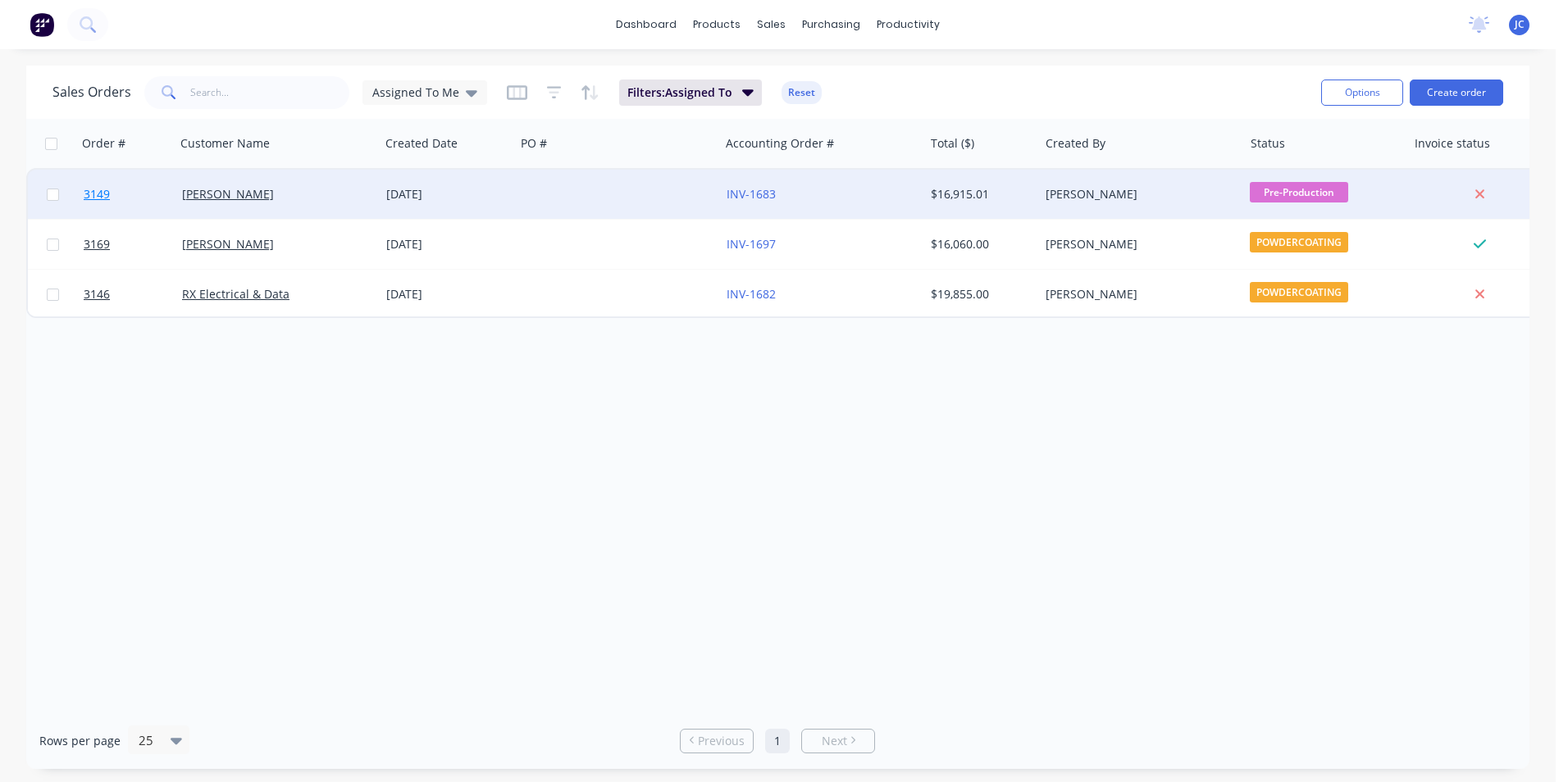
click at [103, 198] on span "3149" at bounding box center [96, 194] width 26 height 17
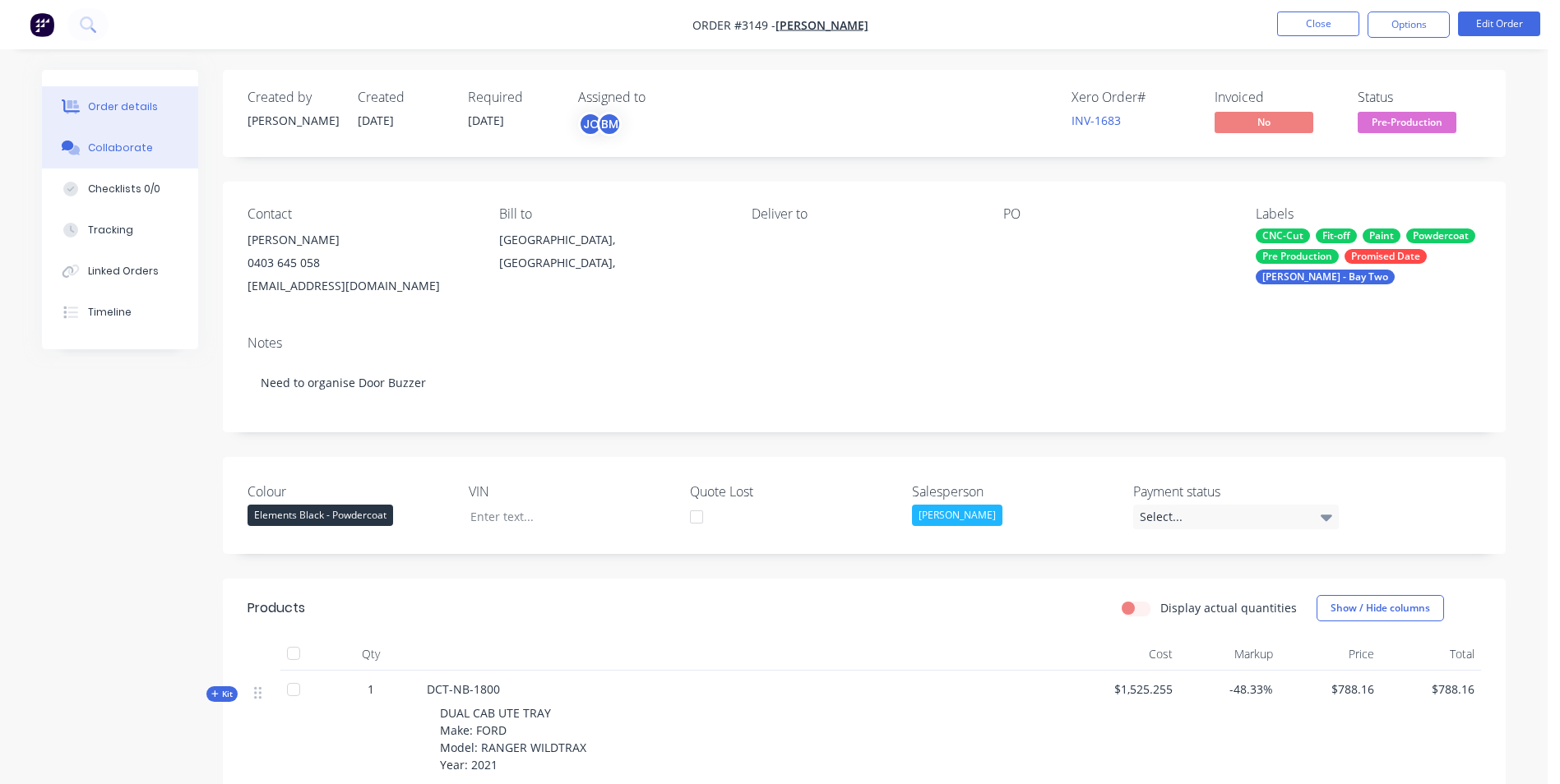
click at [165, 138] on button "Collaborate" at bounding box center [120, 148] width 156 height 41
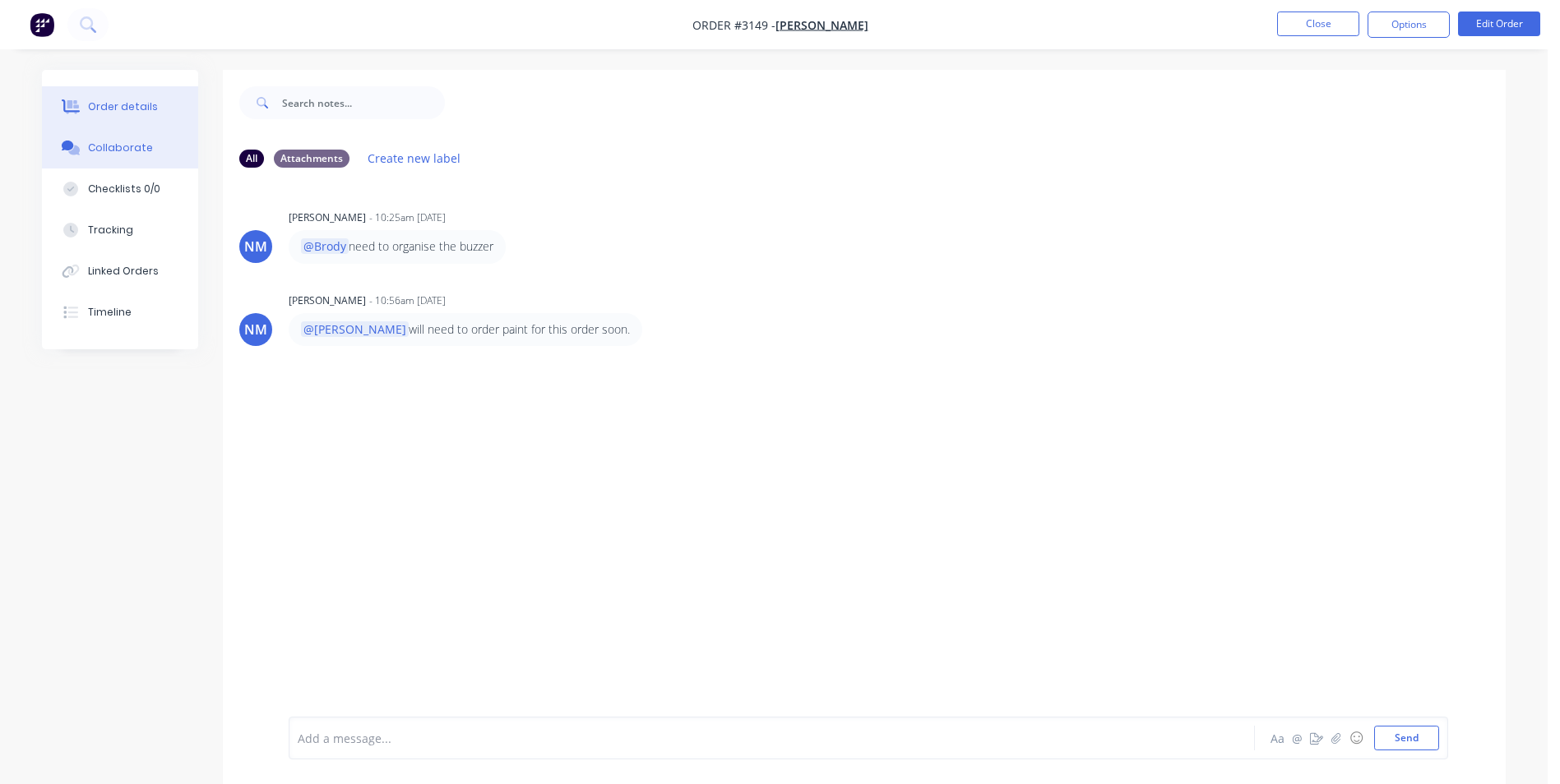
click at [103, 112] on div "Order details" at bounding box center [123, 106] width 70 height 15
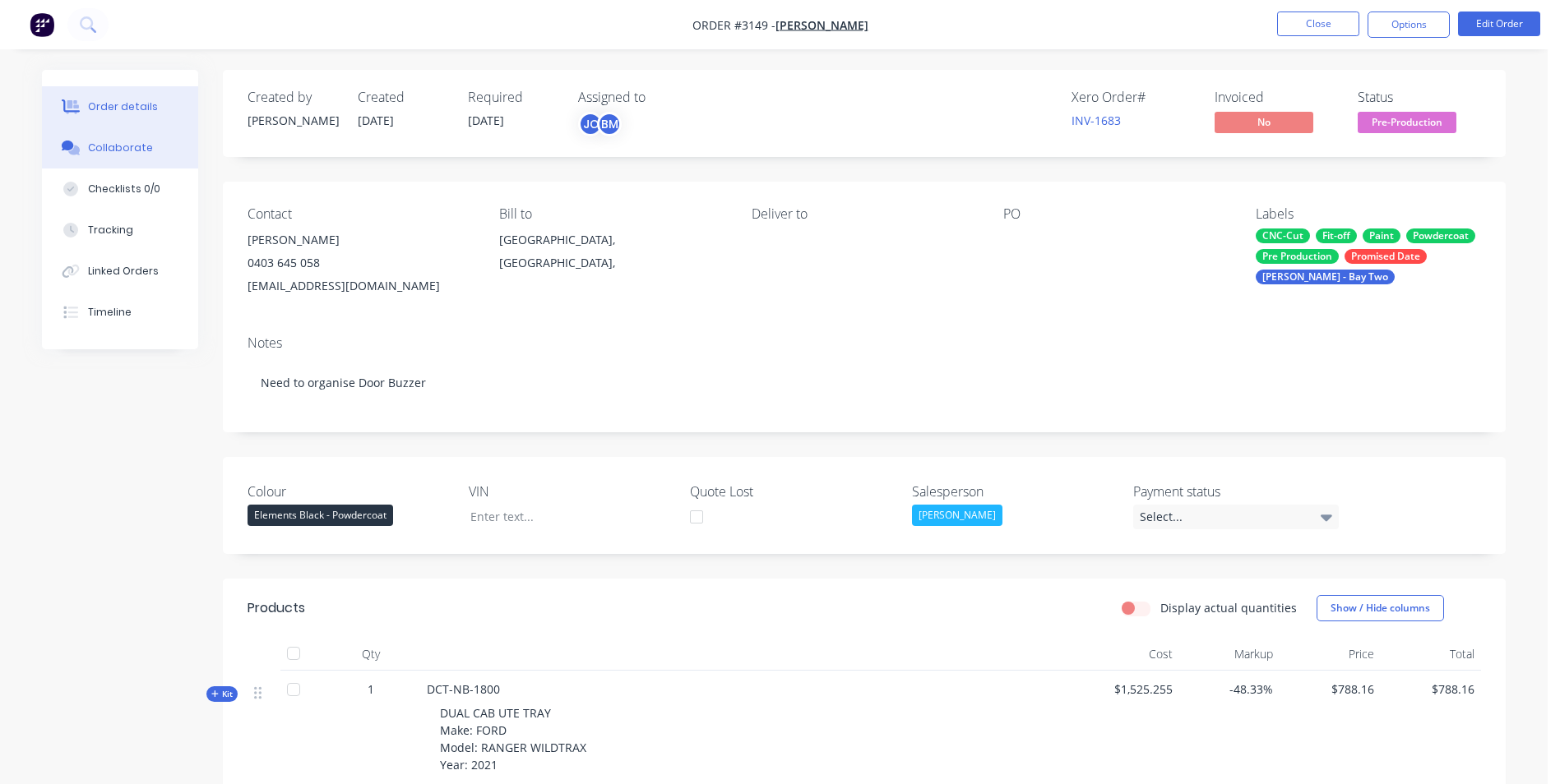
click at [130, 155] on button "Collaborate" at bounding box center [120, 148] width 156 height 41
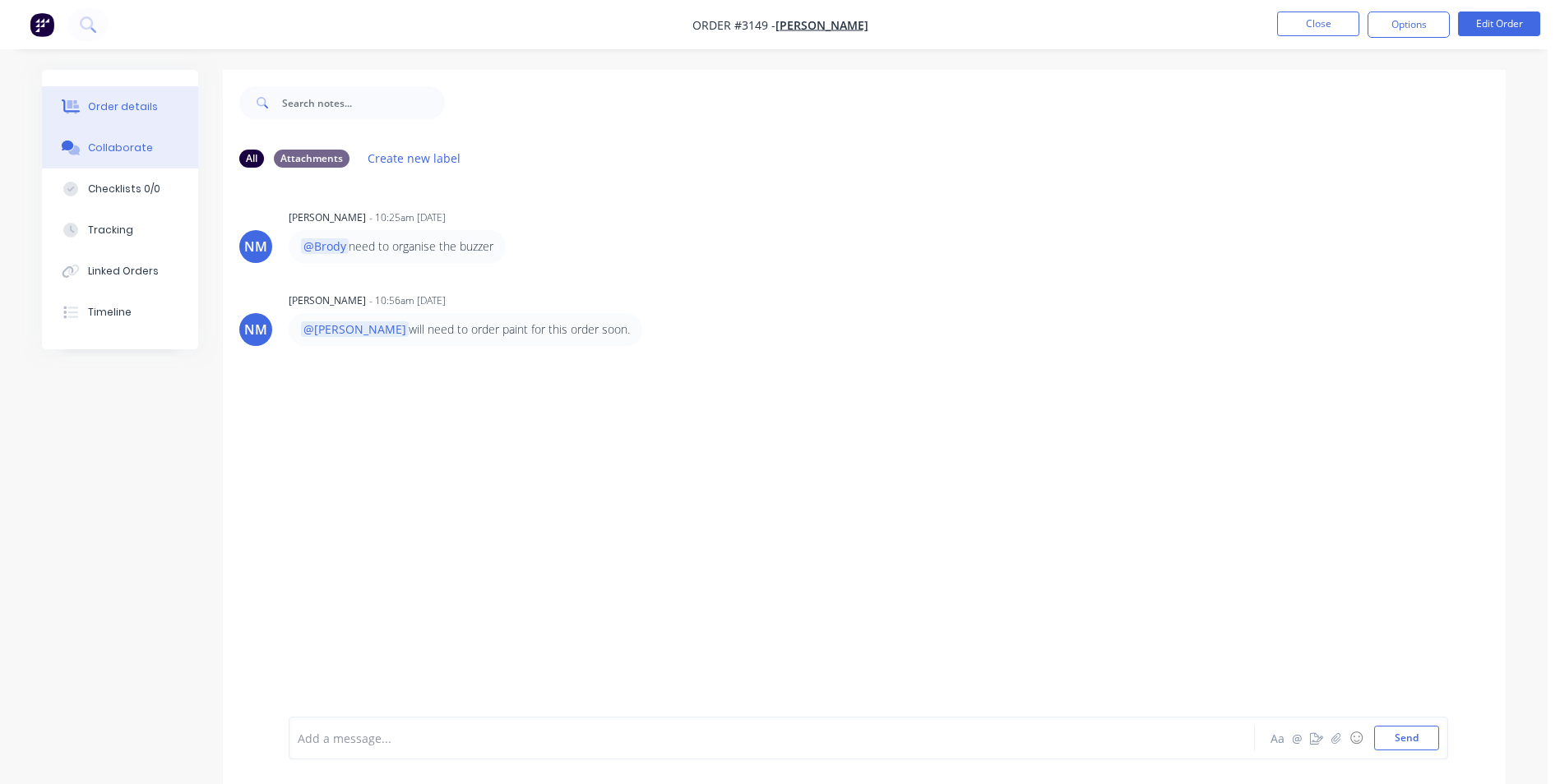
click at [144, 108] on div "Order details" at bounding box center [123, 106] width 70 height 15
